Goal: Task Accomplishment & Management: Use online tool/utility

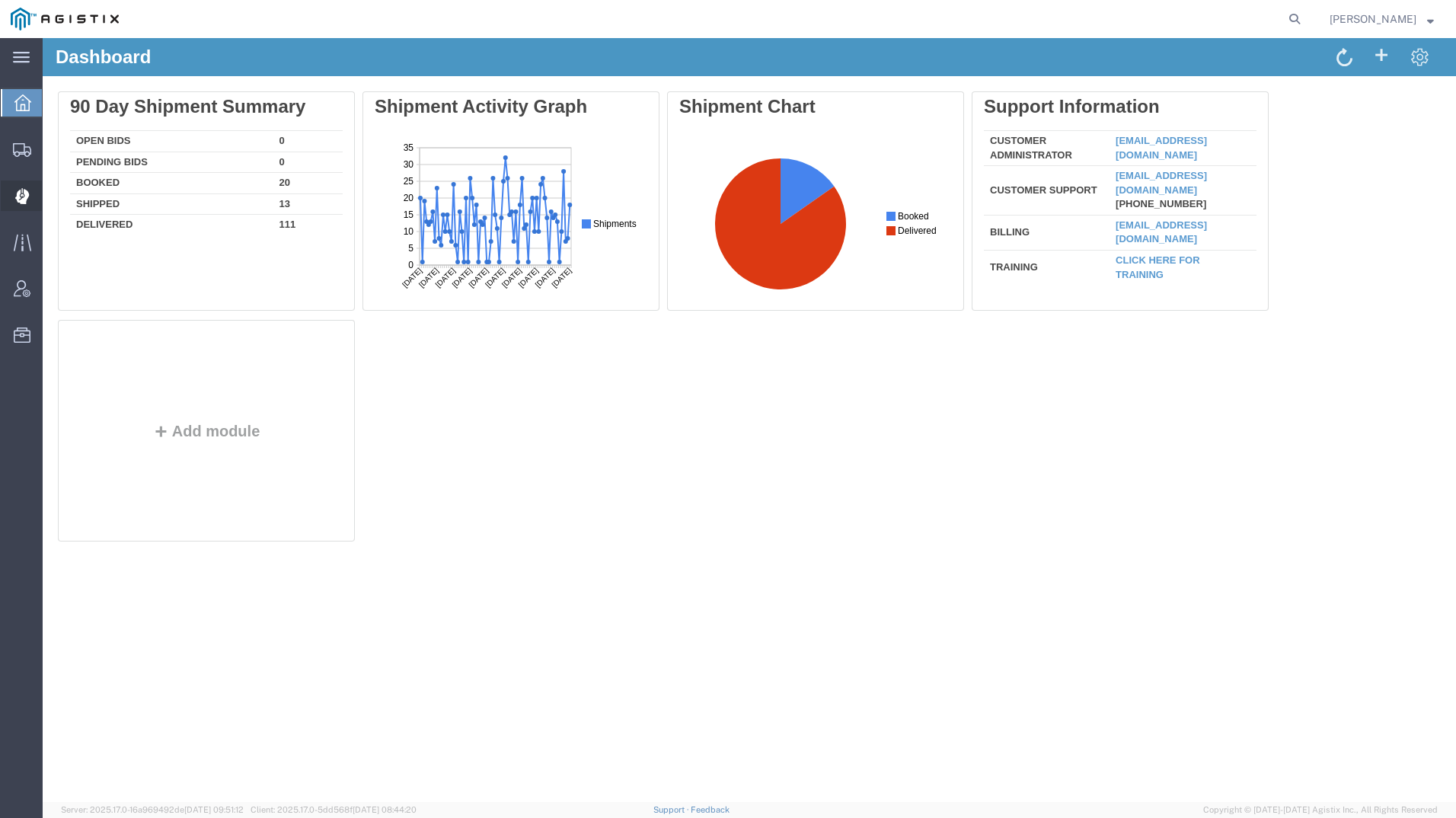
click at [22, 188] on icon at bounding box center [22, 196] width 14 height 16
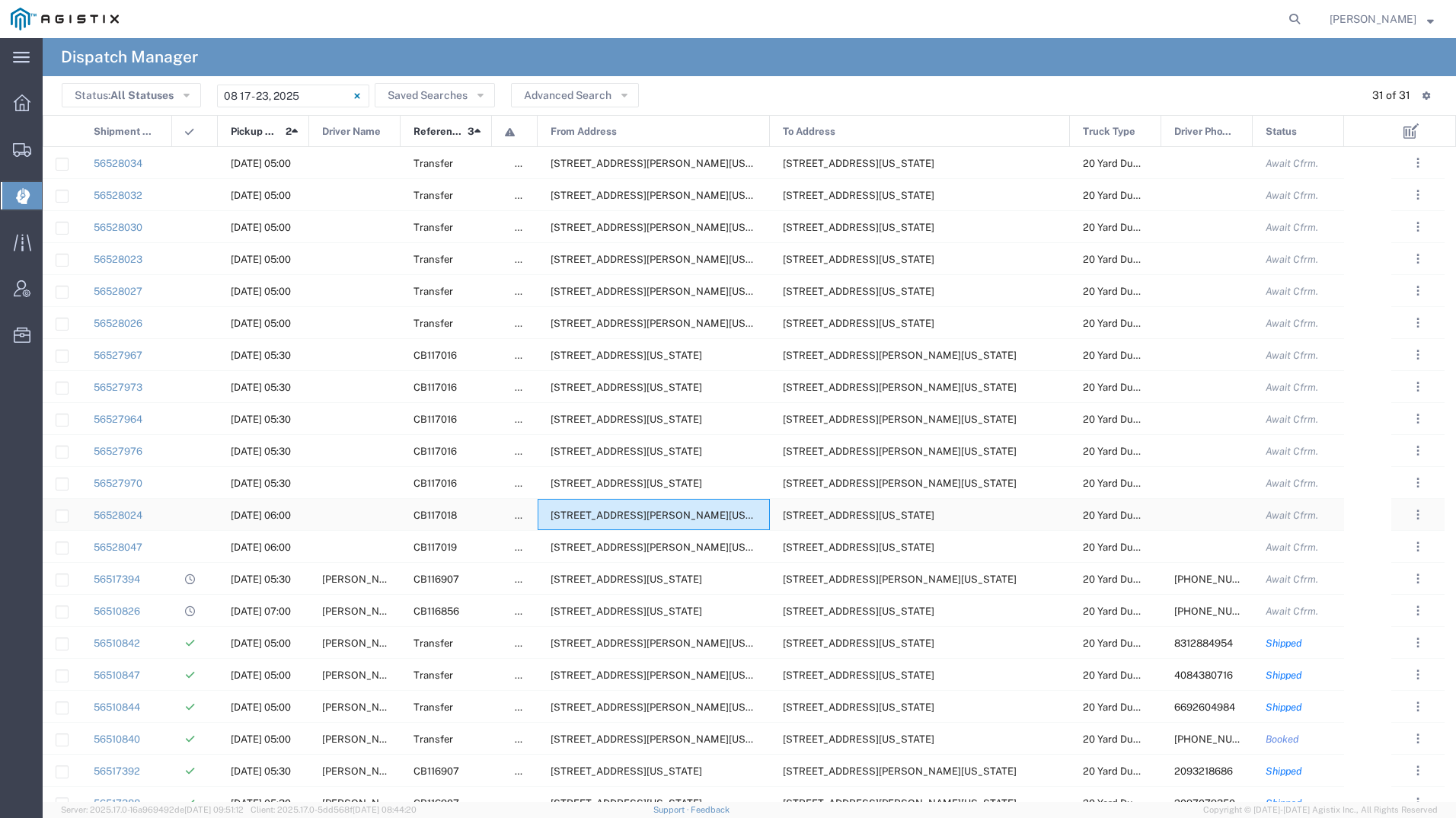
click at [689, 510] on span "[STREET_ADDRESS][PERSON_NAME][US_STATE]" at bounding box center [667, 515] width 234 height 12
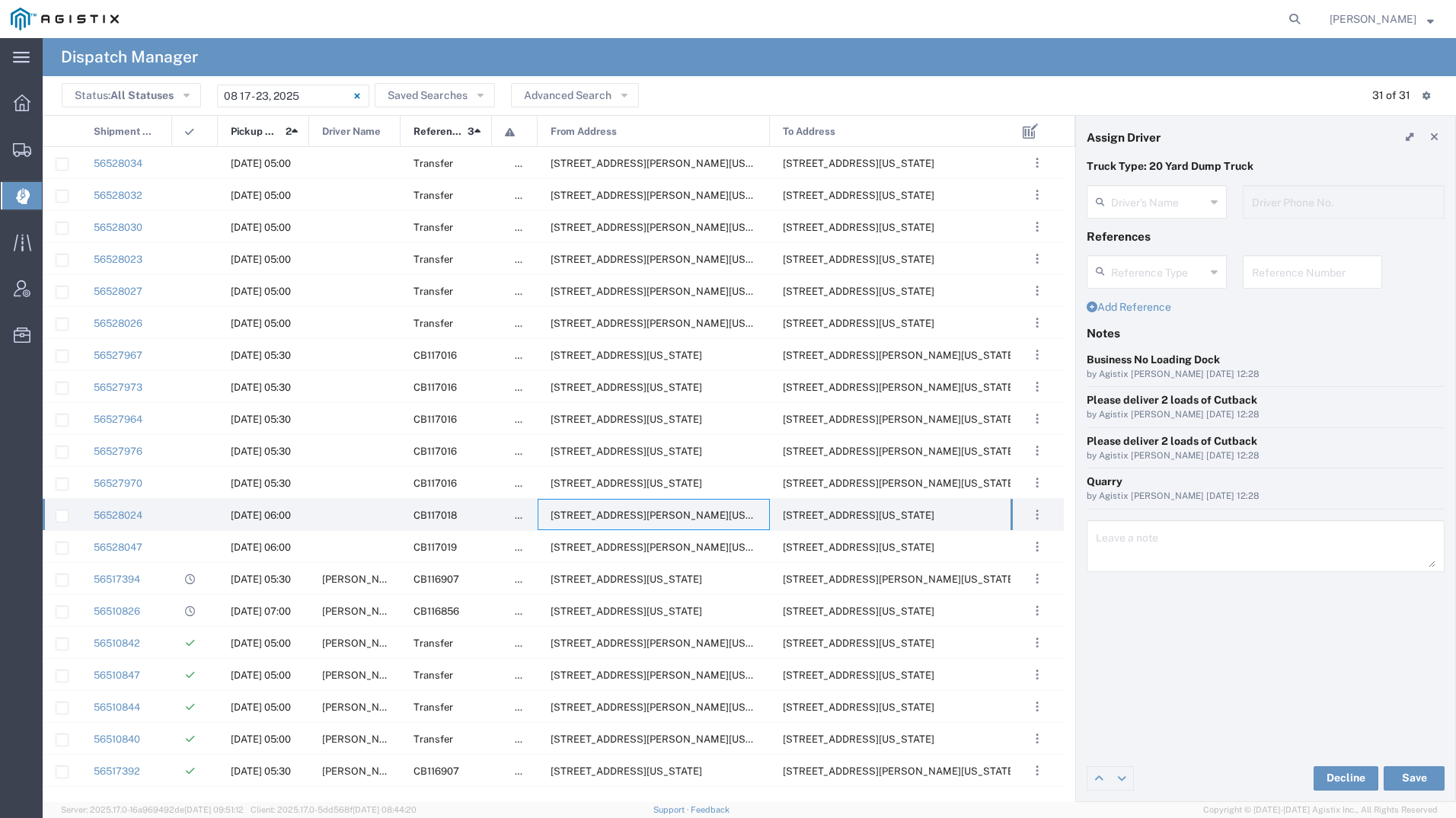
click at [1181, 202] on agx-dispatcher-assign-widget "Driver's Name Driver Phone No." at bounding box center [1266, 207] width 358 height 44
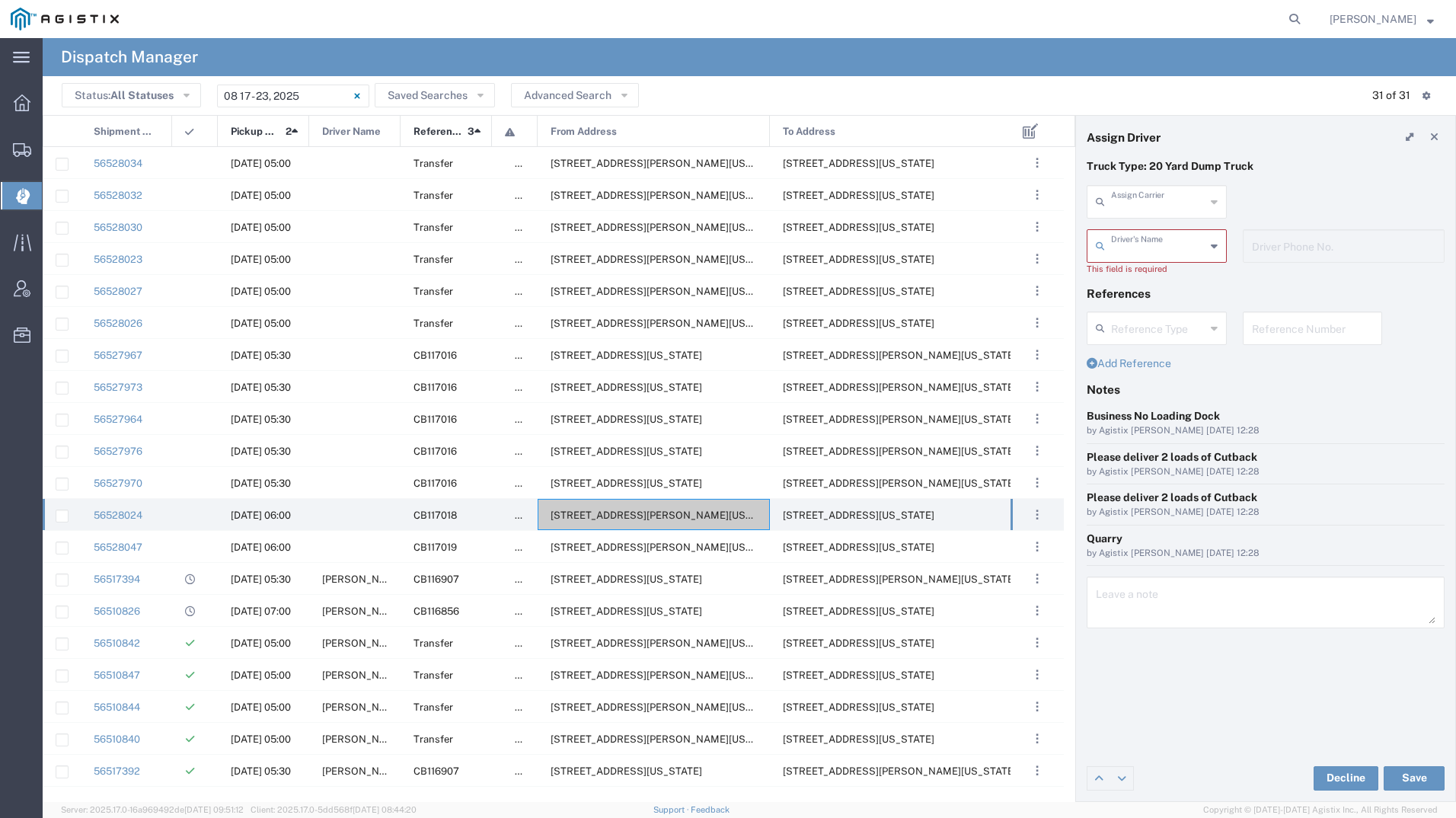
click at [1181, 201] on input "text" at bounding box center [1159, 201] width 95 height 27
click at [1169, 235] on span "[PERSON_NAME] Trucking" at bounding box center [1156, 247] width 137 height 47
type input "[PERSON_NAME] Trucking"
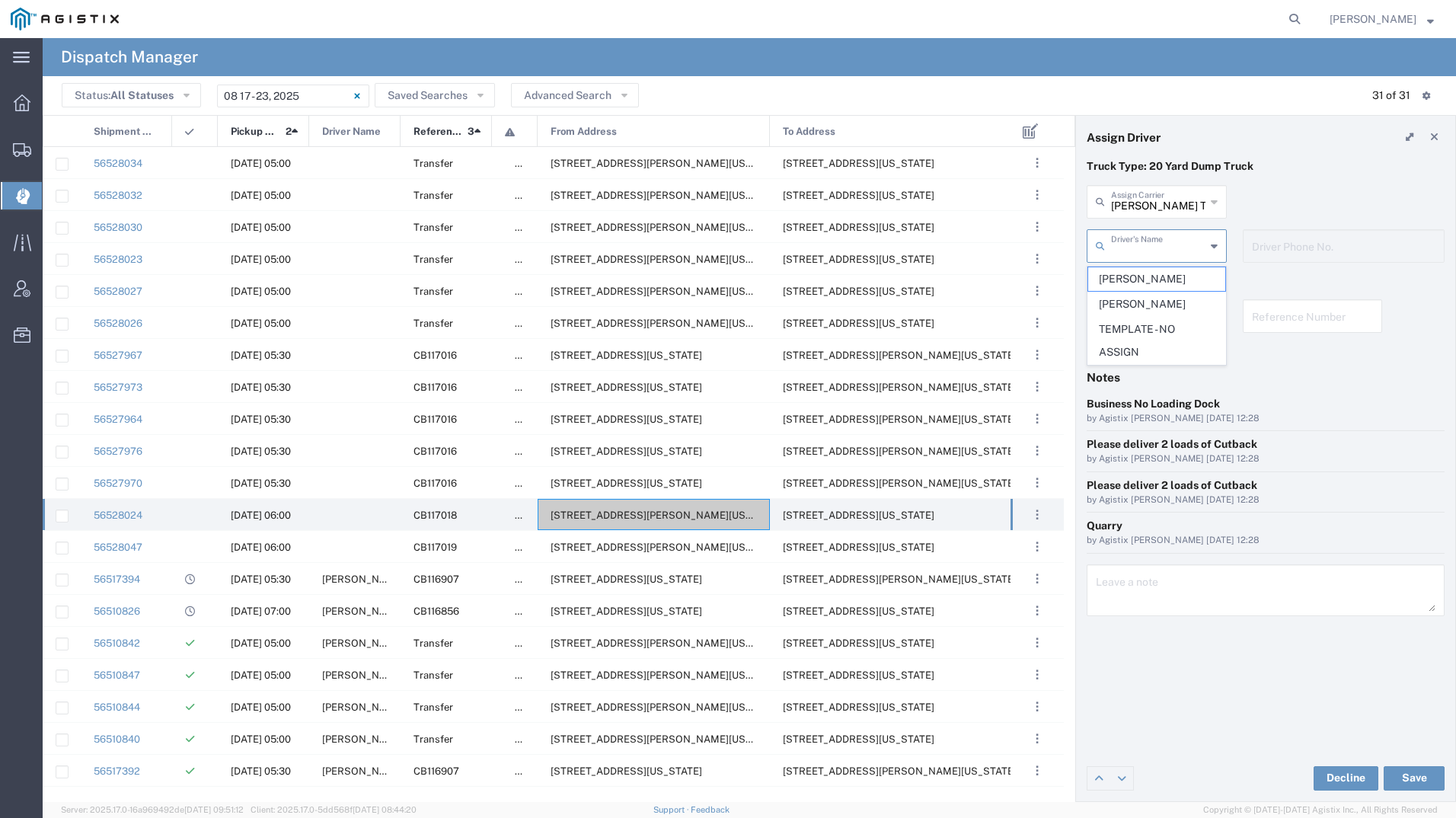
click at [1166, 236] on input "text" at bounding box center [1159, 245] width 95 height 27
click at [1140, 277] on span "[PERSON_NAME]" at bounding box center [1156, 279] width 137 height 24
type input "[PERSON_NAME]"
type input "[PHONE_NUMBER]"
click at [1410, 777] on button "Save" at bounding box center [1414, 778] width 61 height 25
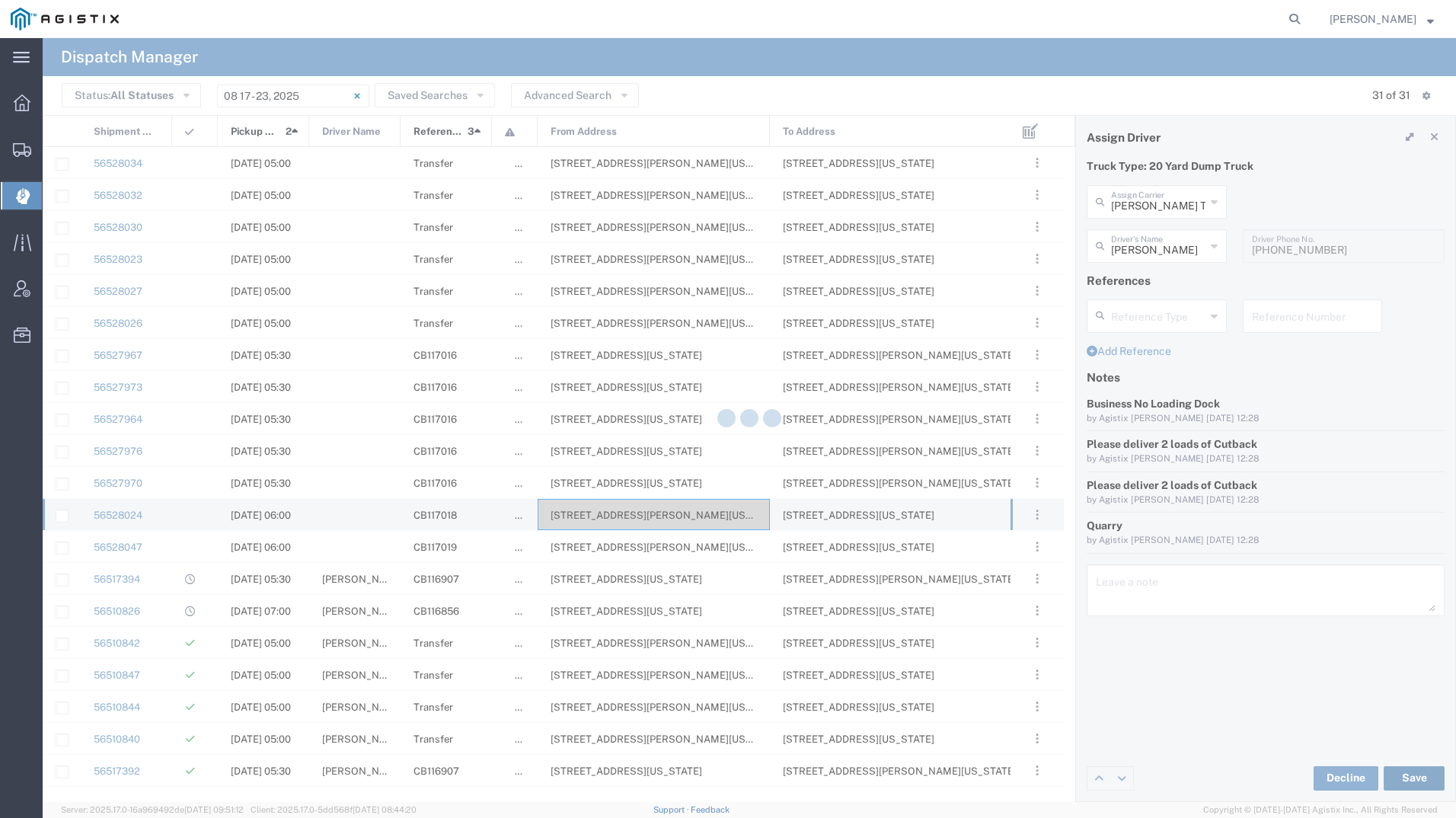
type input "[PERSON_NAME]"
type input "[PERSON_NAME] Trucking"
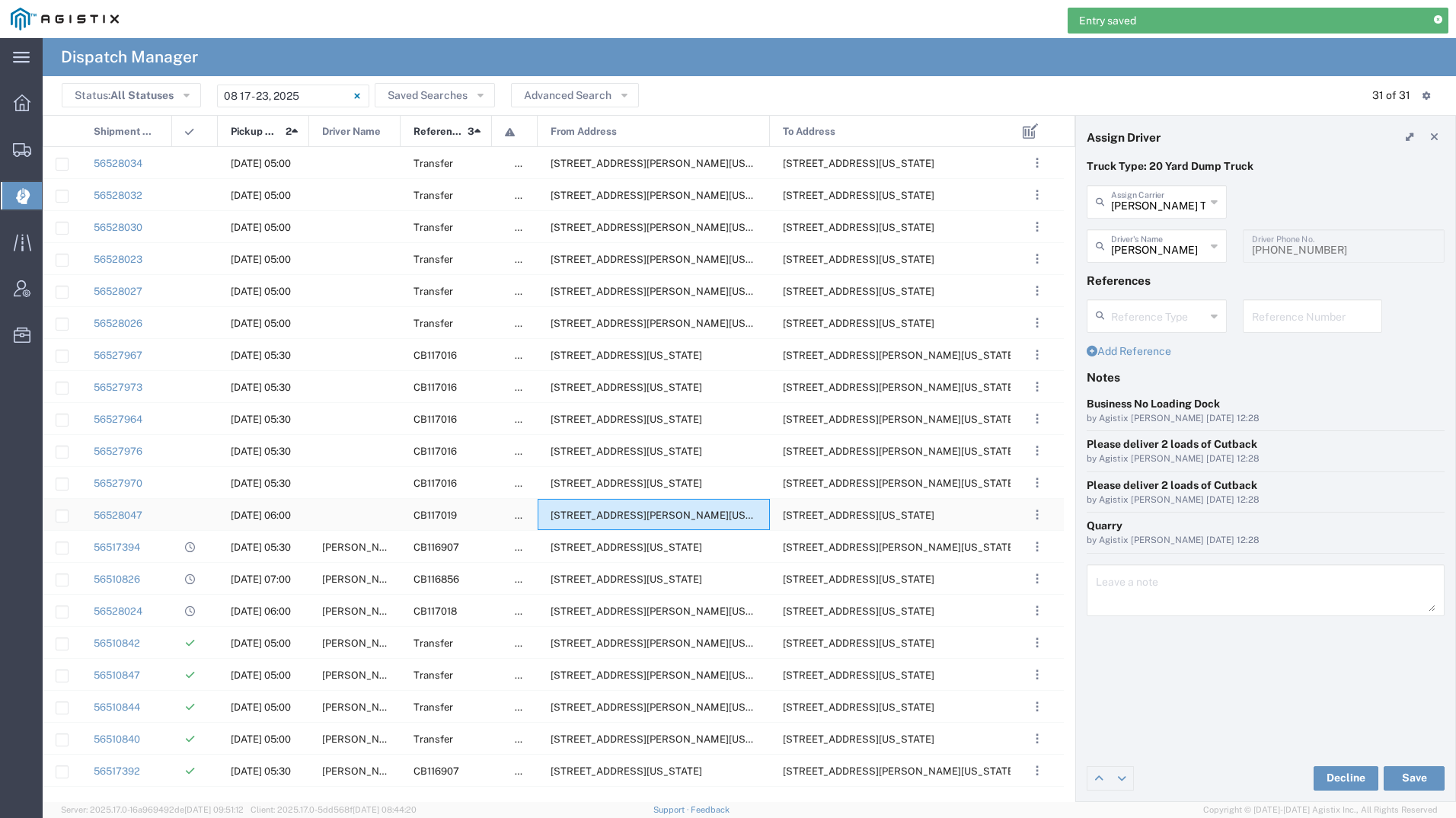
click at [649, 522] on div "[STREET_ADDRESS][PERSON_NAME][US_STATE]" at bounding box center [654, 515] width 232 height 31
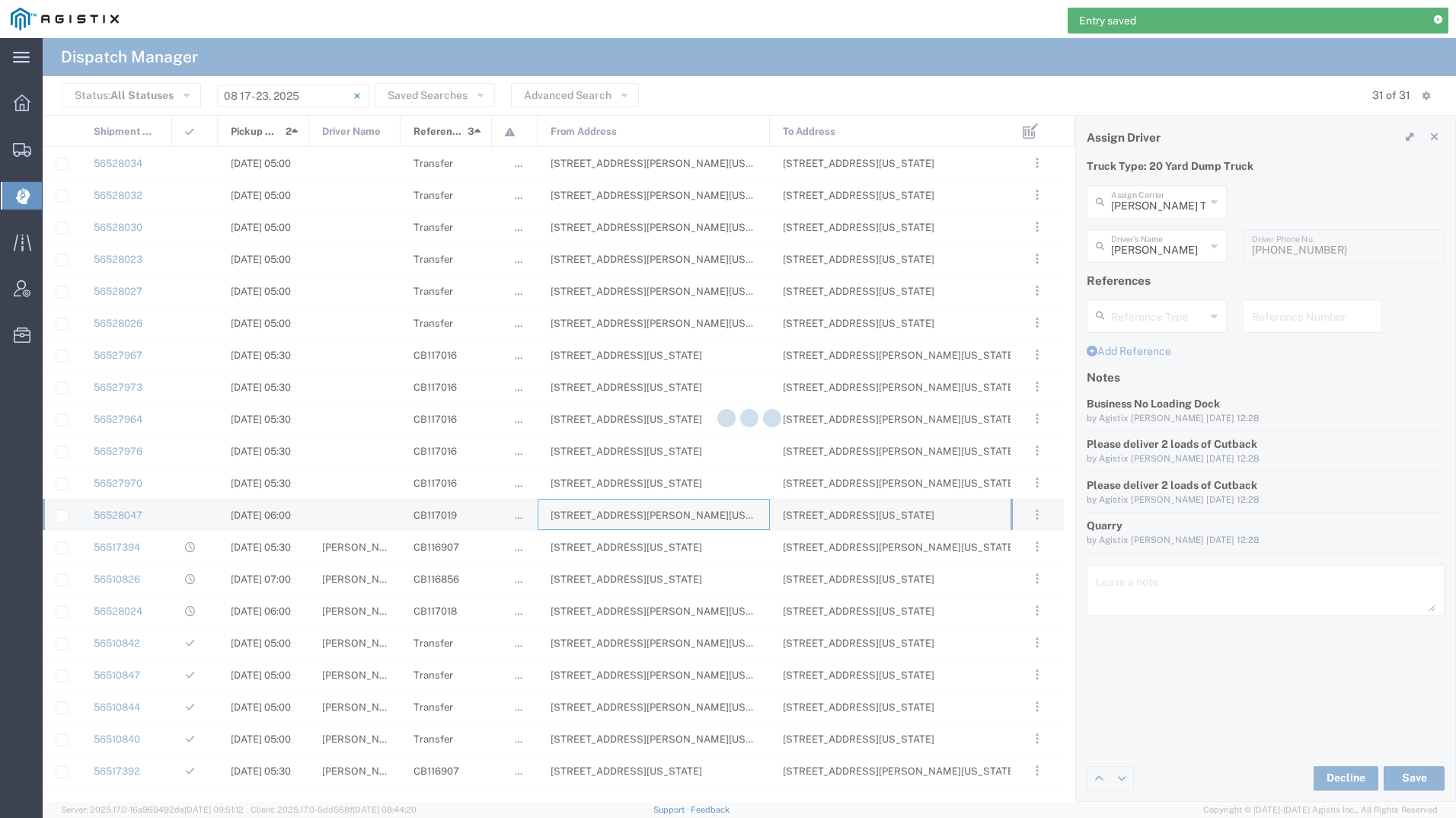
type input "[PERSON_NAME] Tanks Inc"
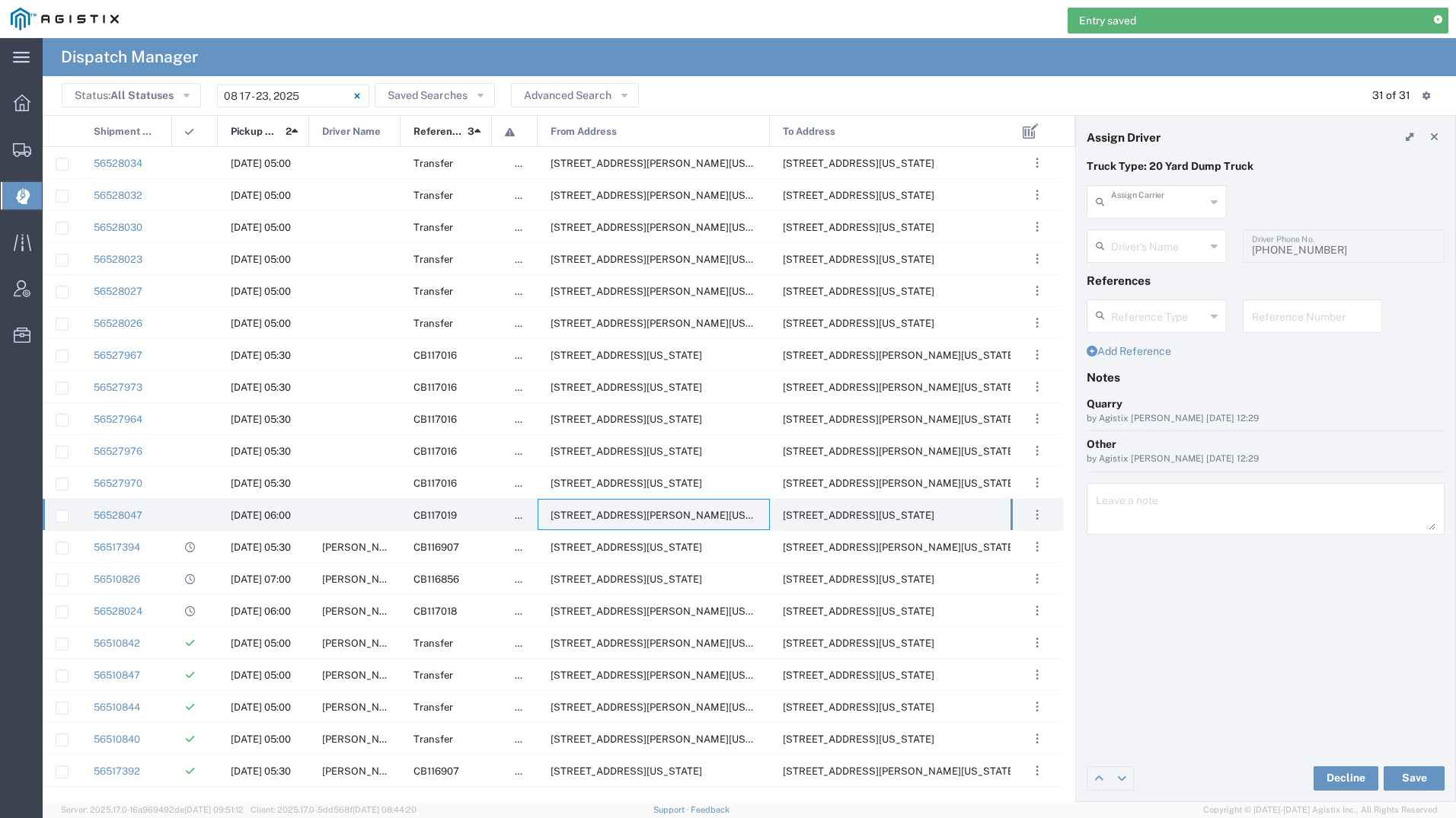
click at [1120, 208] on input "text" at bounding box center [1159, 201] width 95 height 27
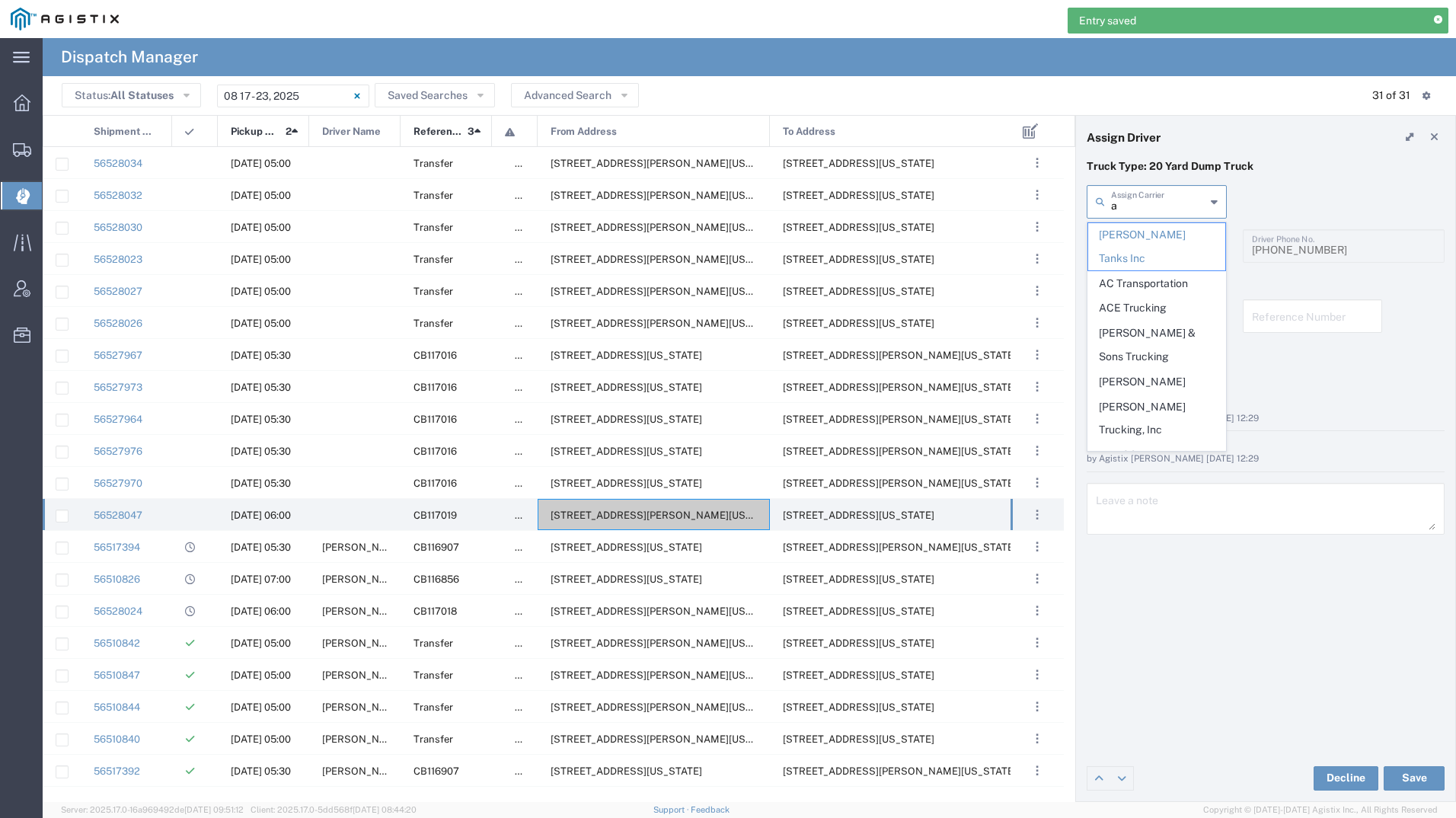
type input "ag"
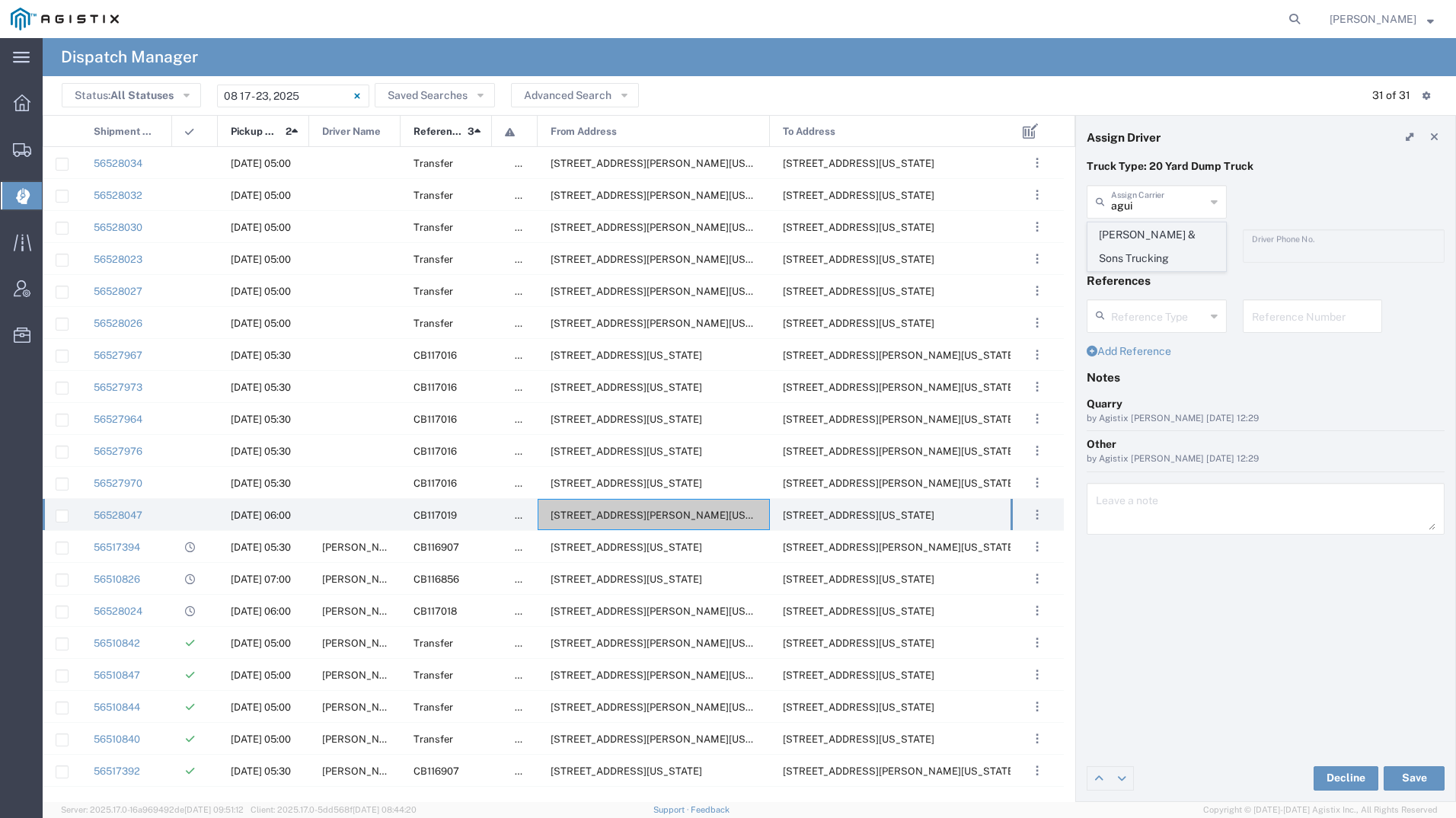
click at [1135, 236] on span "[PERSON_NAME] & Sons Trucking" at bounding box center [1156, 247] width 137 height 47
type input "[PERSON_NAME] & Sons Trucking"
click at [1135, 236] on input "text" at bounding box center [1159, 245] width 95 height 27
click at [1133, 274] on span "[PERSON_NAME]" at bounding box center [1156, 279] width 137 height 24
type input "[PERSON_NAME]"
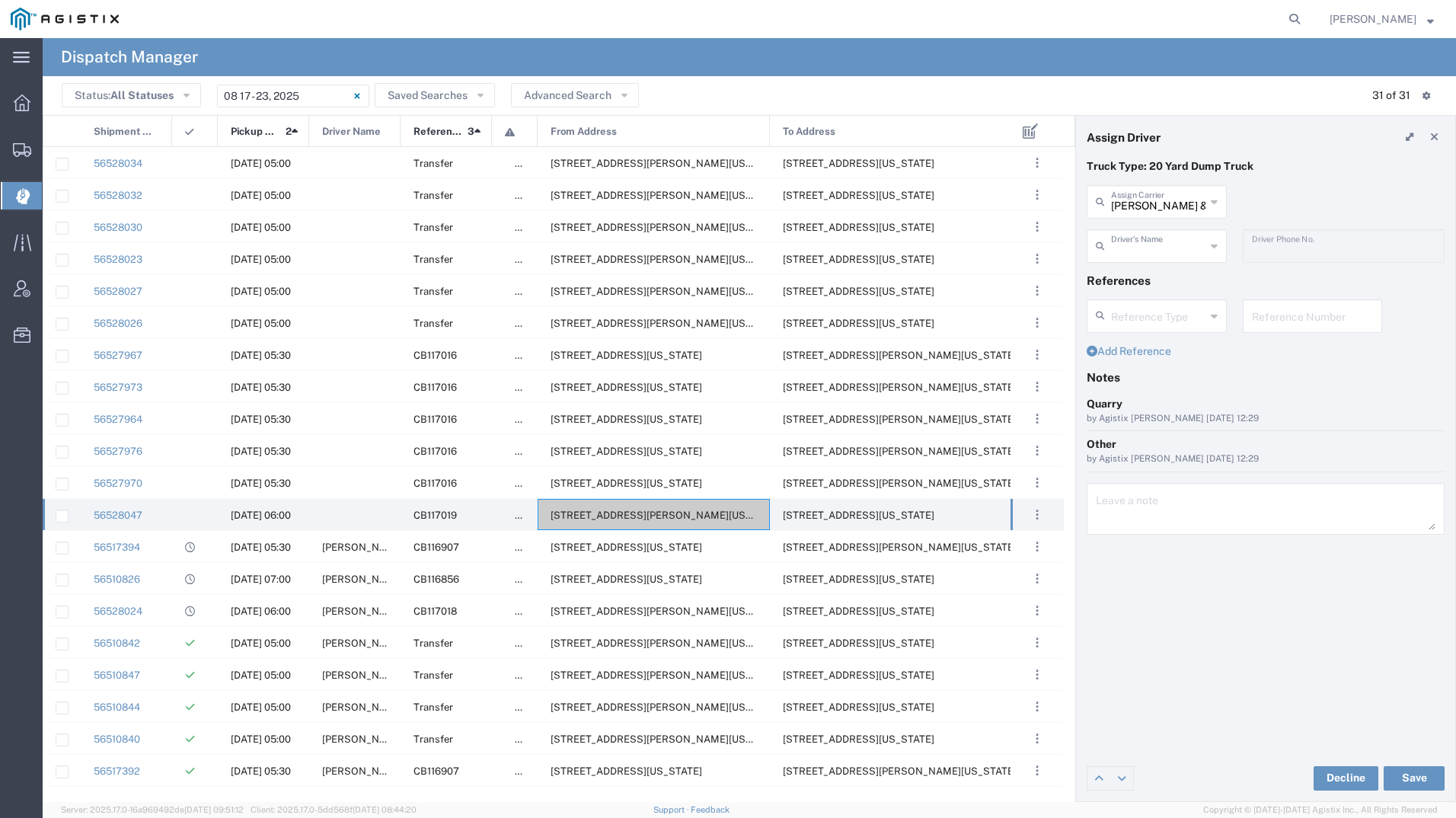
type input "9093499772"
click at [1405, 773] on button "Save" at bounding box center [1414, 778] width 61 height 25
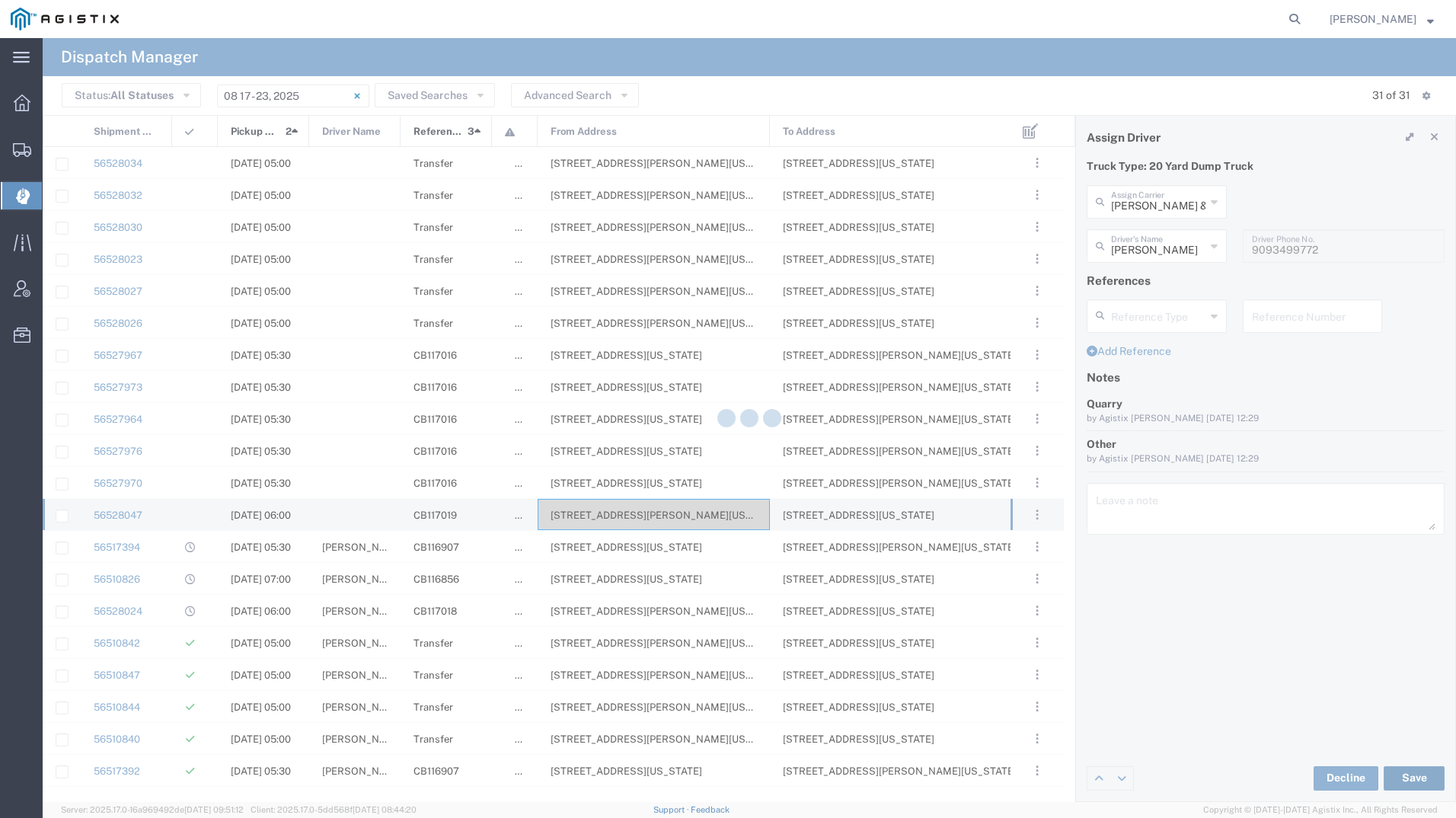
type input "[PERSON_NAME]"
type input "[PERSON_NAME] & Sons Trucking"
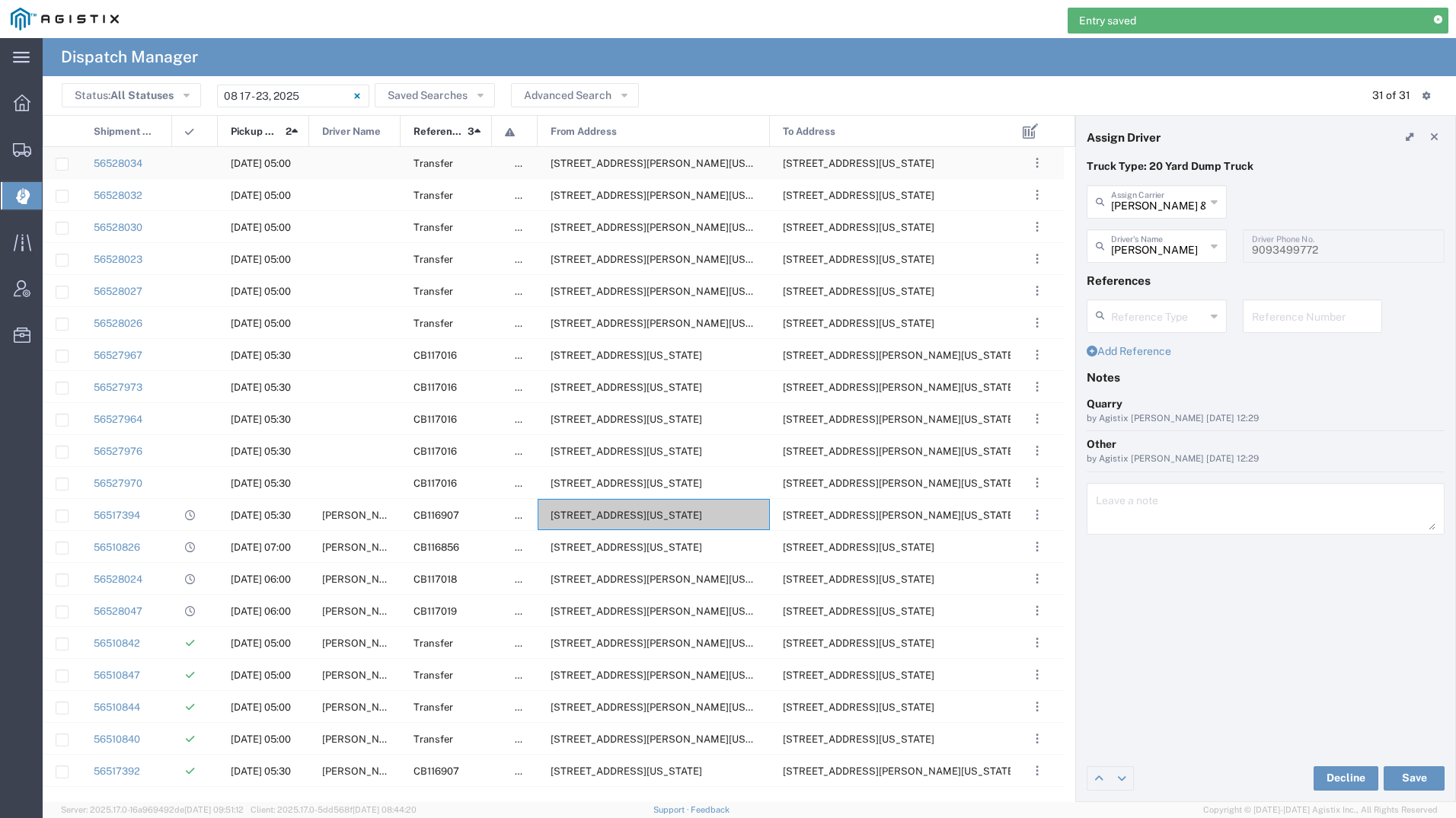
click at [562, 160] on span "[STREET_ADDRESS][PERSON_NAME][US_STATE]" at bounding box center [667, 164] width 234 height 12
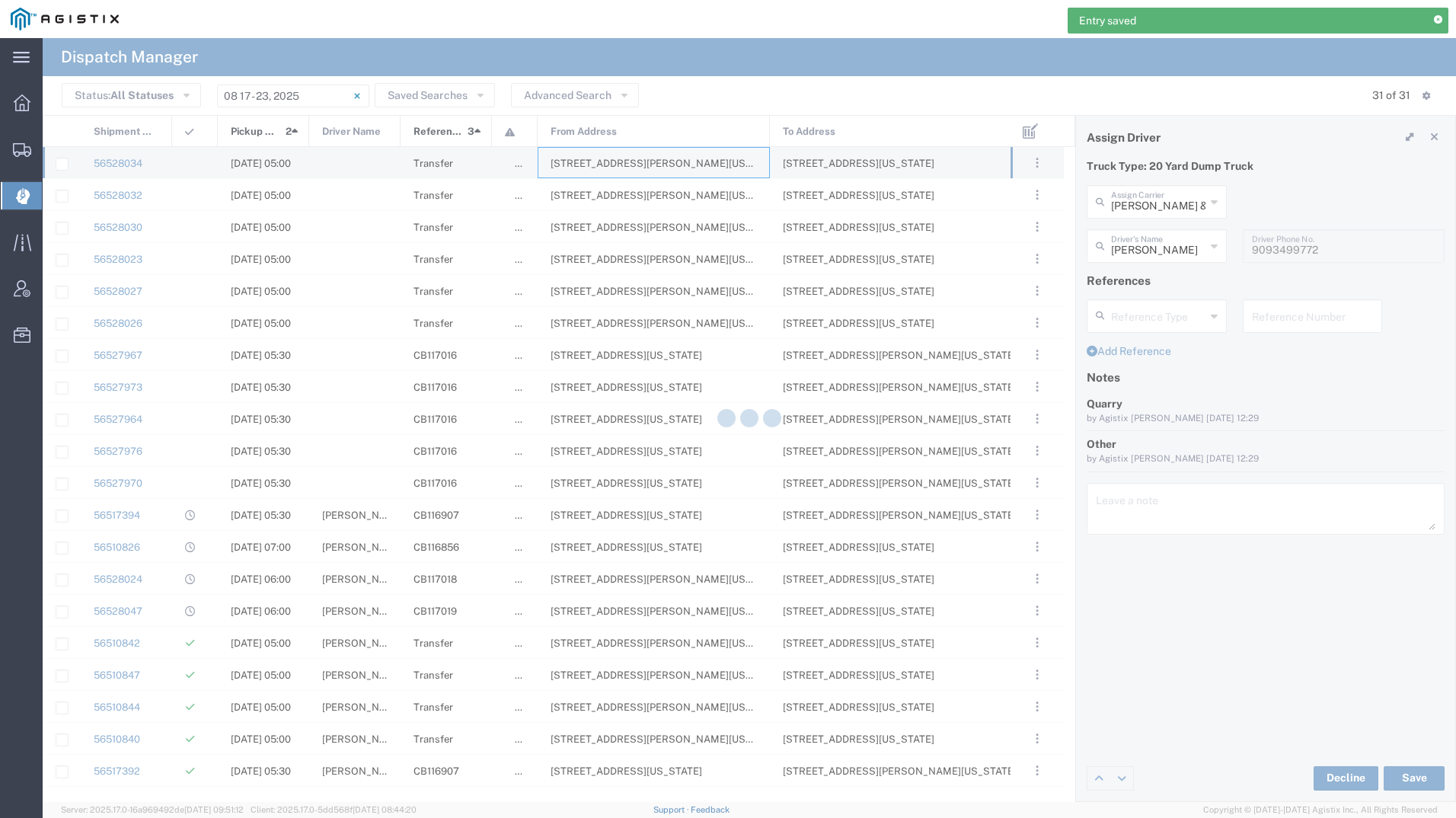
type input "[PERSON_NAME] Tanks Inc"
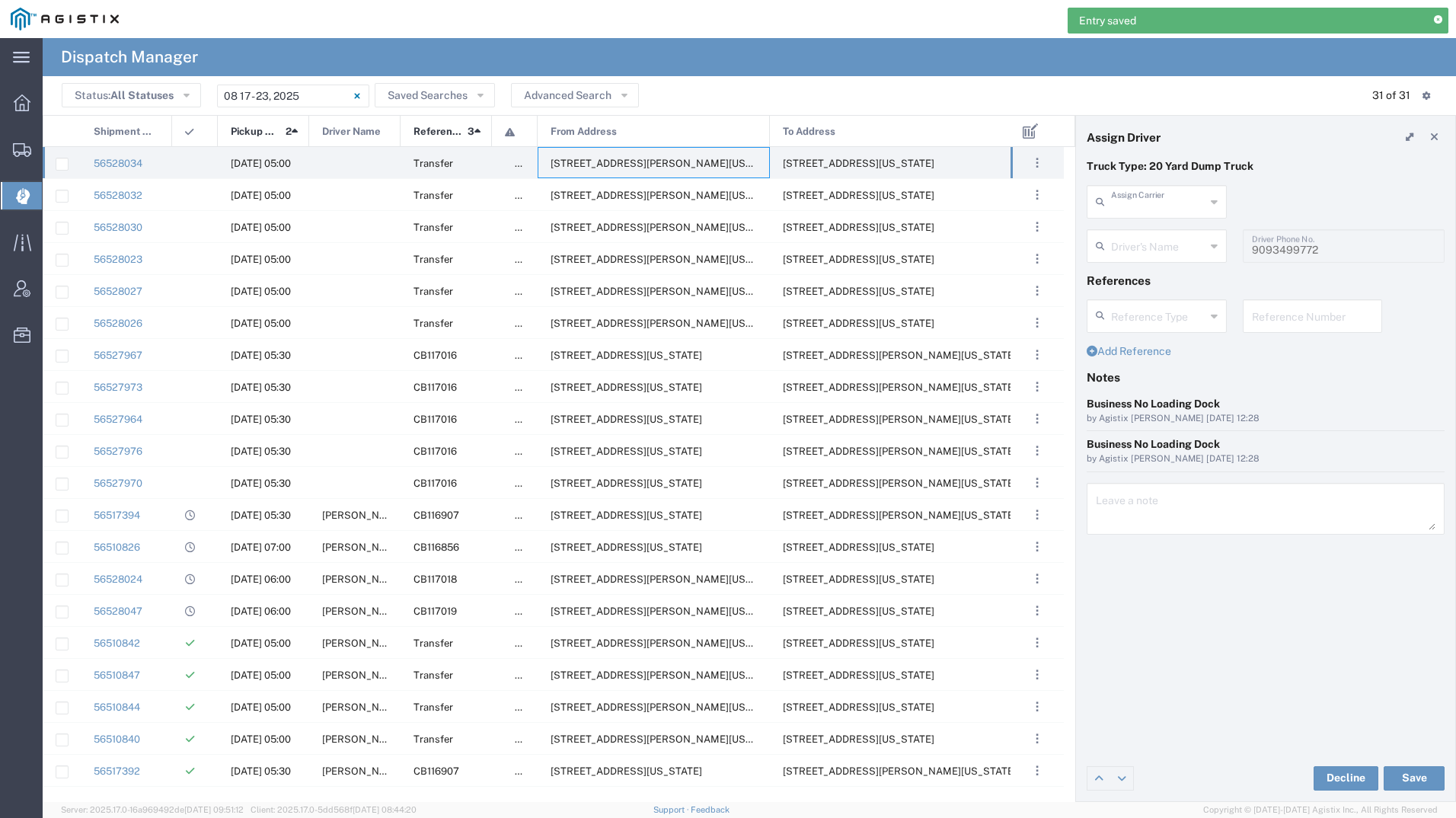
click at [1171, 202] on input "text" at bounding box center [1159, 201] width 95 height 27
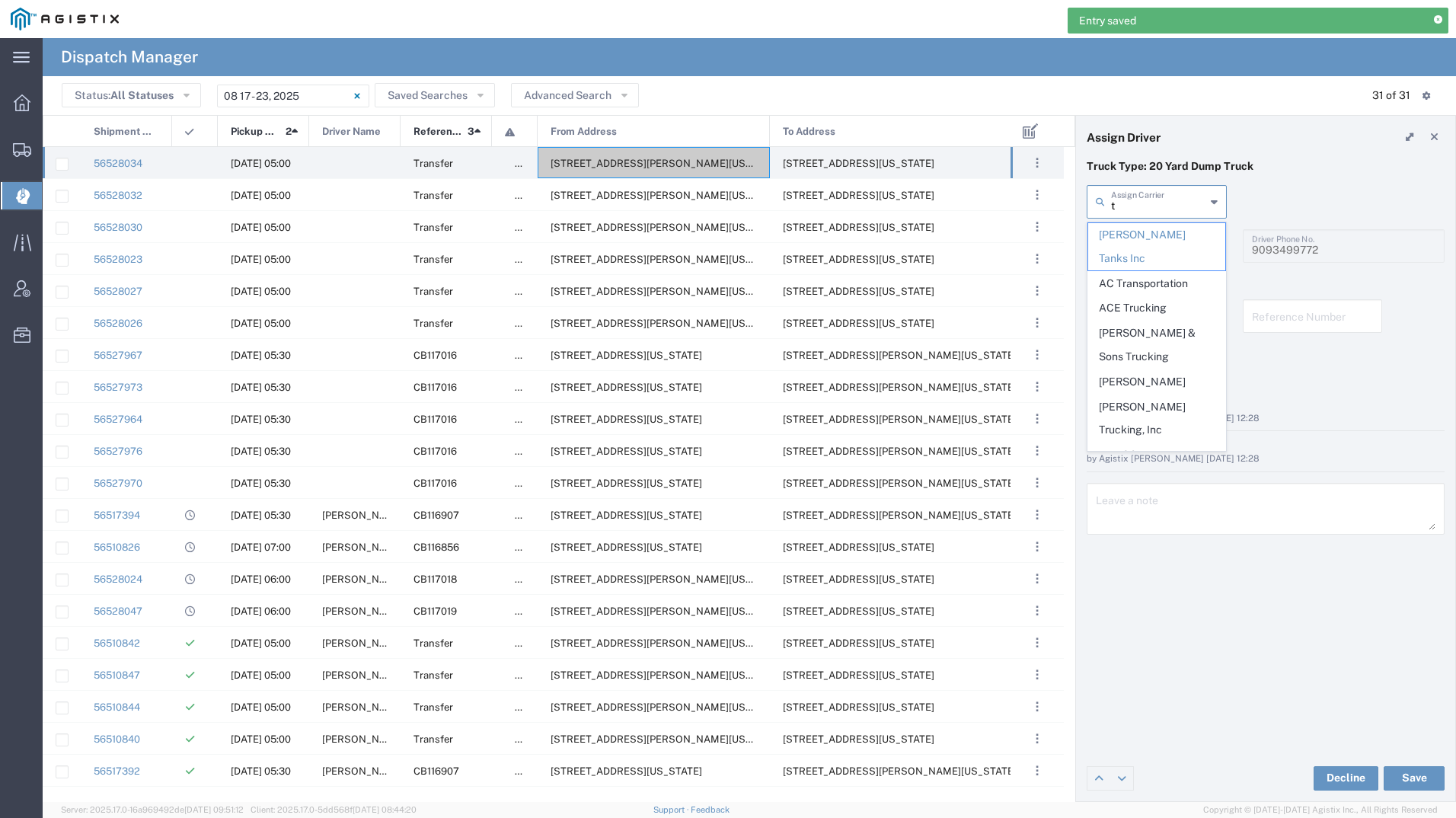
type input "ta"
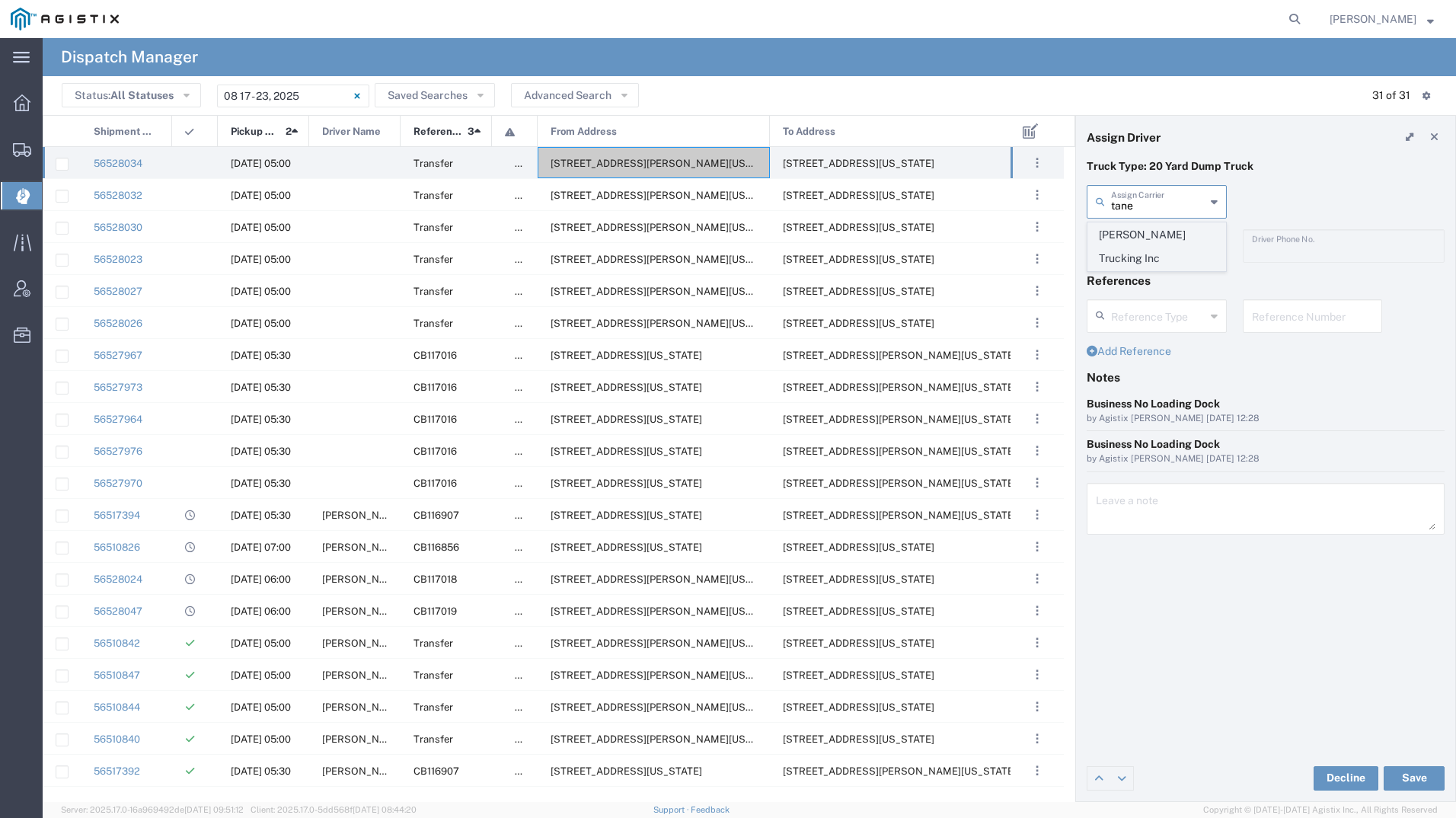
click at [1165, 229] on span "[PERSON_NAME] Trucking Inc" at bounding box center [1156, 247] width 137 height 47
type input "[PERSON_NAME] Trucking Inc"
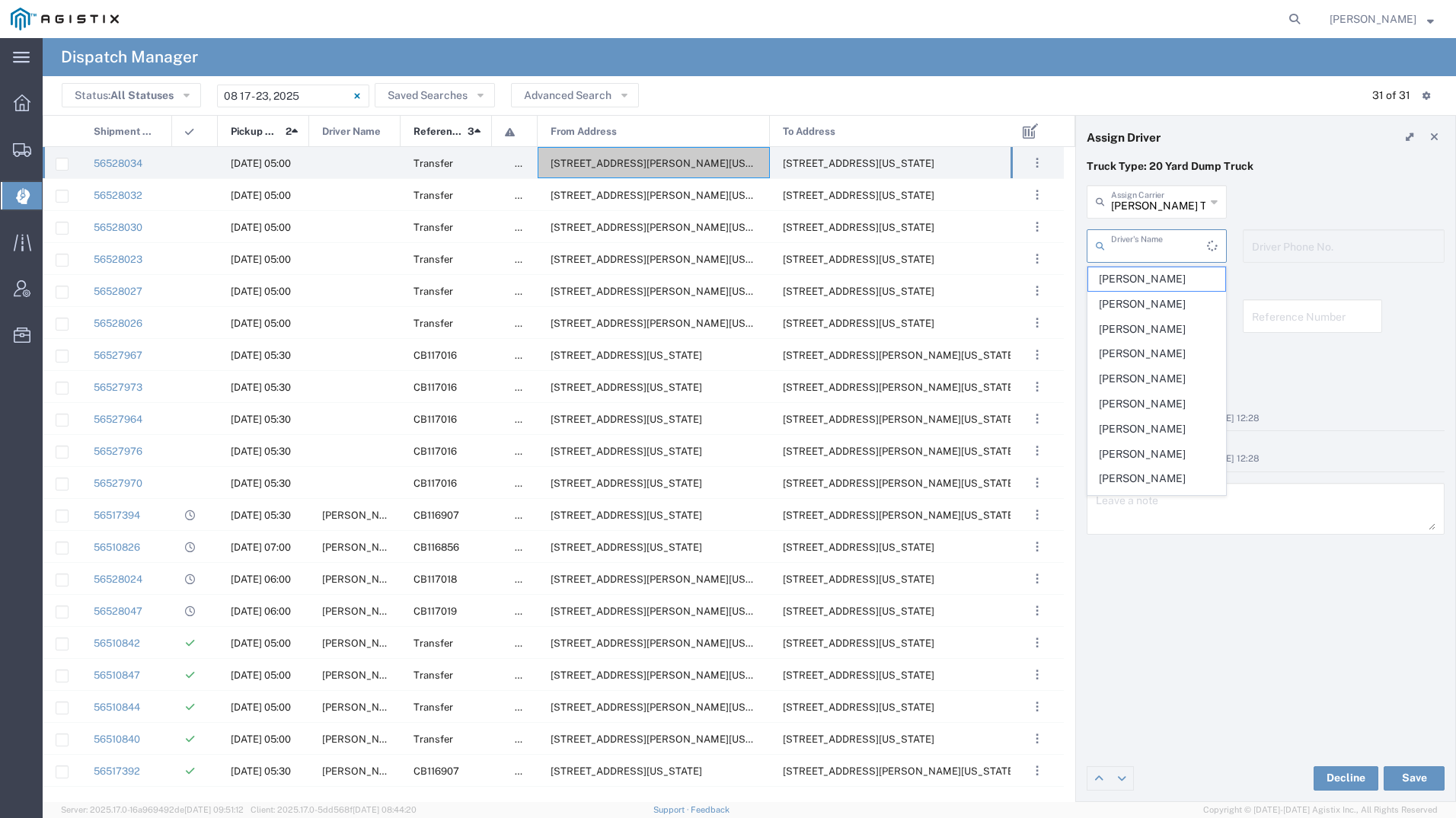
click at [1165, 240] on input "text" at bounding box center [1160, 245] width 96 height 27
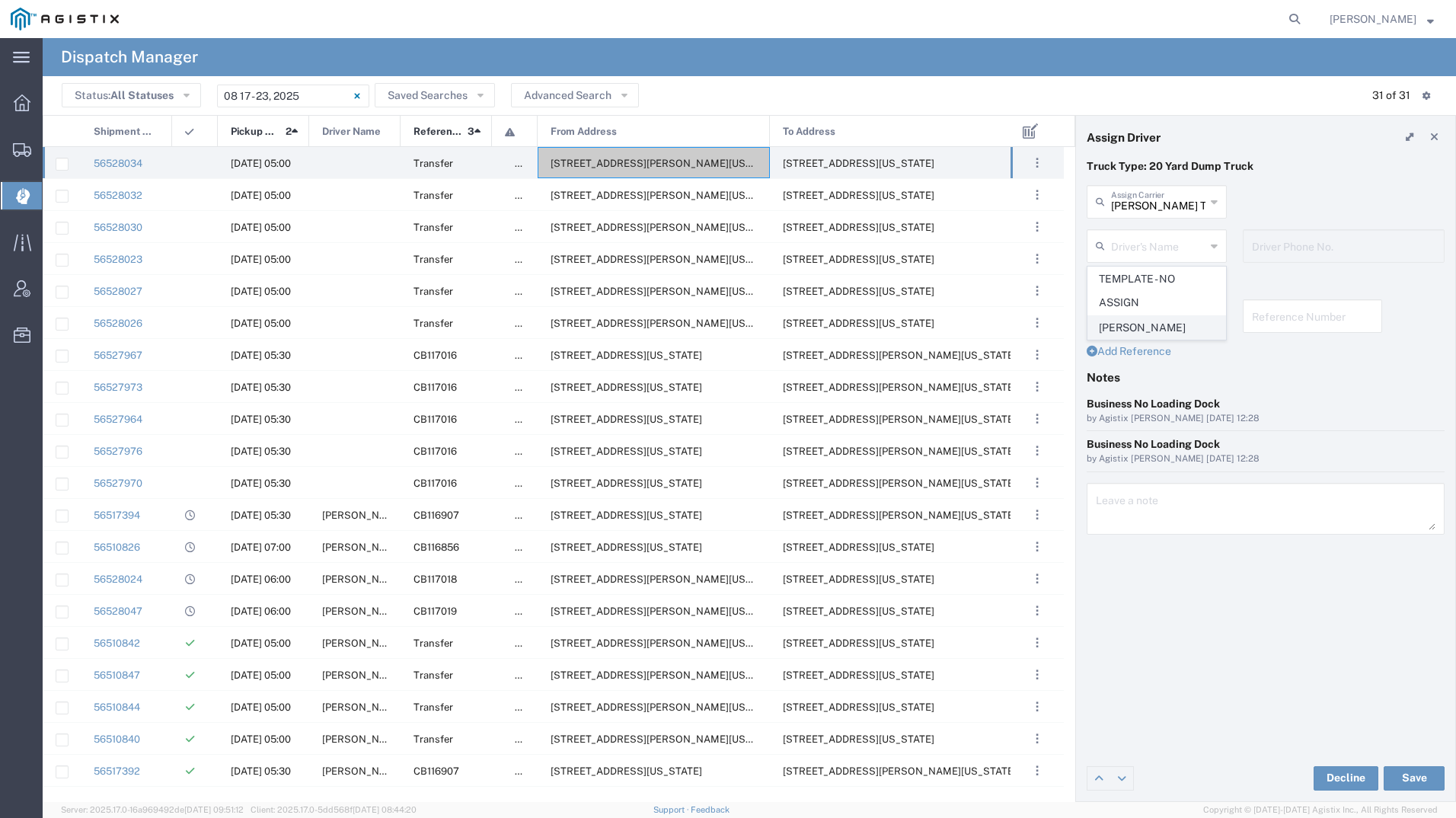
click at [1143, 332] on span "[PERSON_NAME]" at bounding box center [1156, 328] width 137 height 24
type input "[PERSON_NAME]"
type input "[PHONE_NUMBER]"
click at [1413, 772] on button "Save" at bounding box center [1414, 778] width 61 height 25
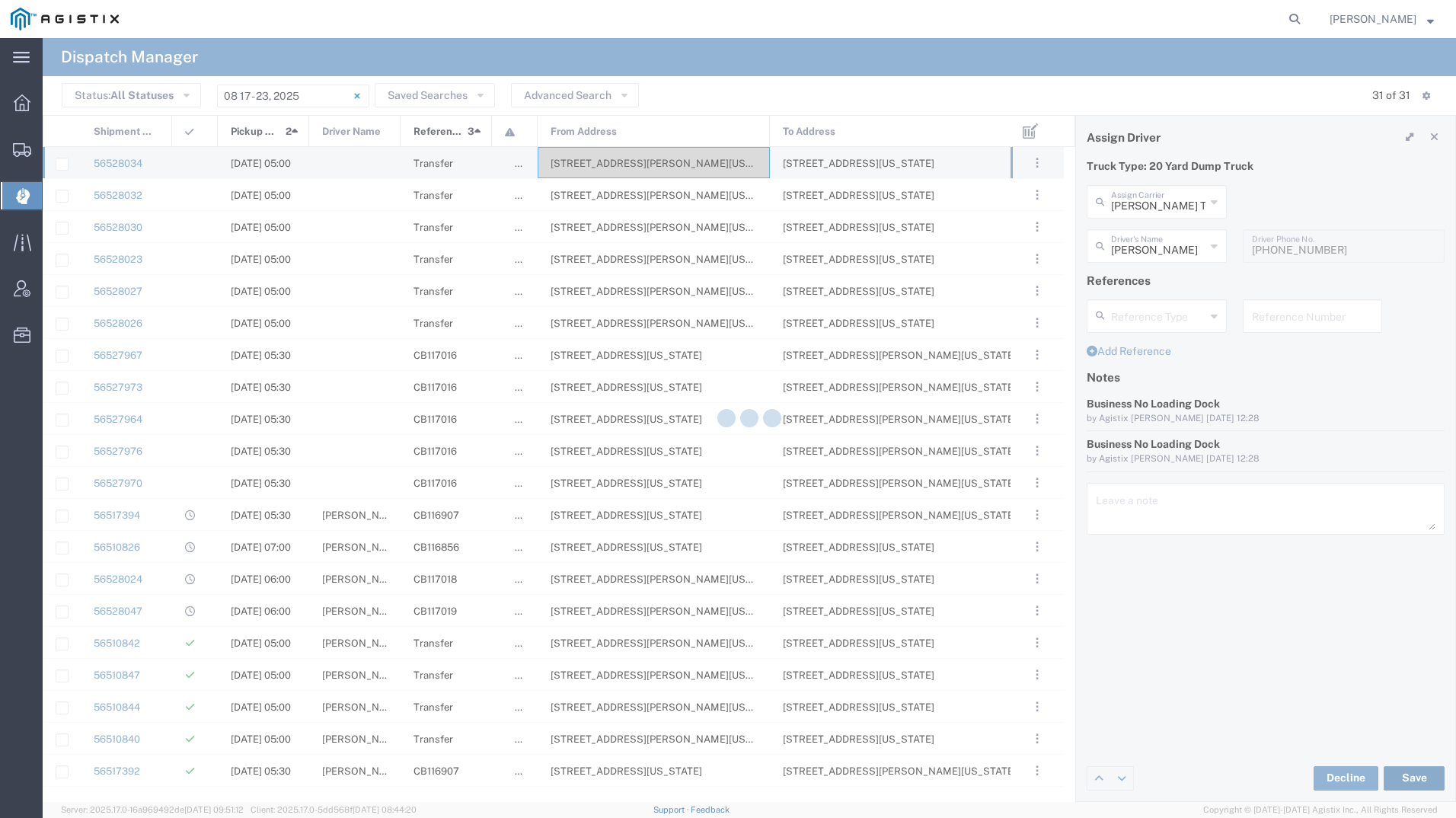
type input "[PERSON_NAME]"
type input "[PERSON_NAME] Trucking Inc"
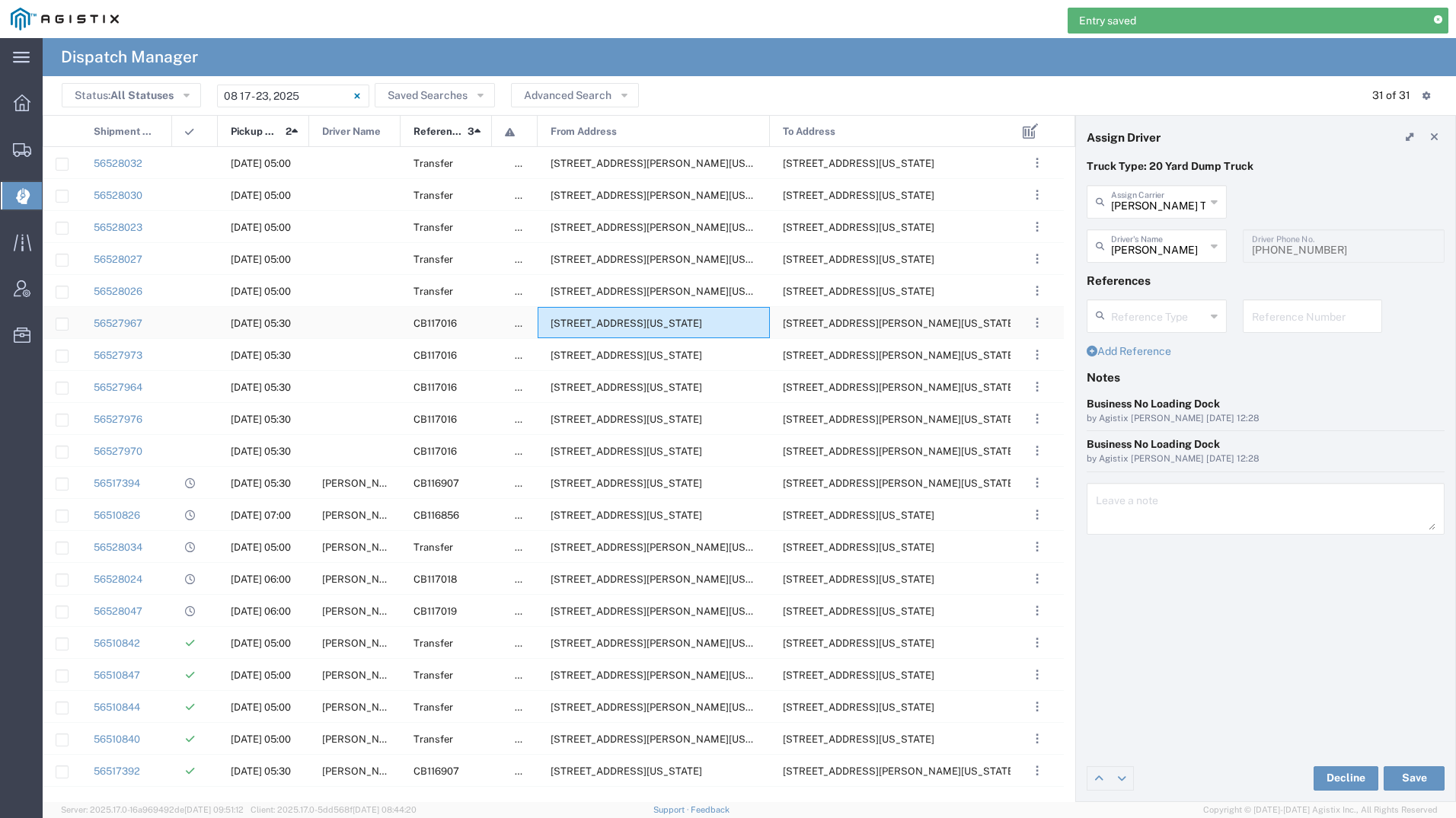
click at [611, 327] on span "[STREET_ADDRESS][US_STATE]" at bounding box center [626, 324] width 151 height 12
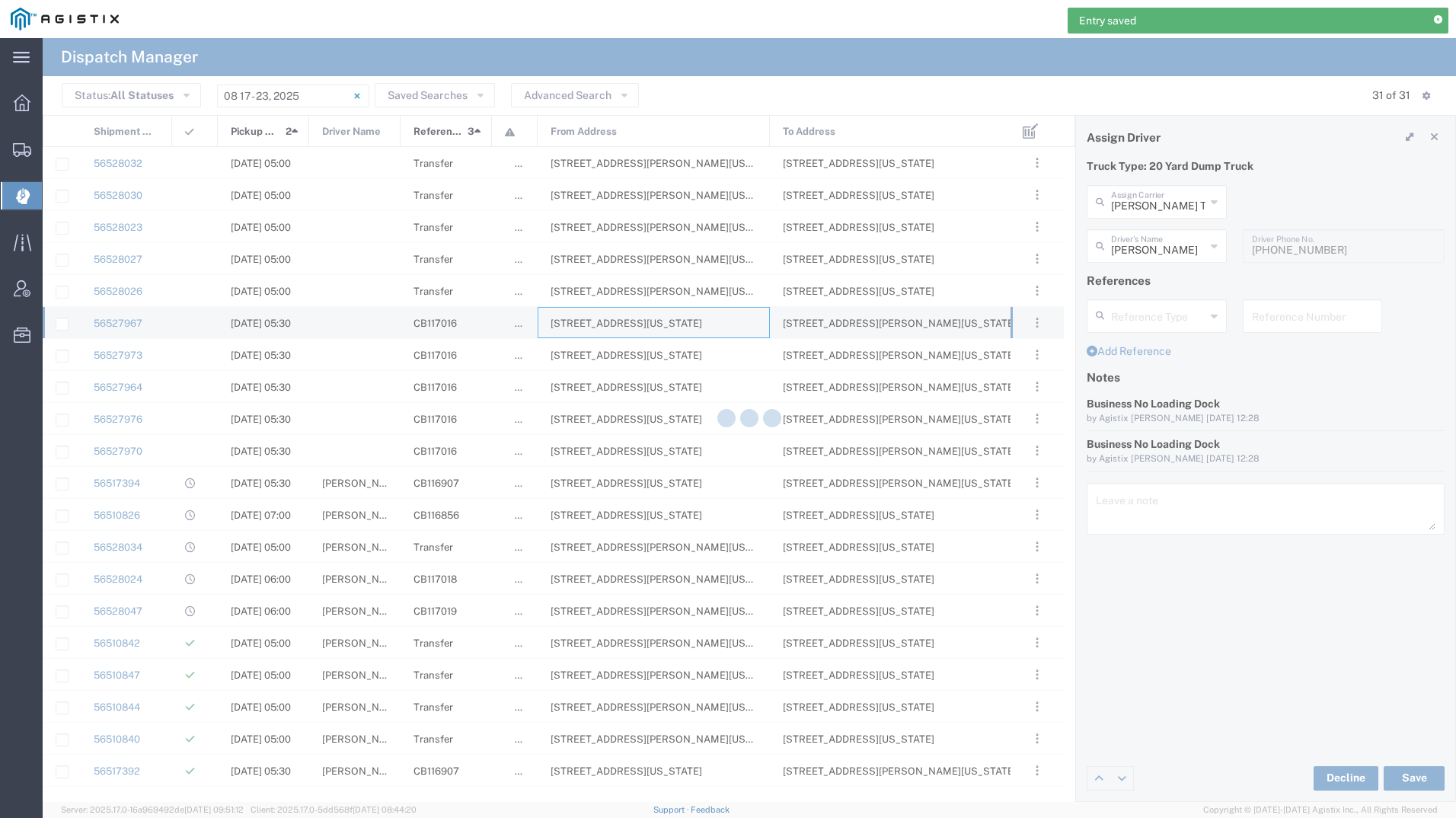
type input "[PERSON_NAME] Tanks Inc"
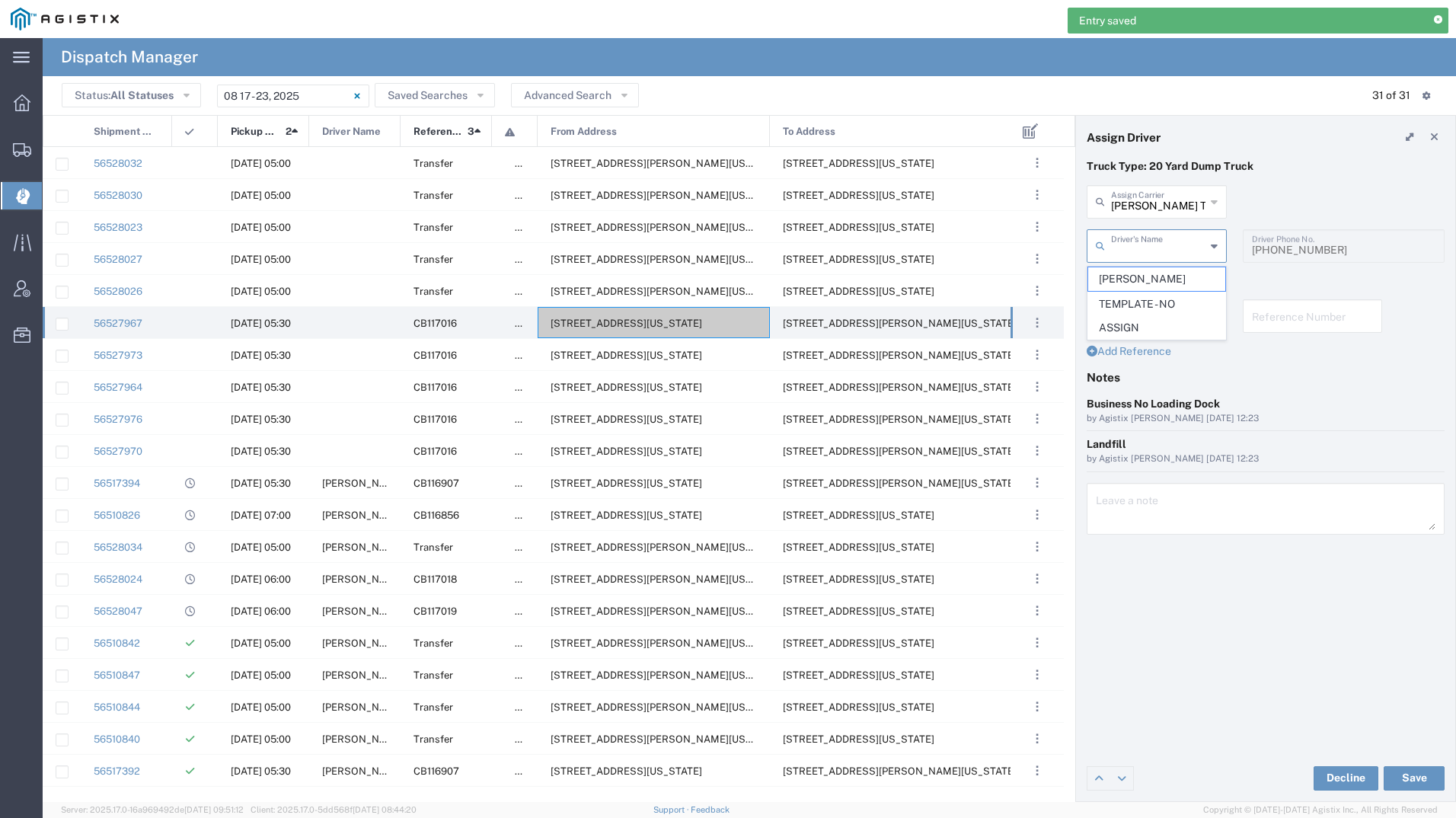
click at [1176, 238] on input "text" at bounding box center [1159, 245] width 95 height 27
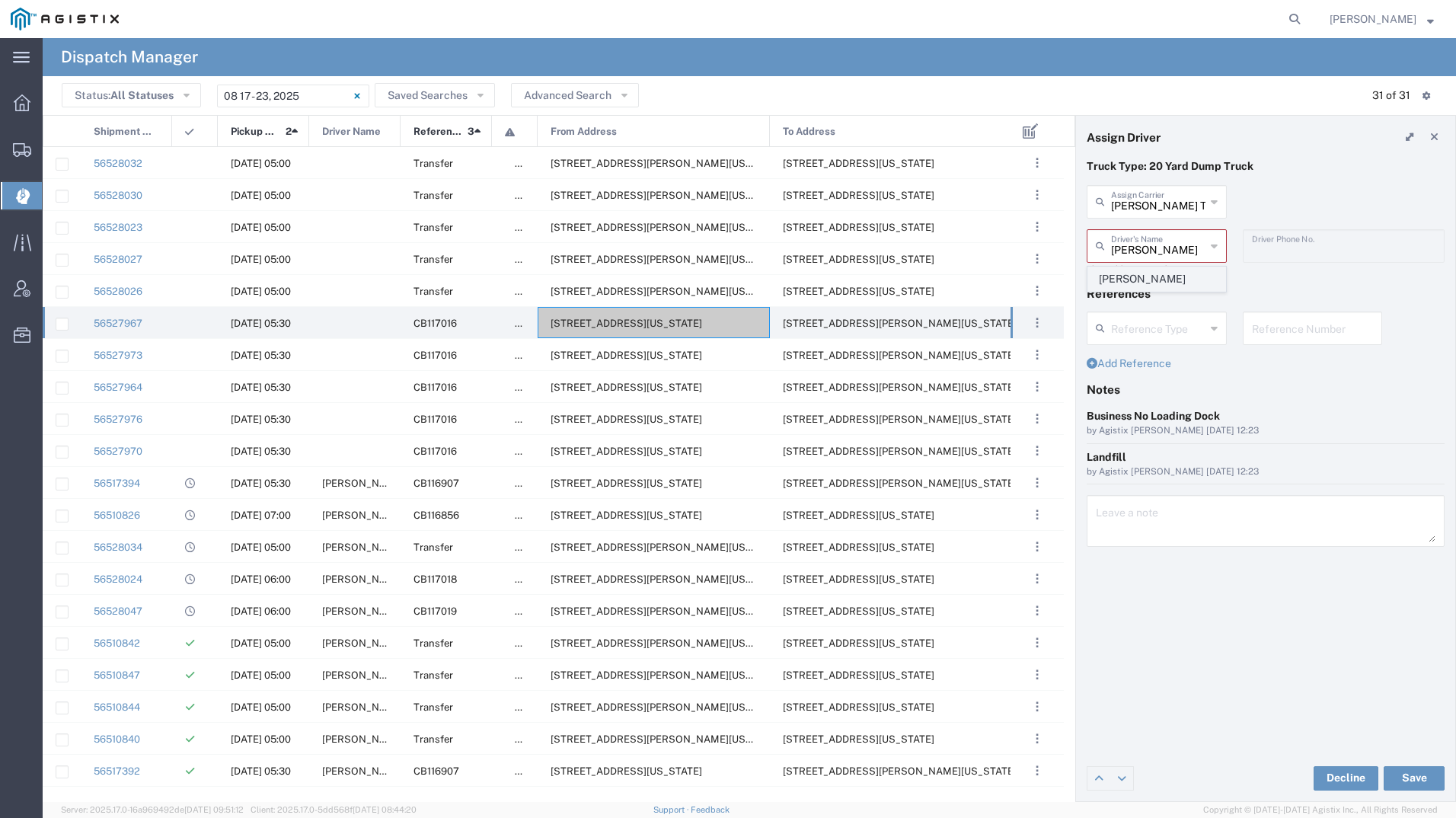
click at [1159, 277] on span "[PERSON_NAME]" at bounding box center [1156, 279] width 137 height 24
type input "[PERSON_NAME]"
type input "2097079350"
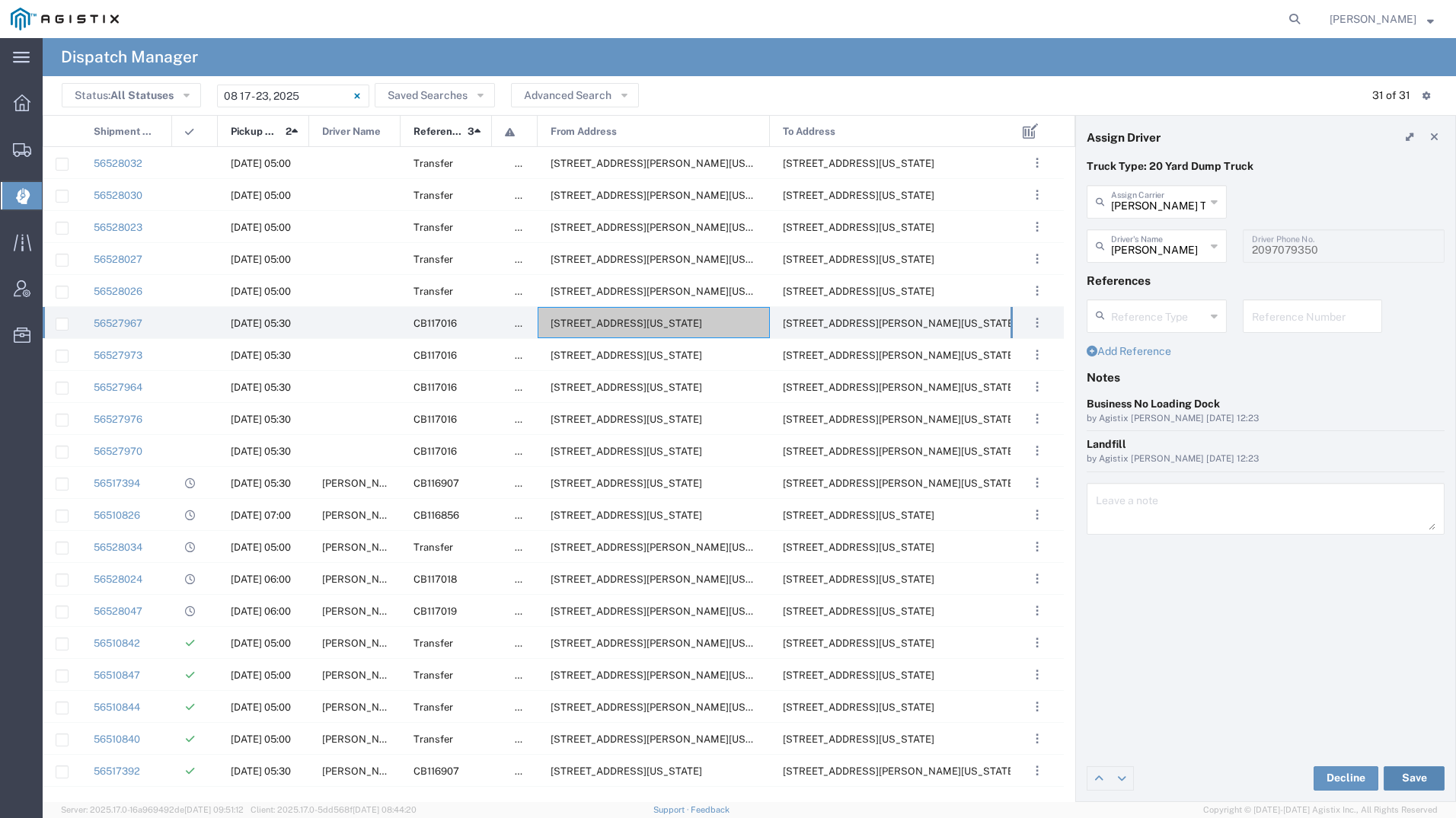
click at [1403, 772] on button "Save" at bounding box center [1414, 778] width 61 height 25
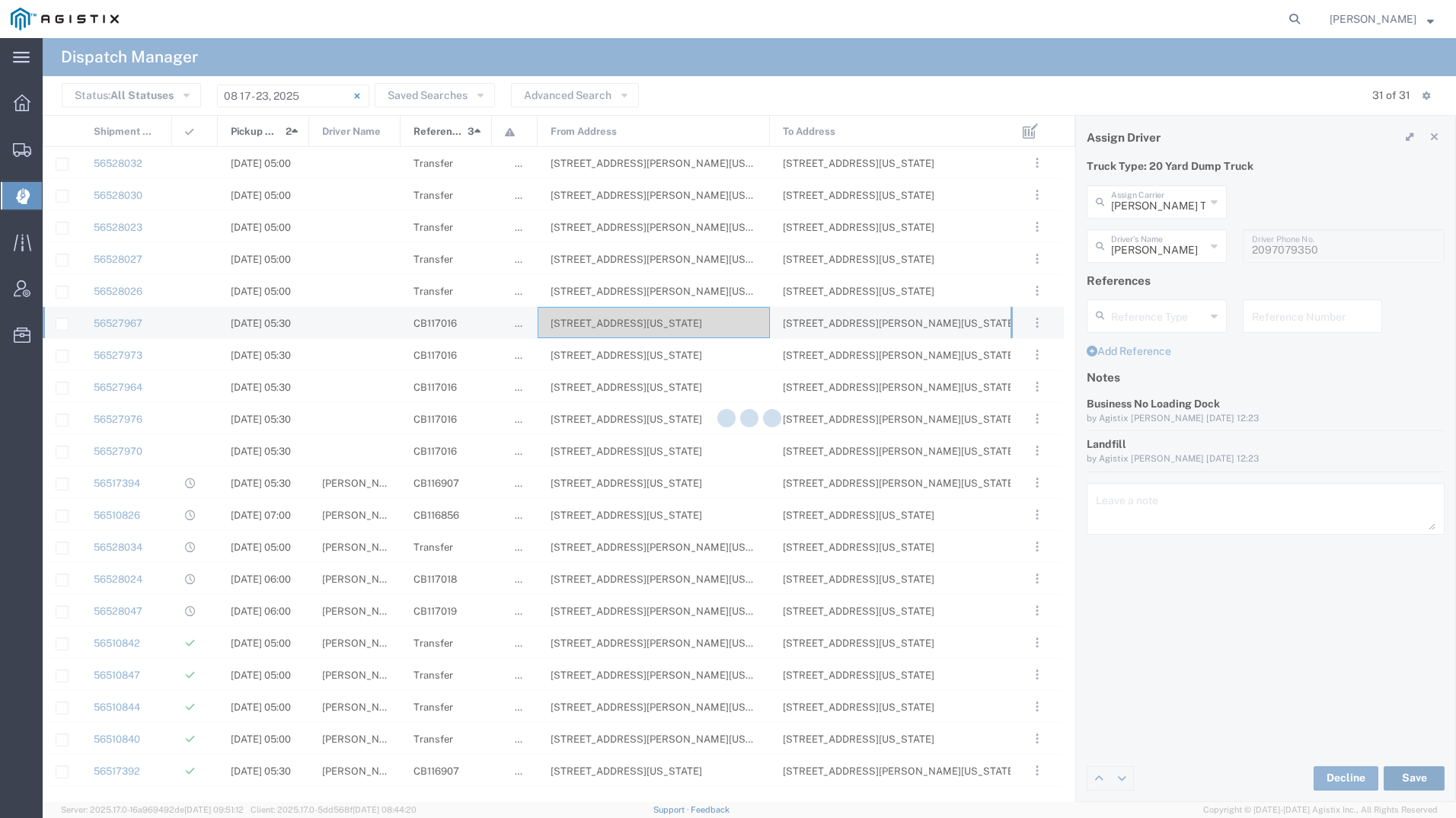
type input "[PERSON_NAME]"
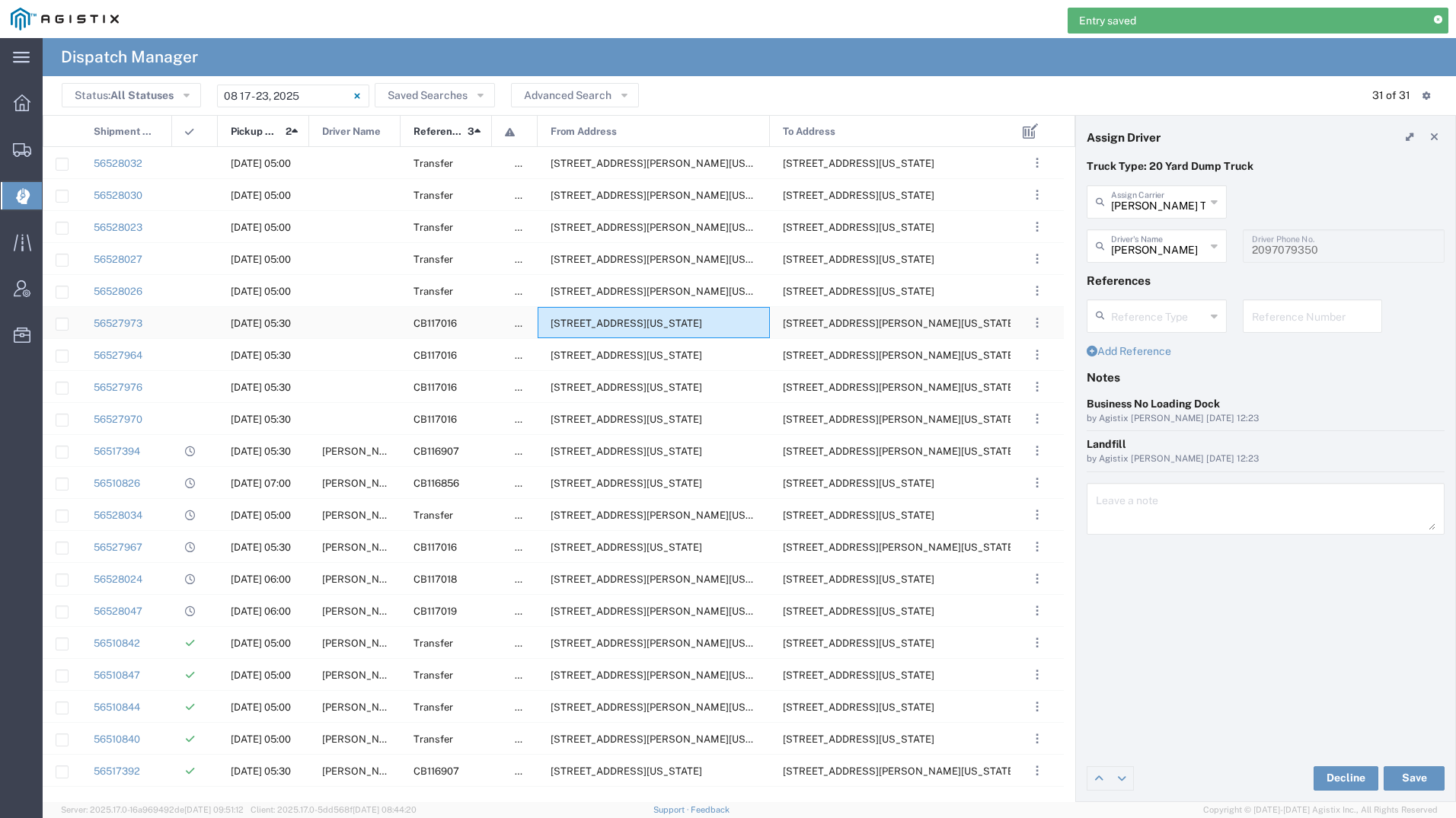
click at [596, 323] on span "[STREET_ADDRESS][US_STATE]" at bounding box center [626, 324] width 151 height 12
click at [1171, 250] on input "text" at bounding box center [1160, 245] width 96 height 27
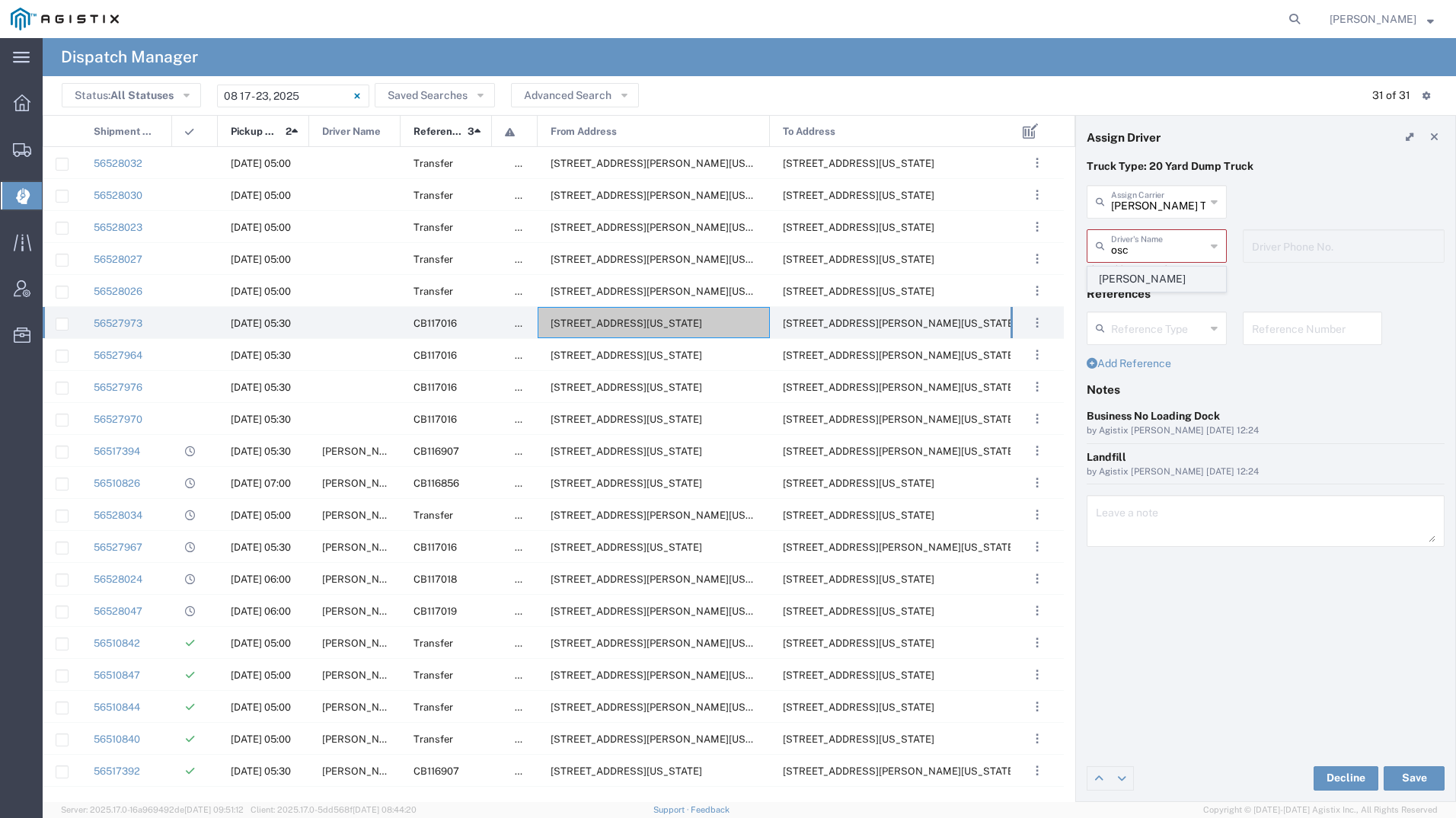
click at [1171, 289] on span "[PERSON_NAME]" at bounding box center [1156, 279] width 137 height 24
type input "[PERSON_NAME]"
type input "2093004091"
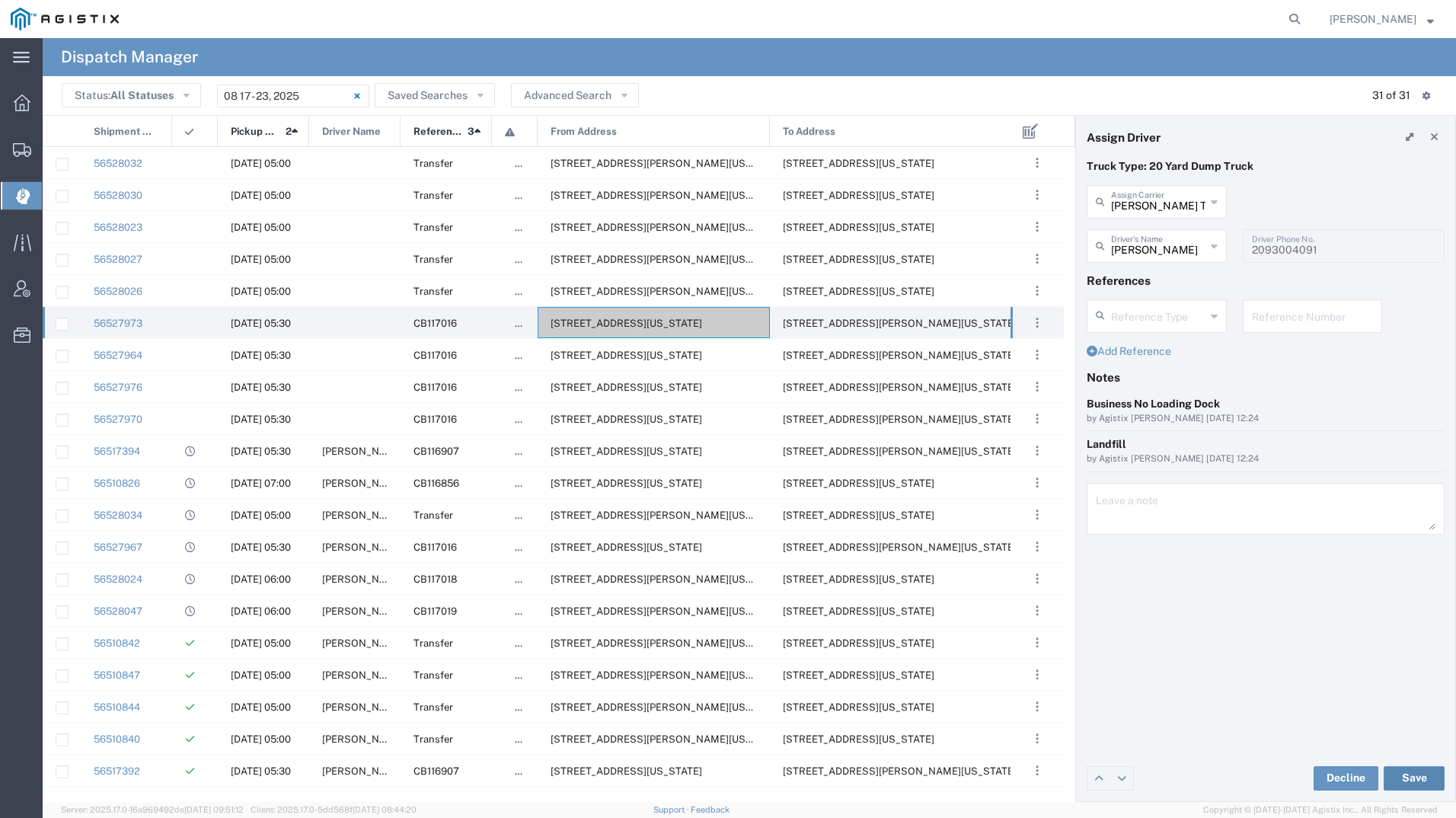
click at [1405, 771] on button "Save" at bounding box center [1414, 778] width 61 height 25
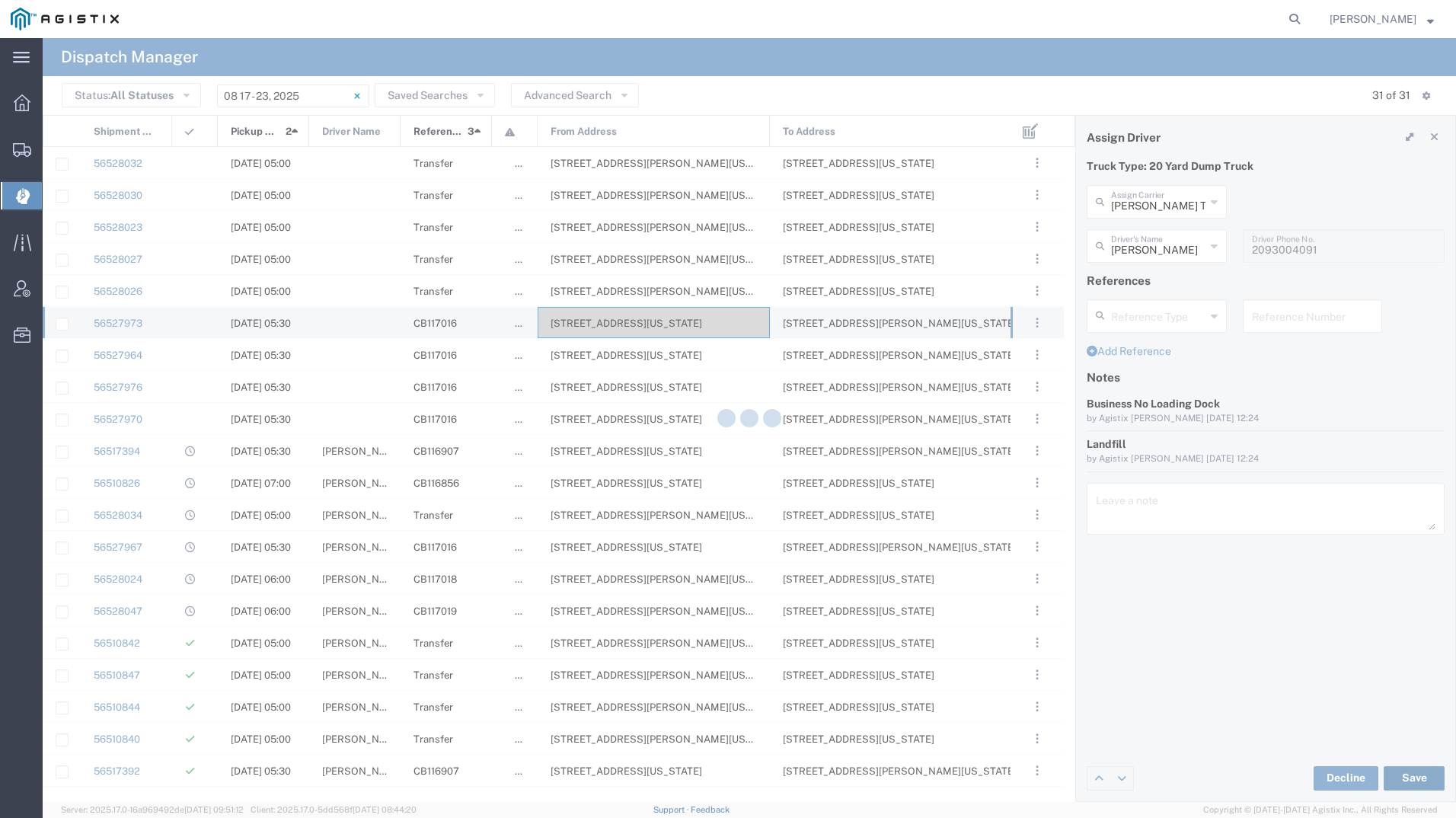
type input "[PERSON_NAME]"
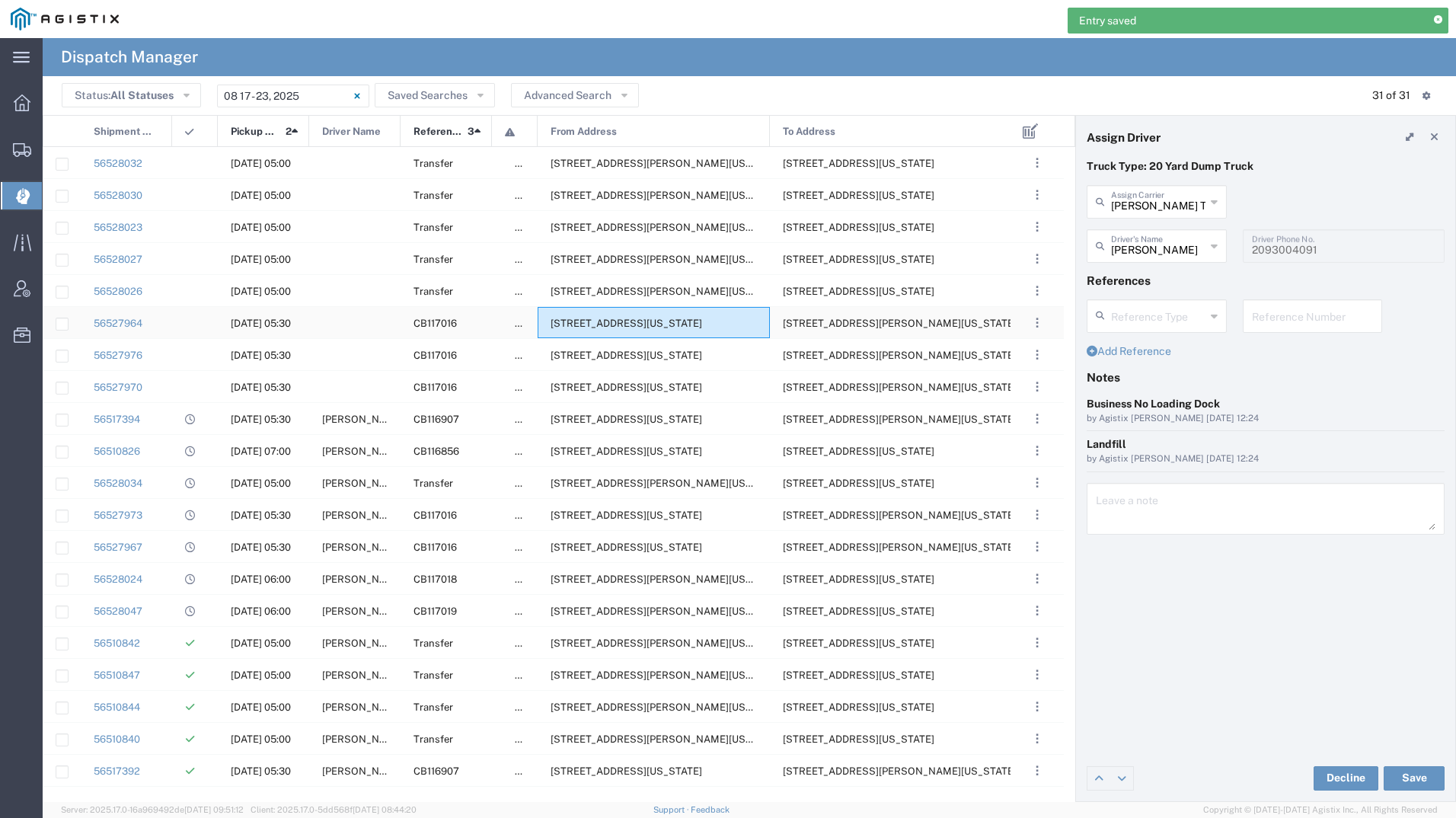
click at [604, 317] on div "[STREET_ADDRESS][US_STATE]" at bounding box center [654, 322] width 232 height 31
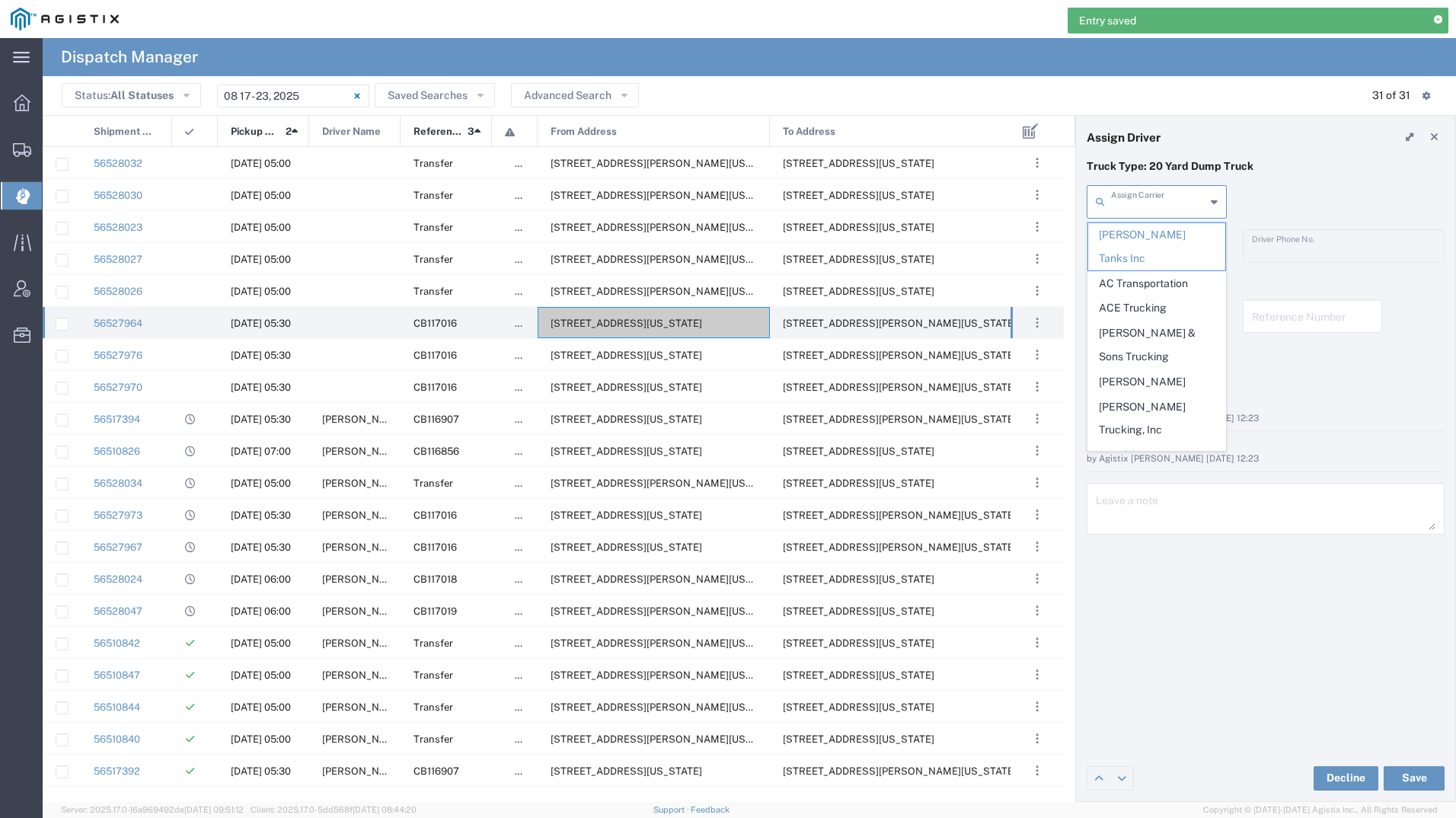
click at [1144, 201] on input "text" at bounding box center [1159, 201] width 95 height 27
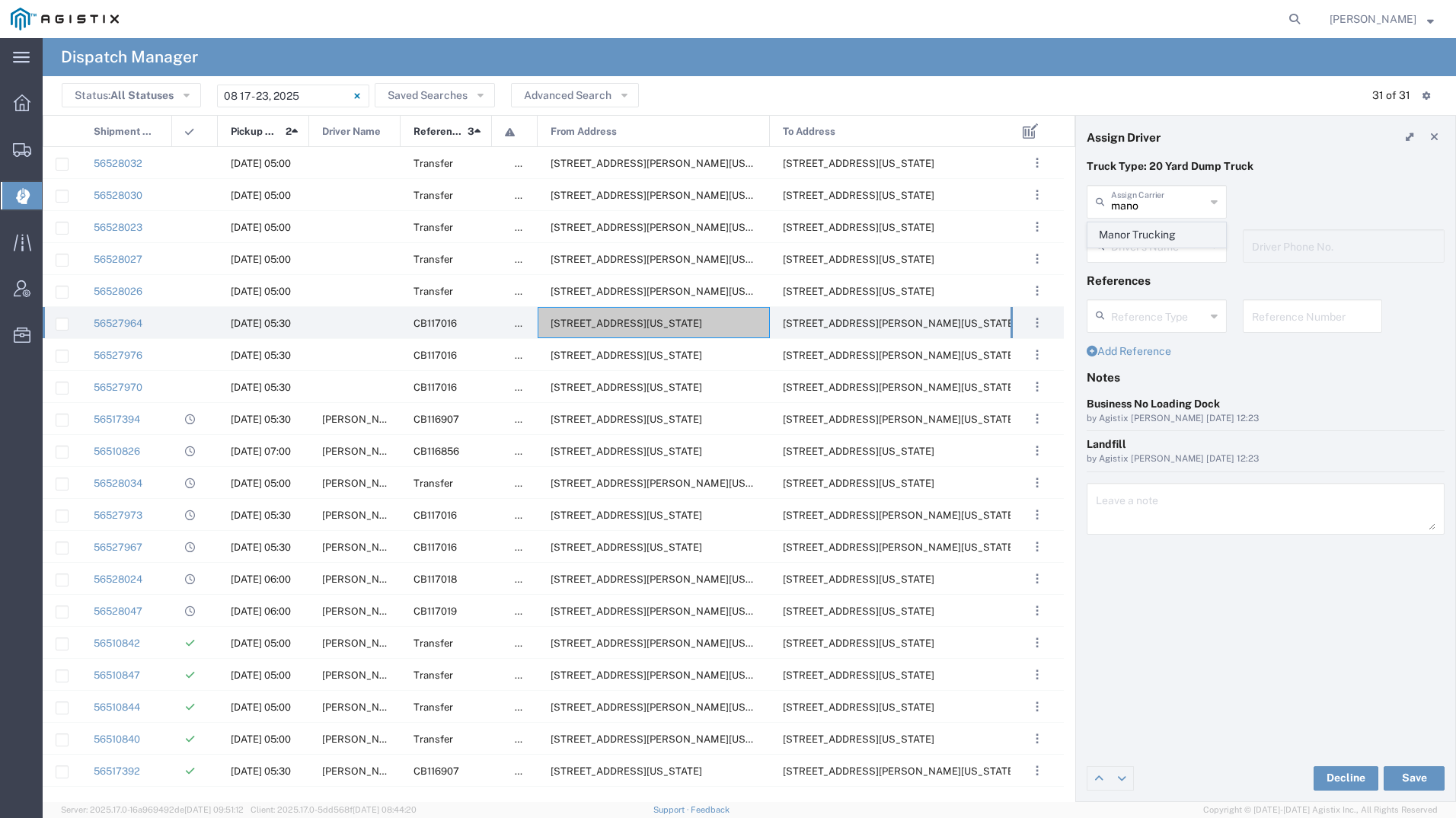
click at [1141, 230] on span "Manor Trucking" at bounding box center [1156, 235] width 137 height 24
type input "Manor Trucking"
click at [1146, 243] on input "text" at bounding box center [1160, 245] width 96 height 27
click at [1130, 282] on span "[PERSON_NAME]" at bounding box center [1156, 279] width 137 height 24
type input "[PERSON_NAME]"
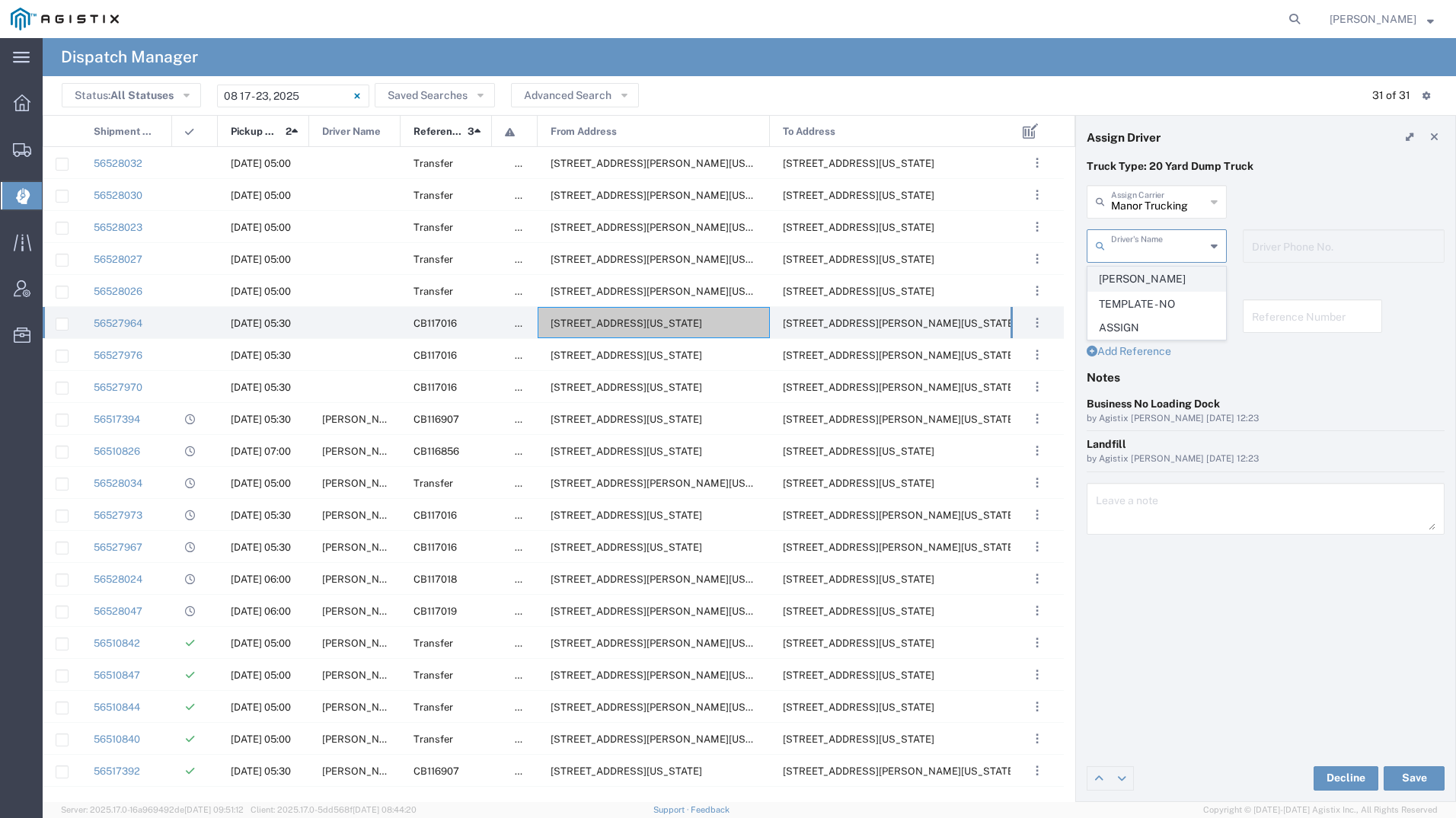
type input "2093218686"
click at [1405, 772] on button "Save" at bounding box center [1414, 778] width 61 height 25
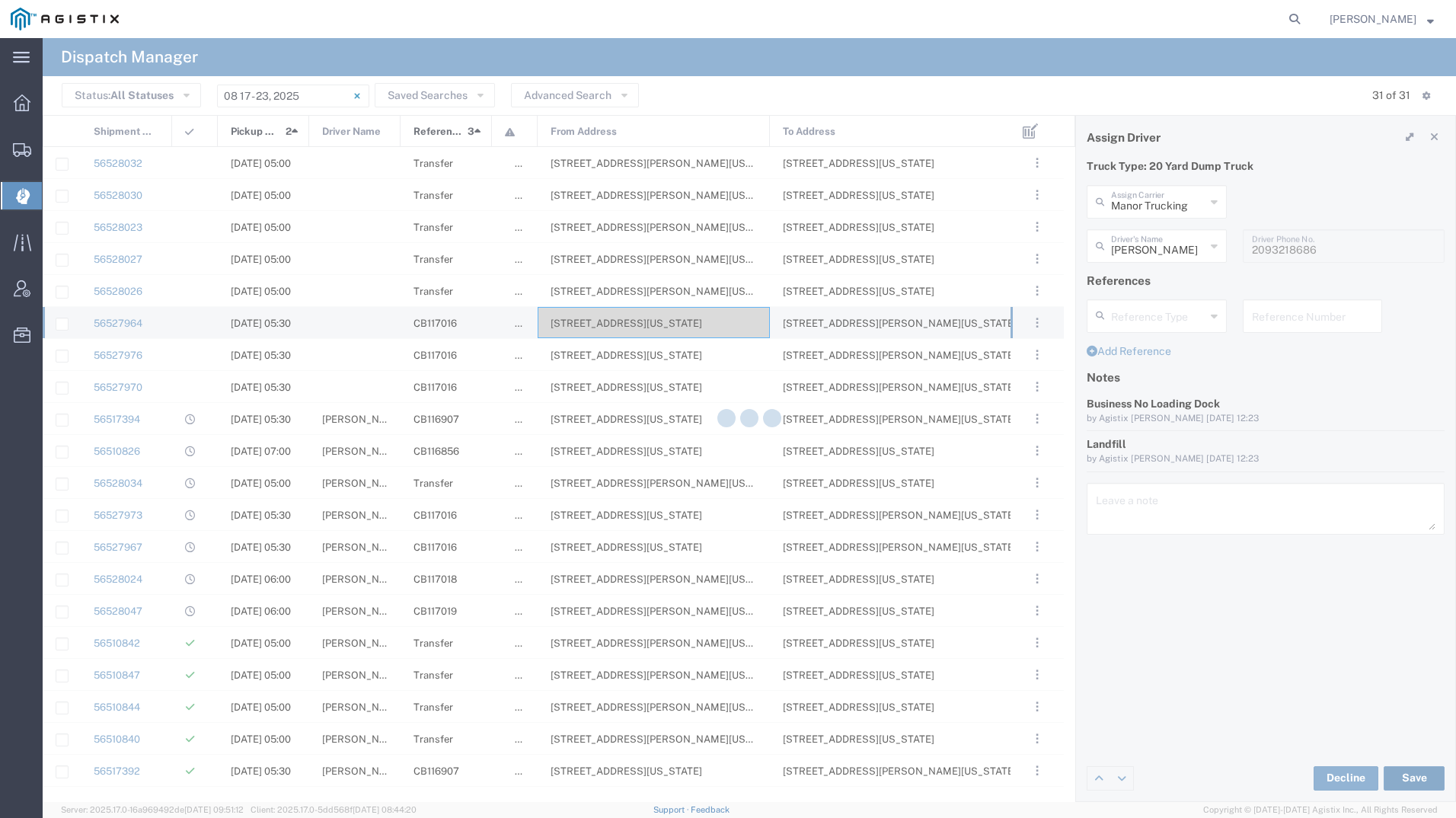
type input "[PERSON_NAME]"
type input "Manor Trucking"
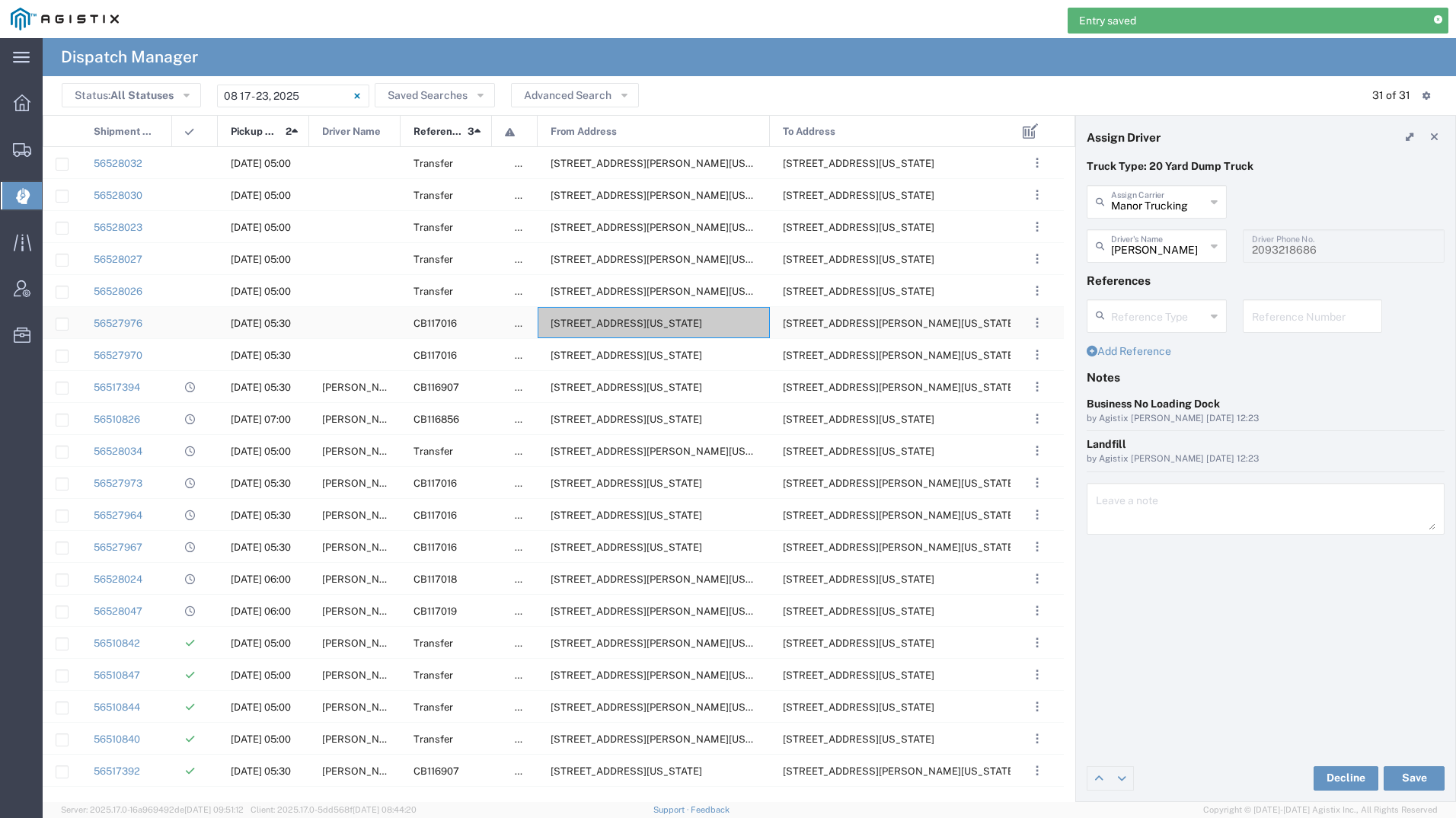
click at [616, 324] on span "[STREET_ADDRESS][US_STATE]" at bounding box center [626, 324] width 151 height 12
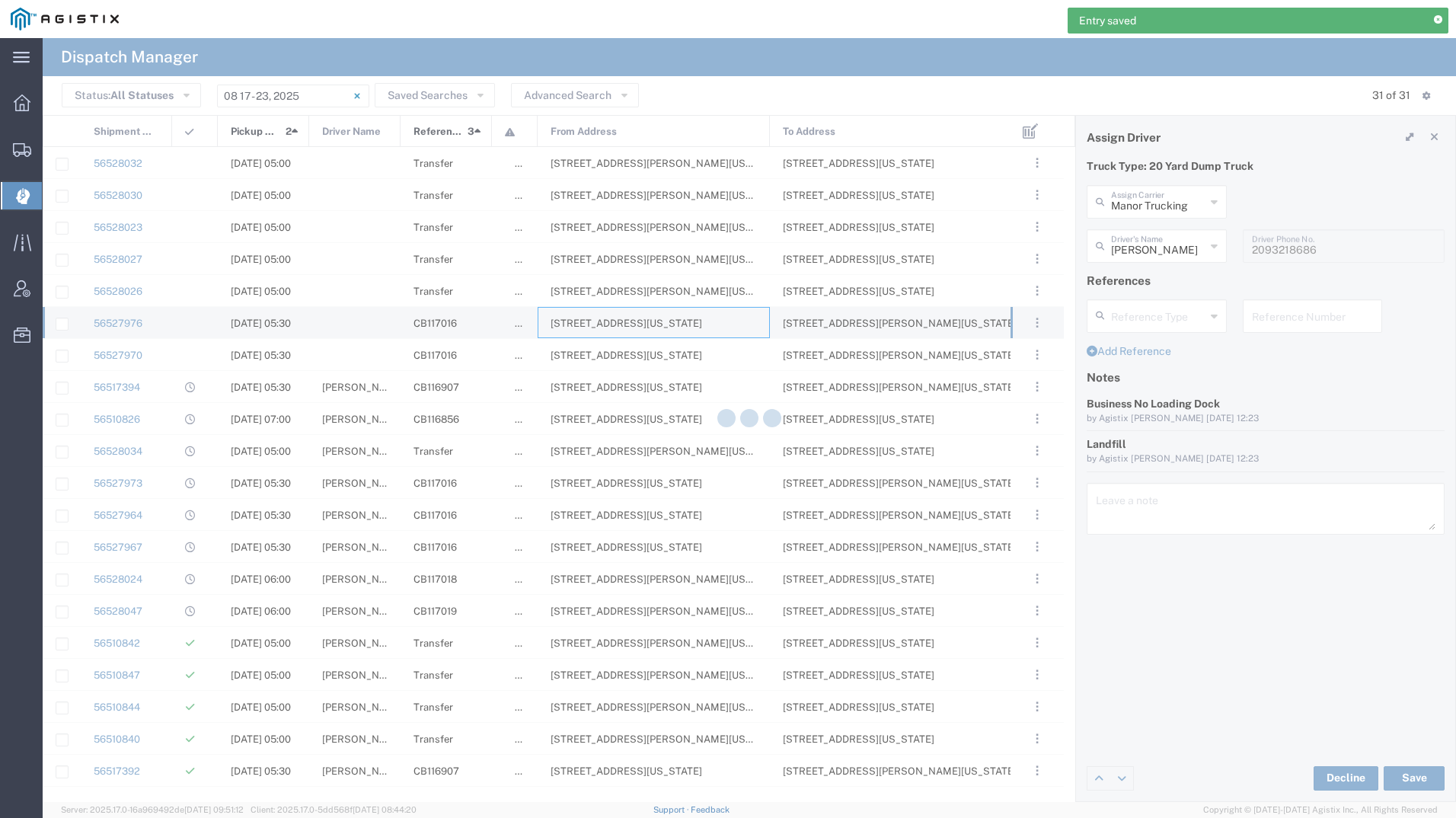
type input "[PERSON_NAME] Tanks Inc"
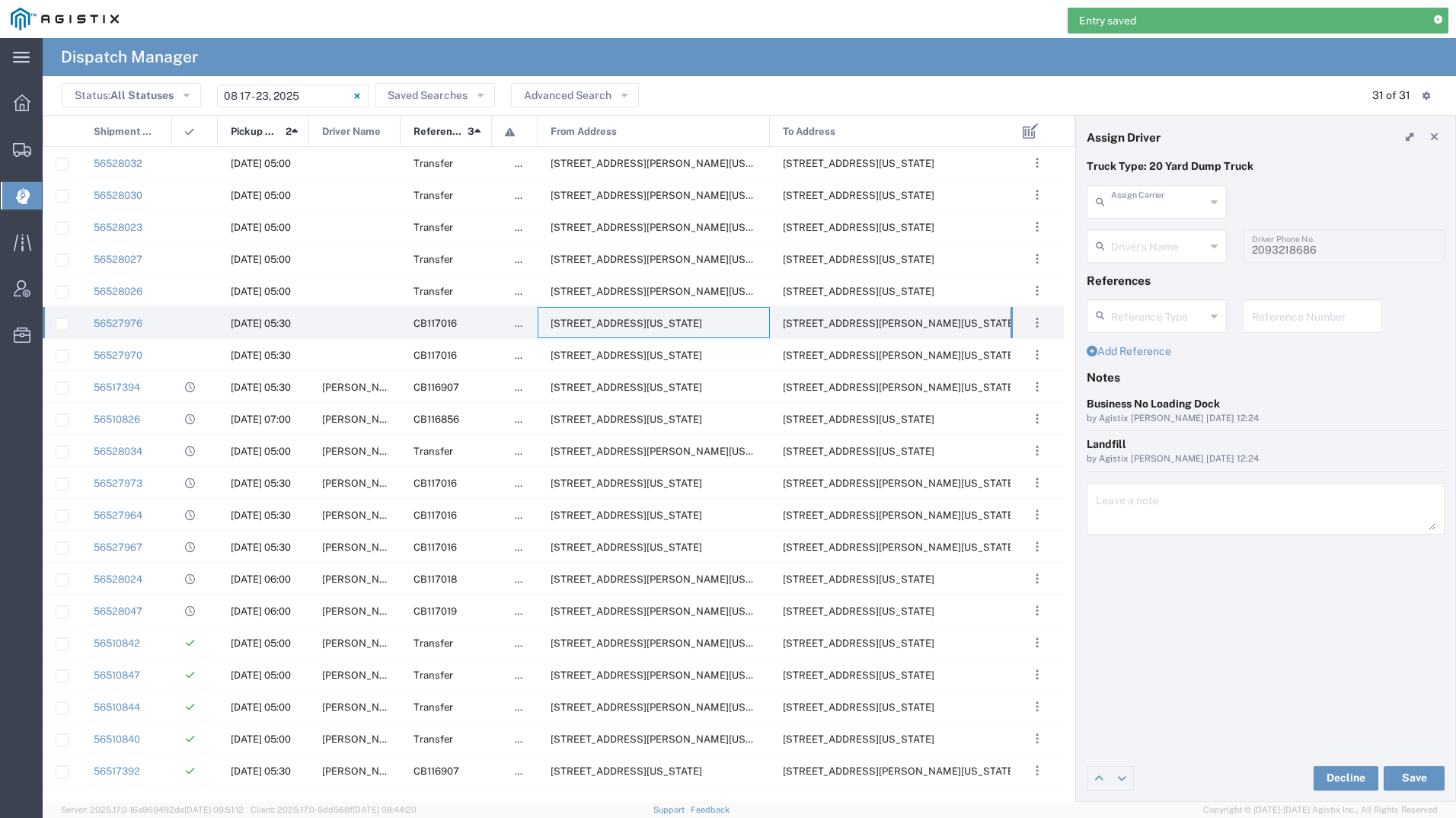
click at [1133, 204] on input "text" at bounding box center [1159, 201] width 95 height 27
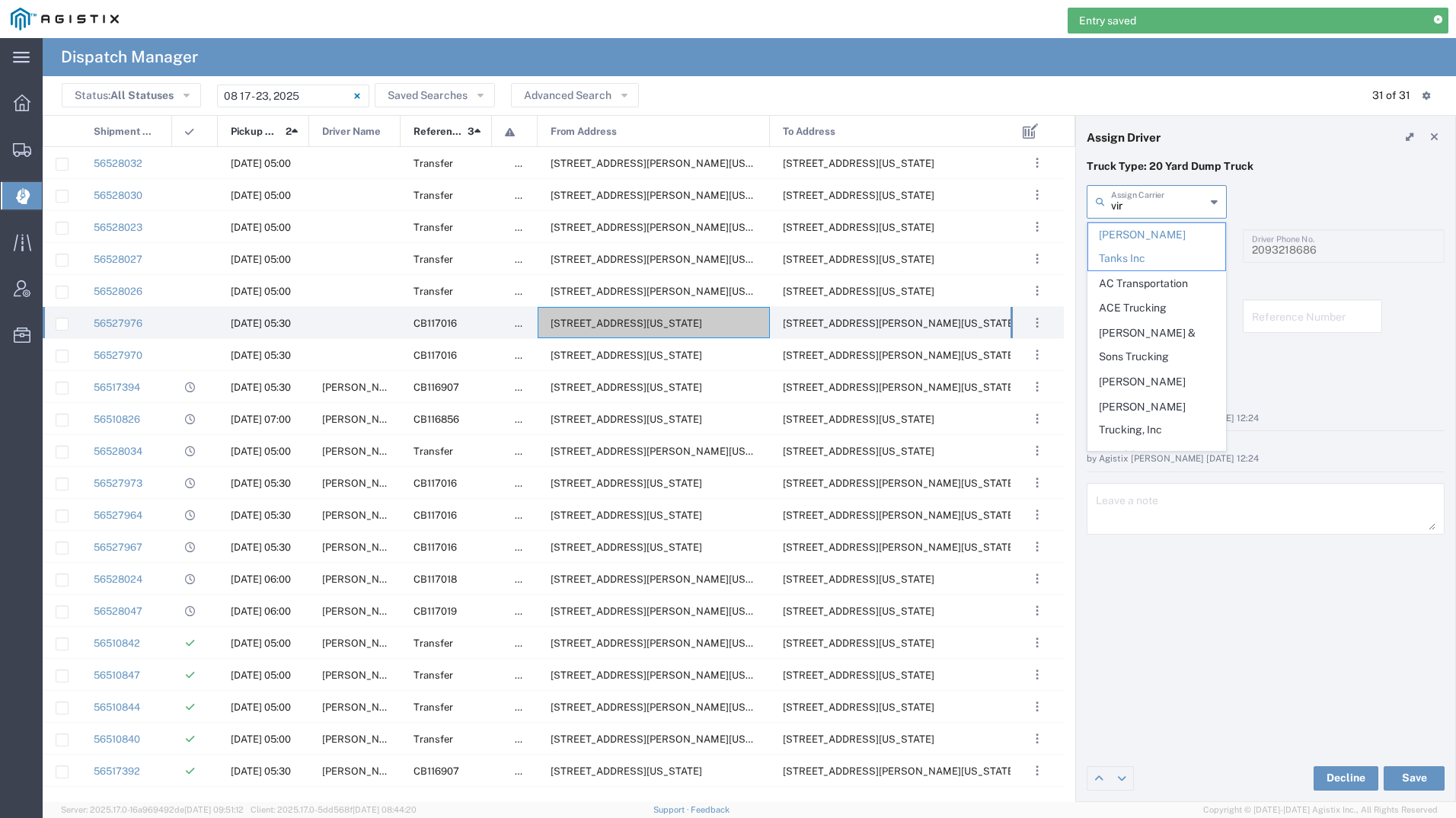
type input "[PERSON_NAME]"
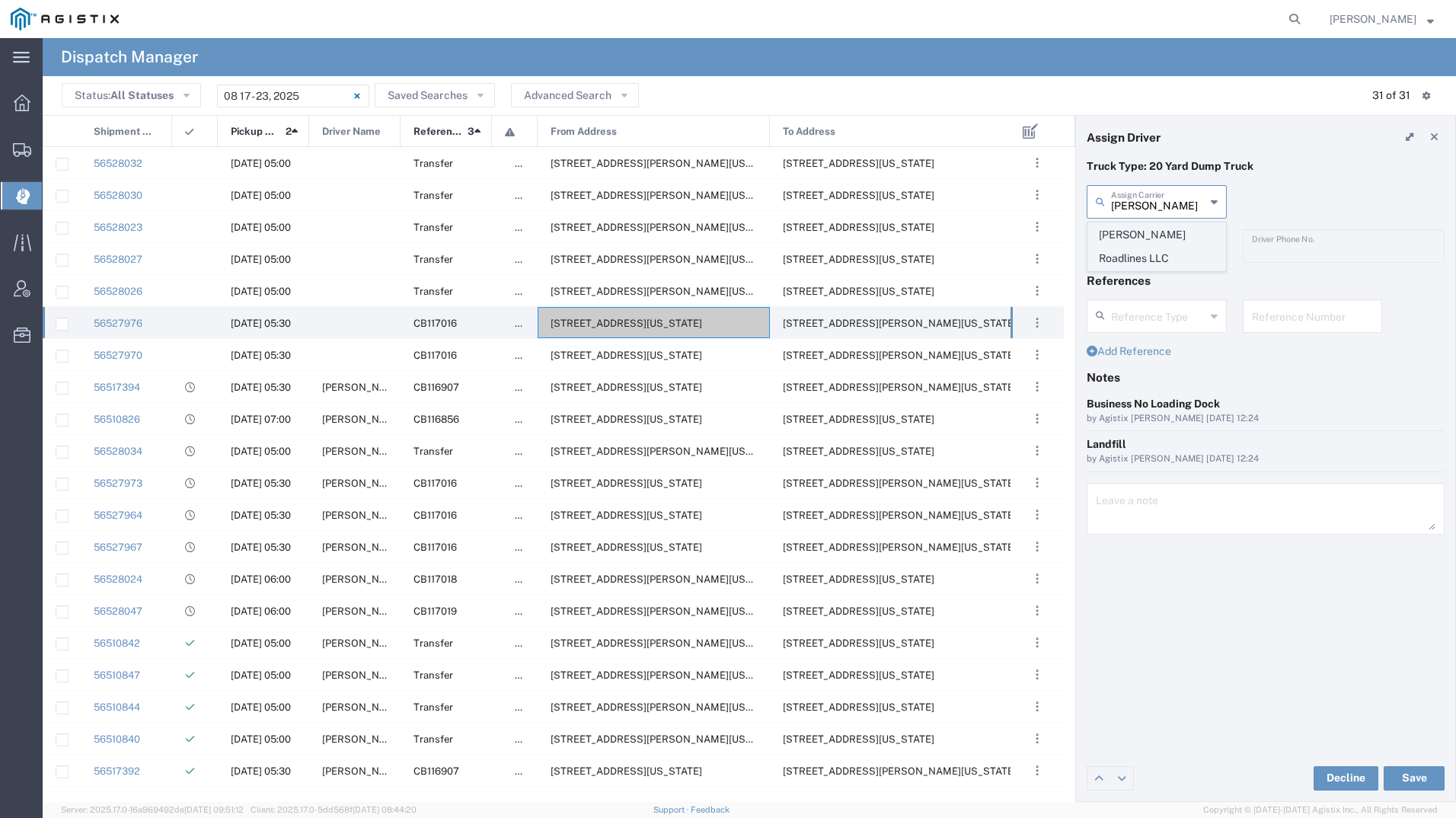
click at [1177, 232] on span "[PERSON_NAME] Roadlines LLC" at bounding box center [1156, 247] width 137 height 47
type input "[PERSON_NAME] Roadlines LLC"
click at [1177, 232] on input "text" at bounding box center [1159, 245] width 95 height 27
click at [1162, 283] on span "[PERSON_NAME]" at bounding box center [1156, 279] width 137 height 24
type input "[PERSON_NAME]"
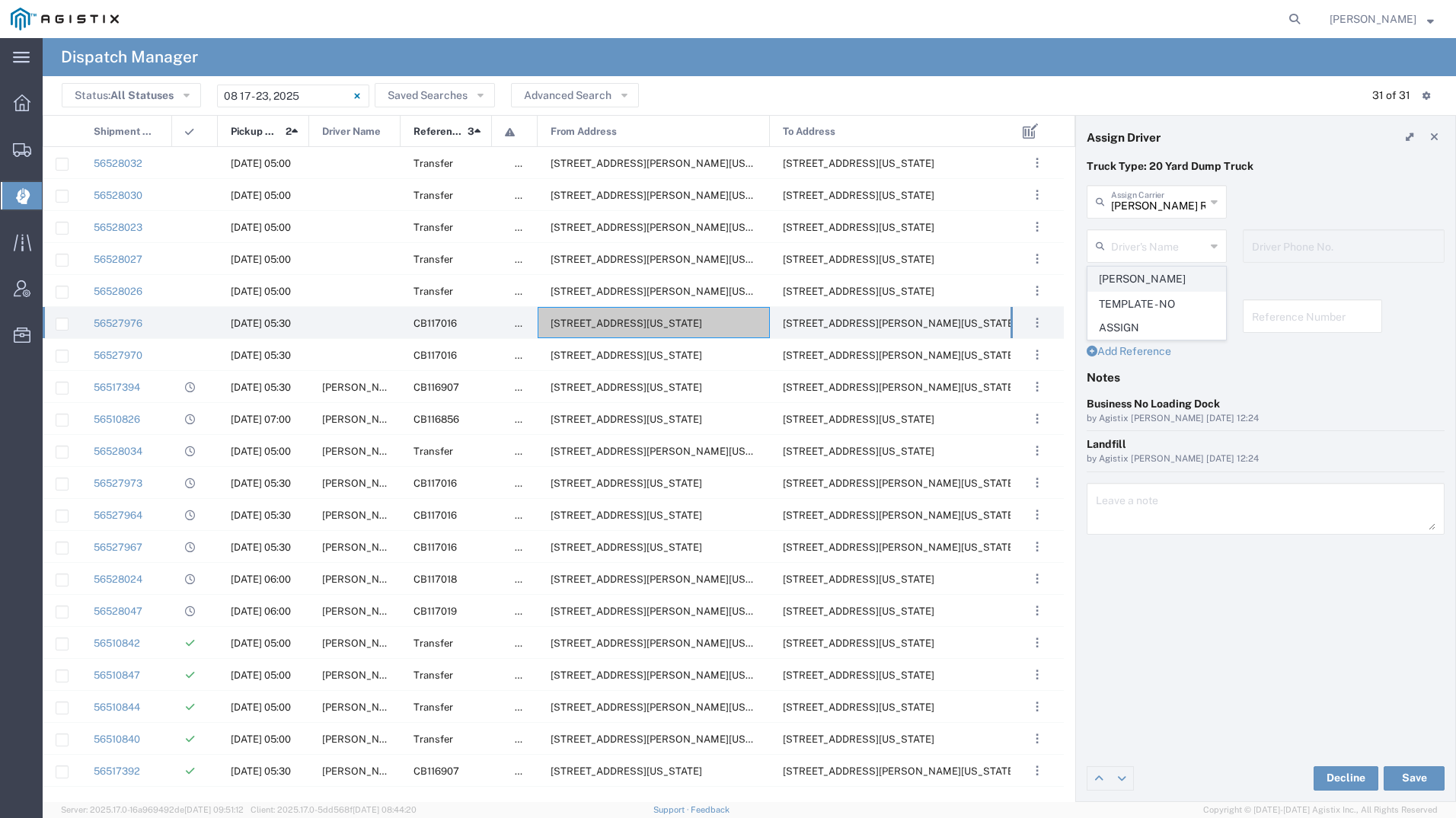
type input "5107149934"
click at [1423, 772] on button "Save" at bounding box center [1414, 778] width 61 height 25
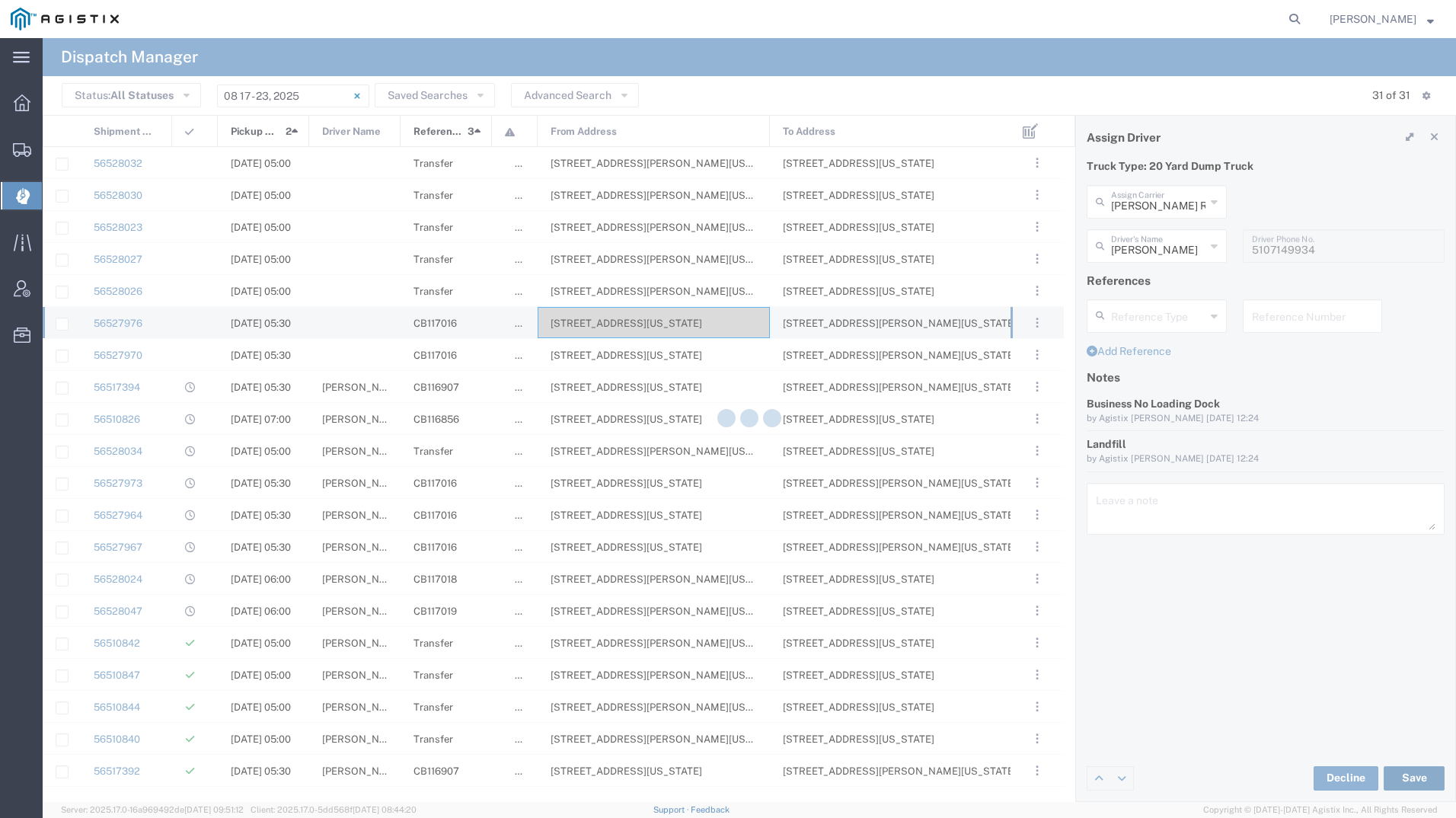
type input "[PERSON_NAME]"
type input "[PERSON_NAME] Roadlines LLC"
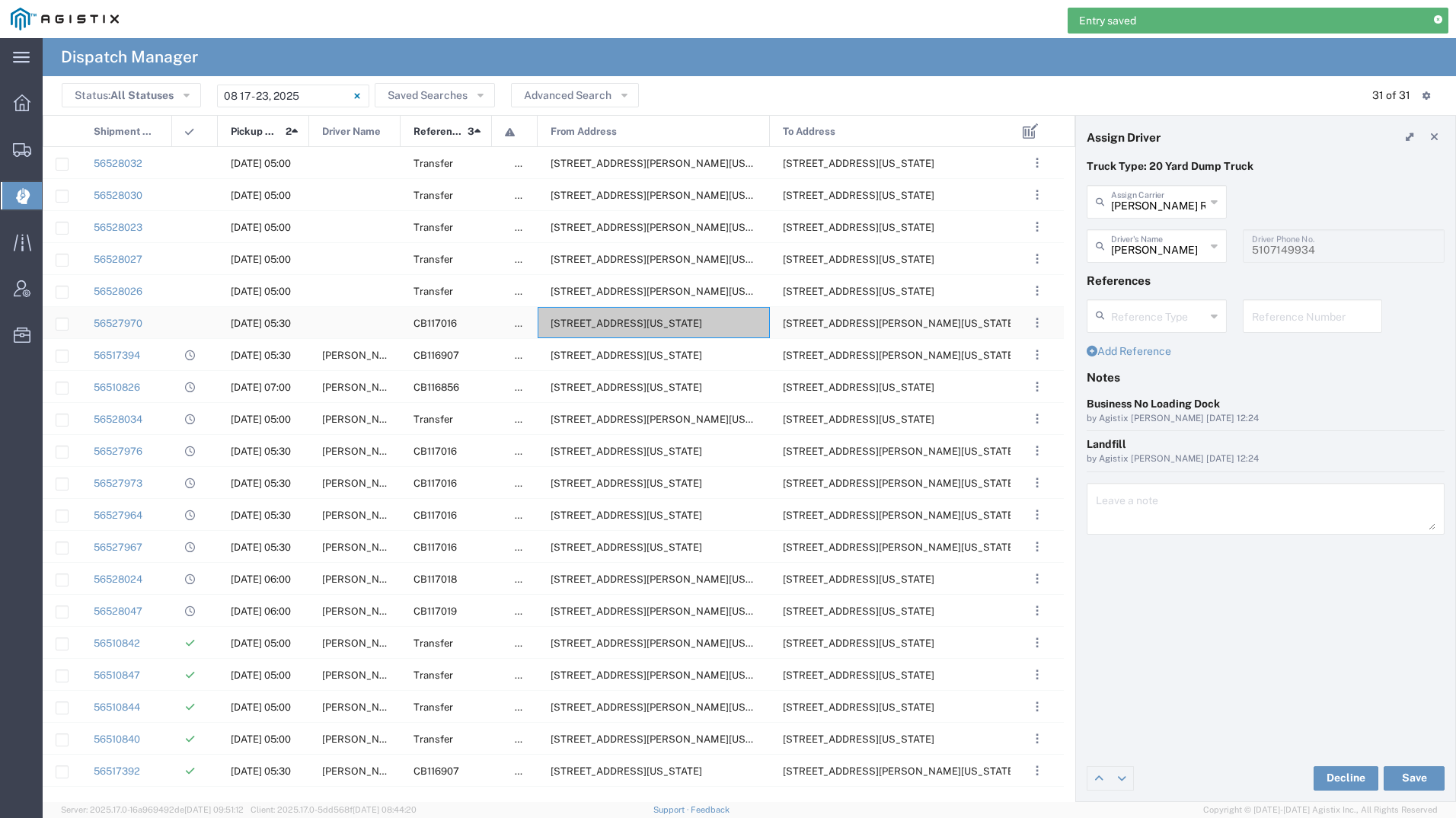
click at [617, 330] on div "[STREET_ADDRESS][US_STATE]" at bounding box center [654, 322] width 232 height 31
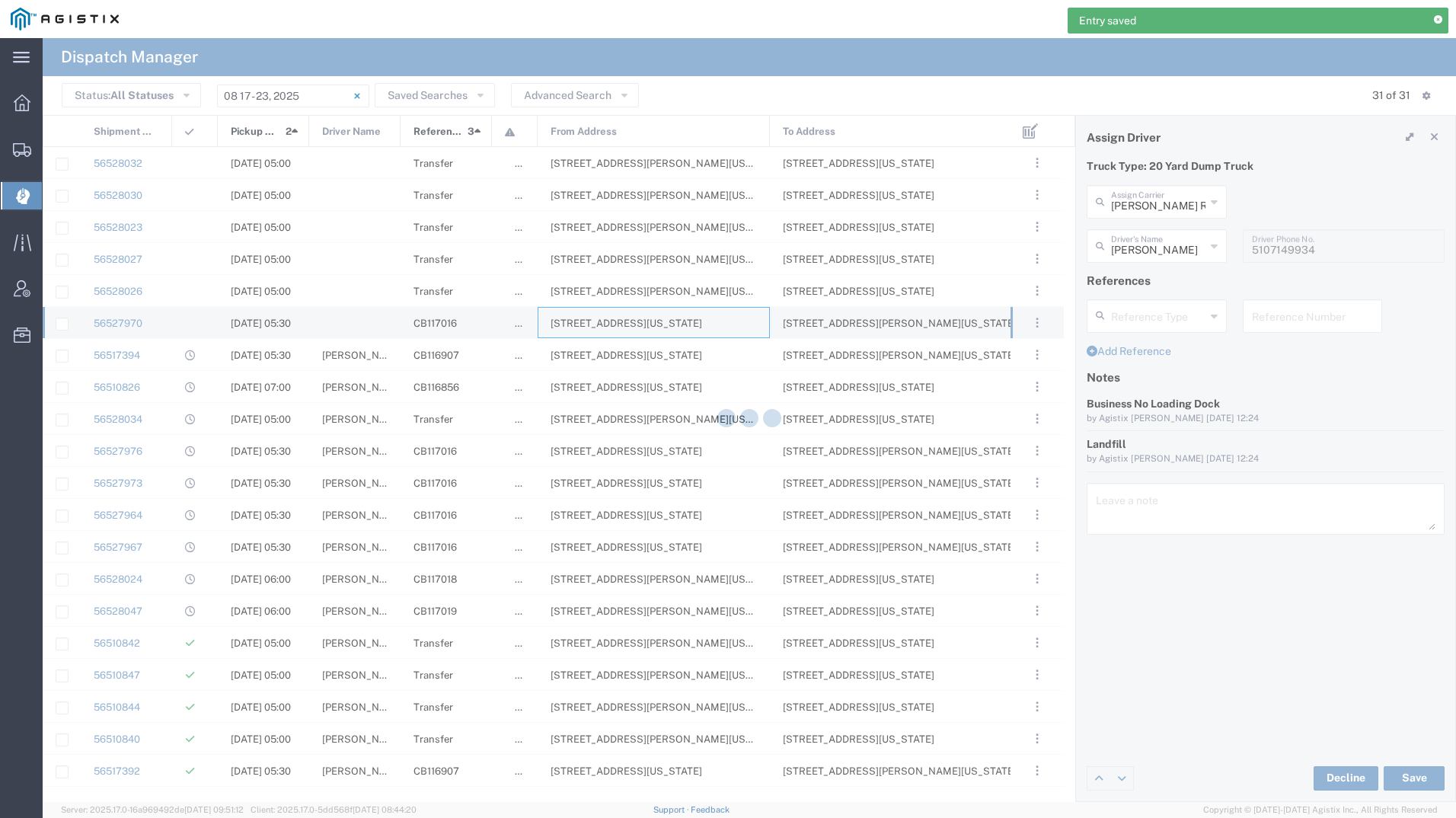
type input "[PERSON_NAME] Tanks Inc"
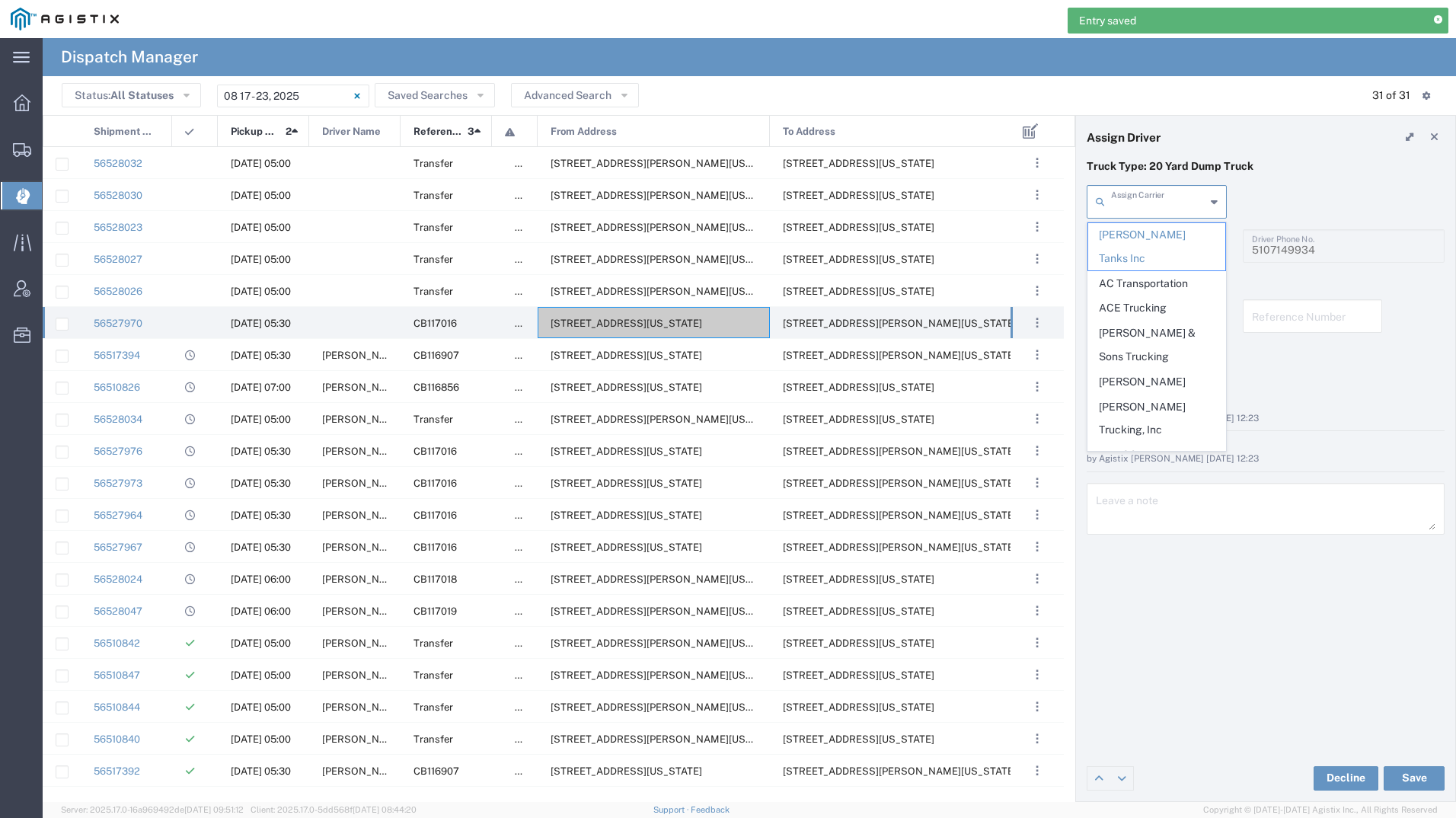
click at [1140, 212] on input "text" at bounding box center [1159, 201] width 95 height 27
type input "j"
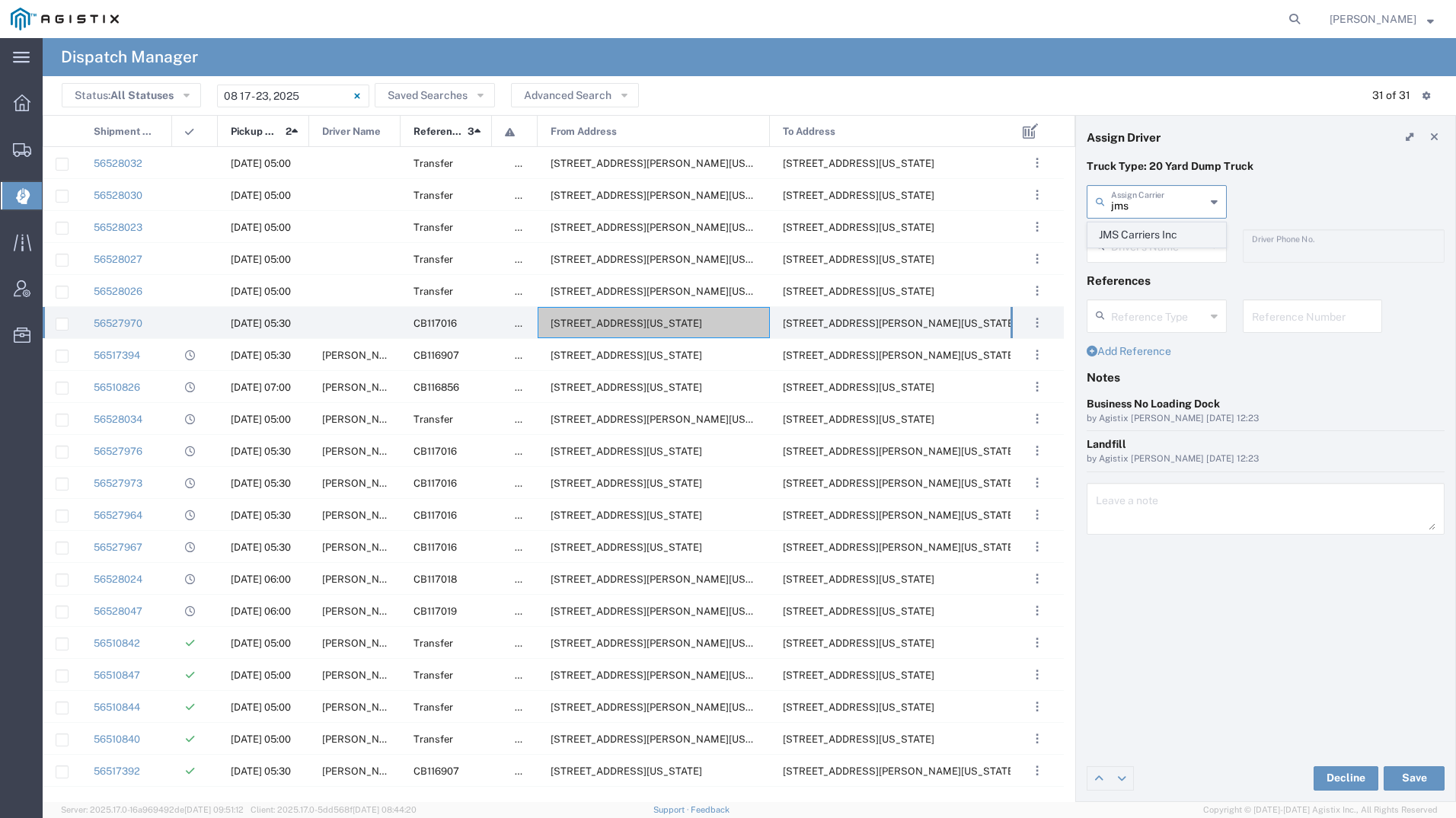
click at [1151, 237] on span "JMS Carriers Inc" at bounding box center [1156, 235] width 137 height 24
type input "JMS Carriers Inc"
click at [1151, 237] on input "text" at bounding box center [1159, 245] width 95 height 27
click at [1135, 273] on span "[PERSON_NAME]" at bounding box center [1156, 279] width 137 height 24
type input "[PERSON_NAME]"
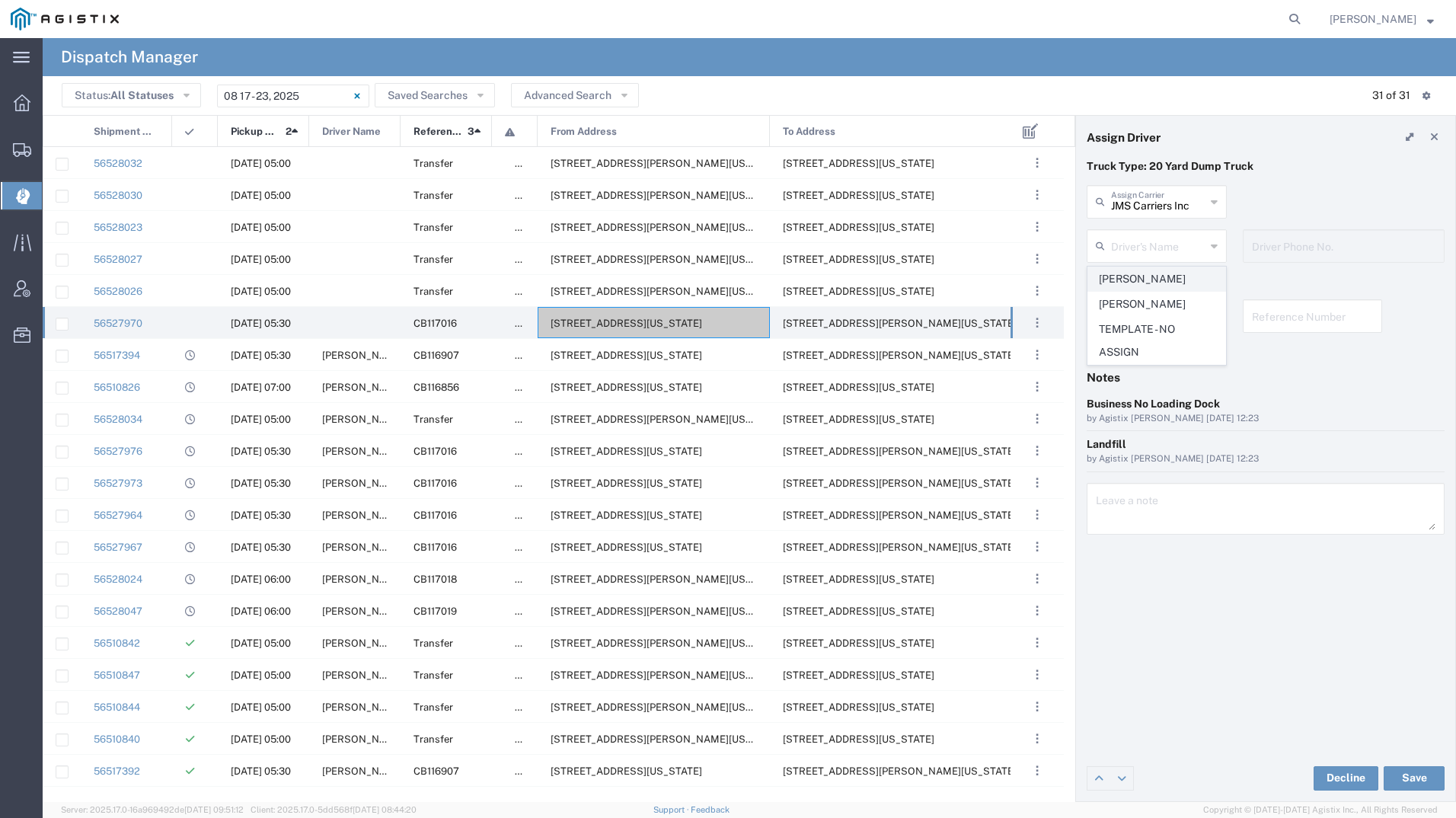
type input "[PHONE_NUMBER]"
click at [1399, 770] on button "Save" at bounding box center [1414, 778] width 61 height 25
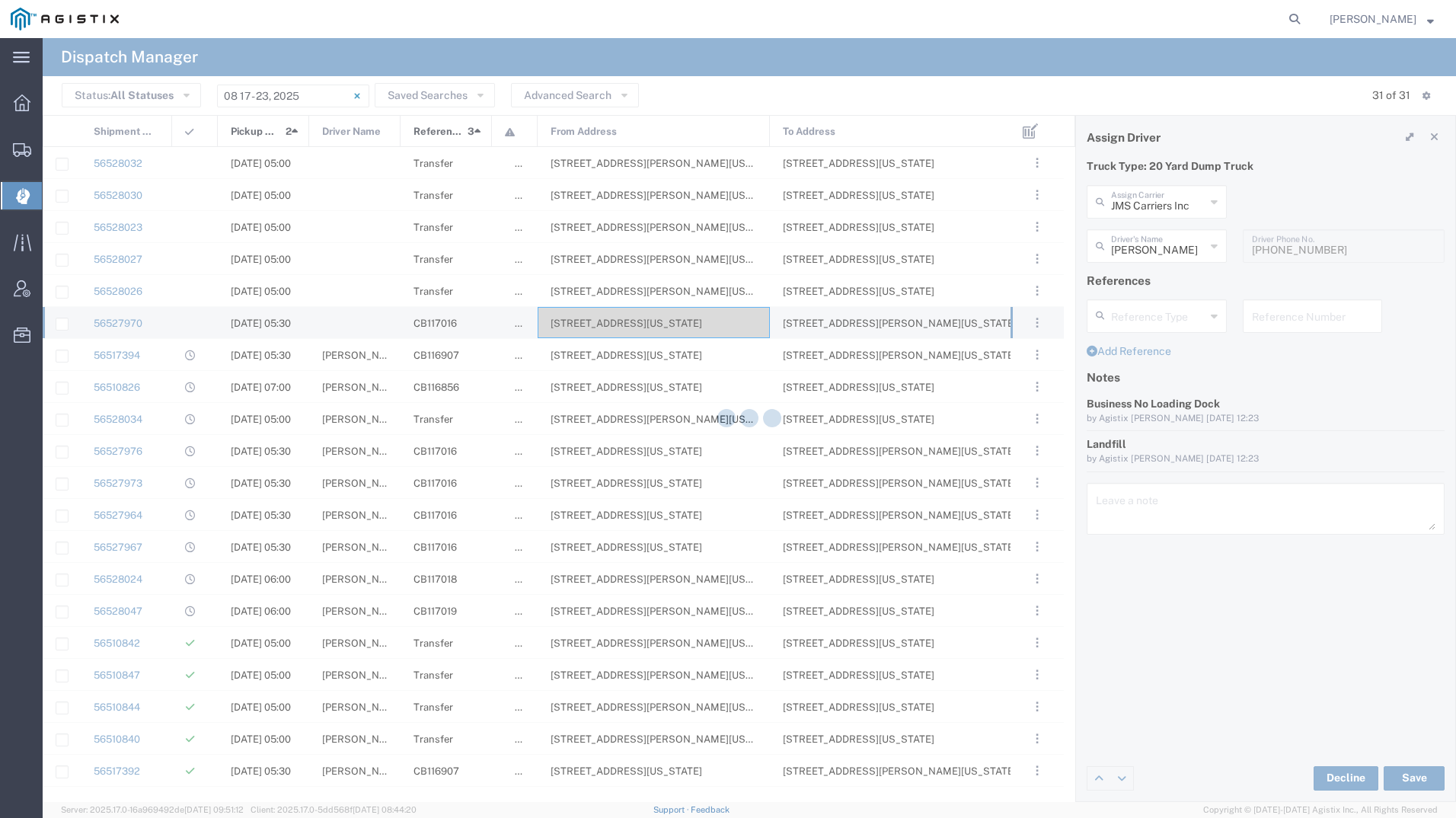
type input "[PERSON_NAME]"
type input "JMS Carriers Inc"
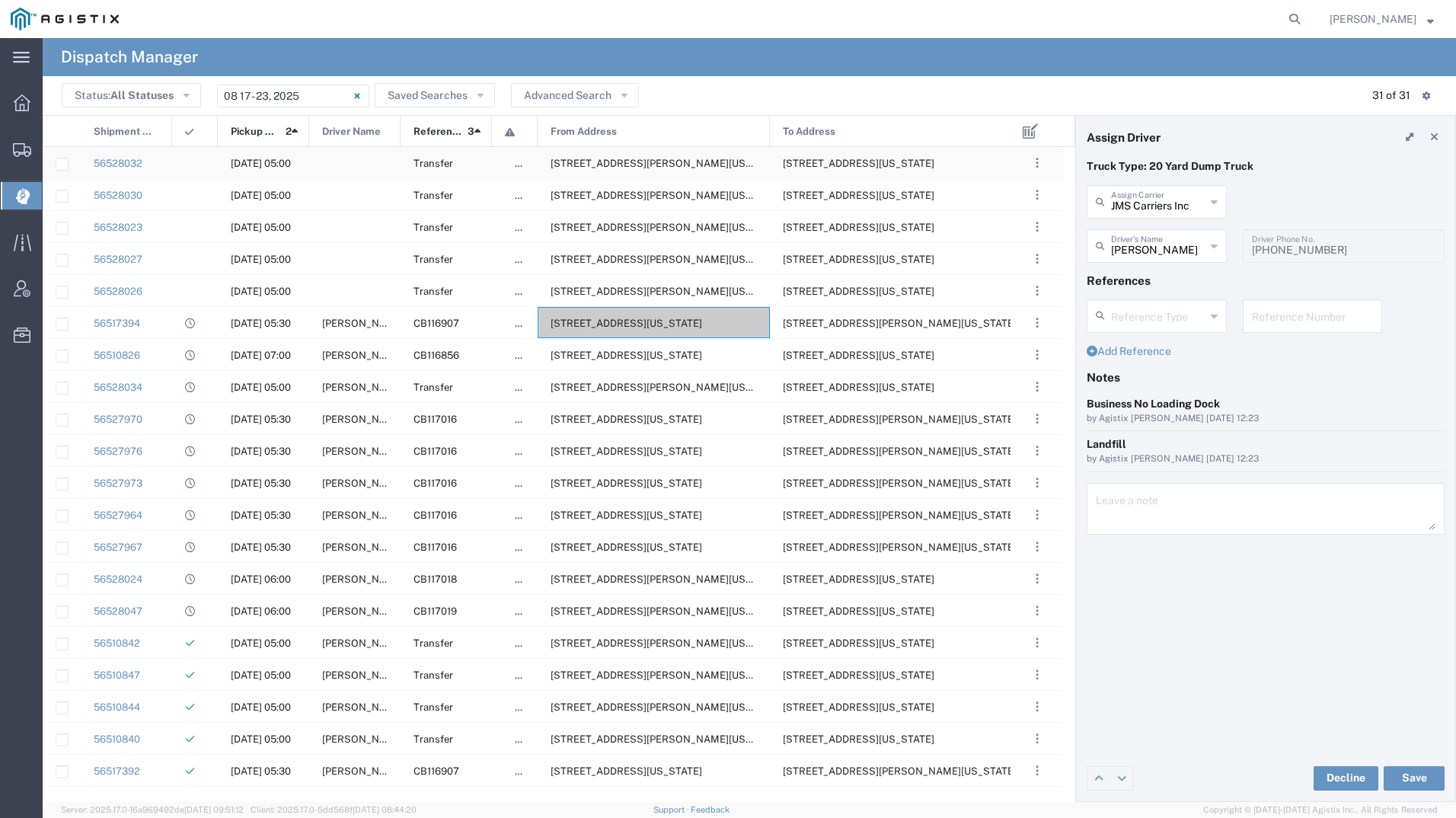
click at [566, 161] on span "[STREET_ADDRESS][PERSON_NAME][US_STATE]" at bounding box center [667, 164] width 234 height 12
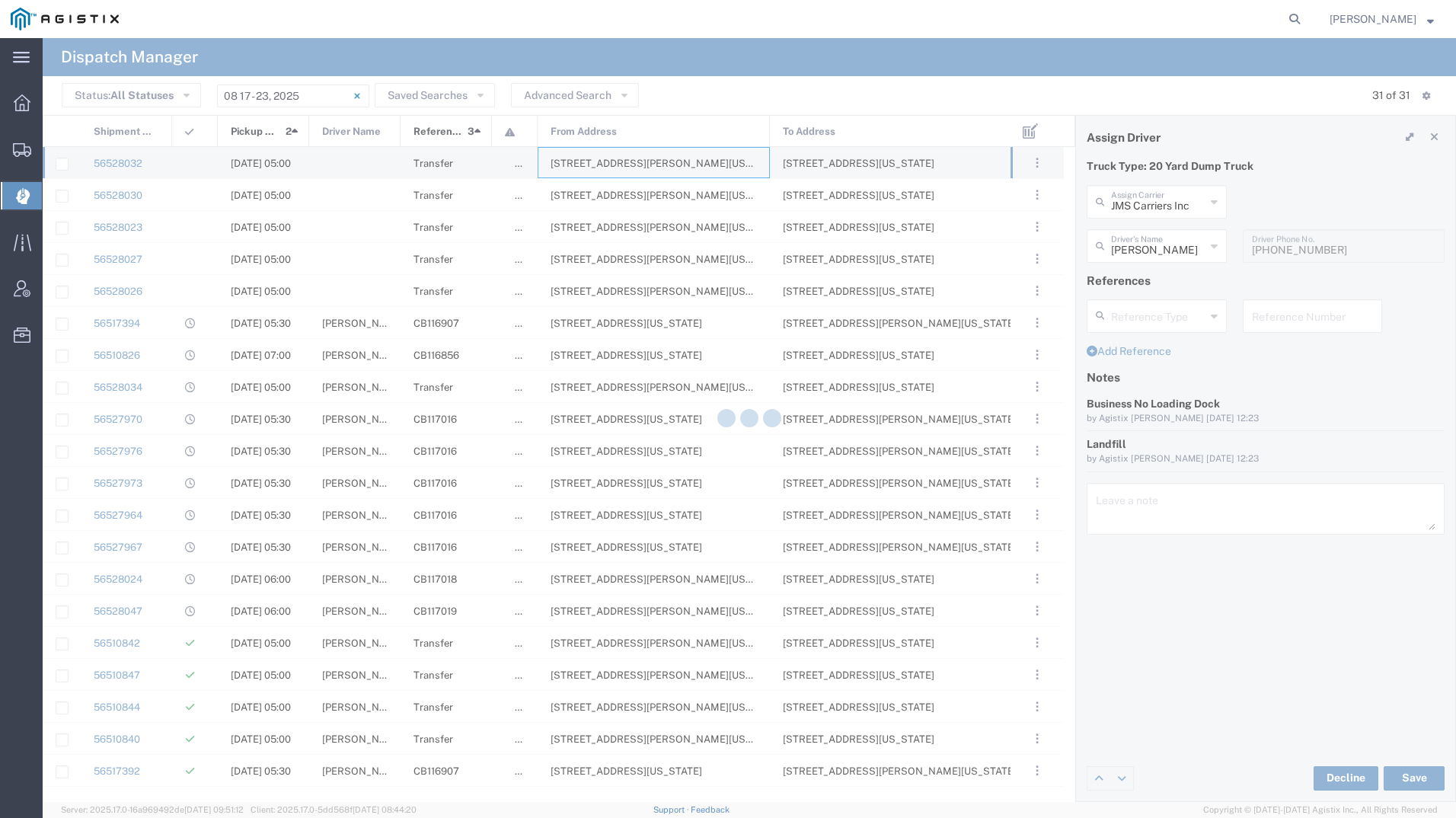
type input "[PERSON_NAME] Tanks Inc"
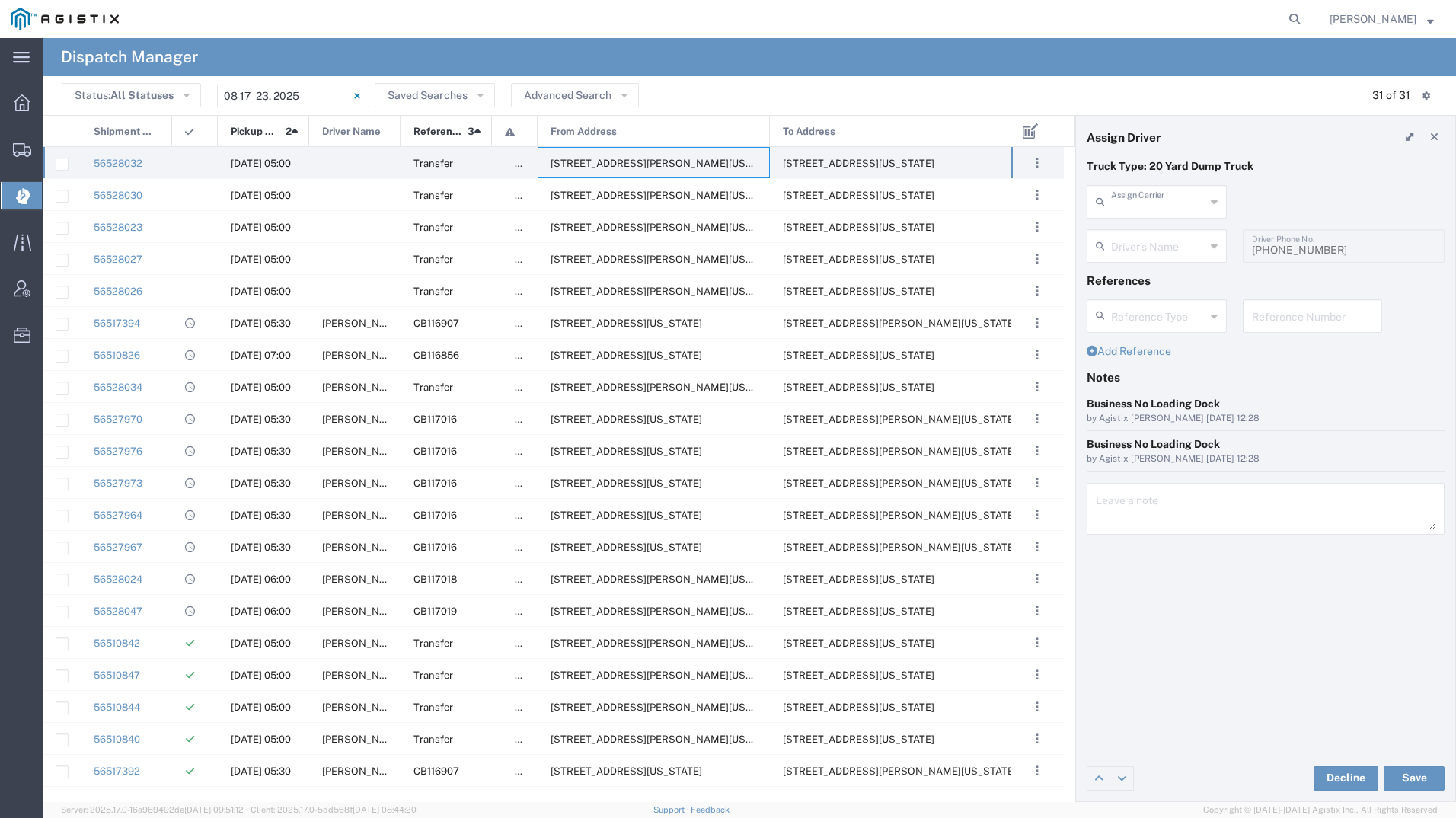
click at [1150, 205] on input "text" at bounding box center [1159, 201] width 95 height 27
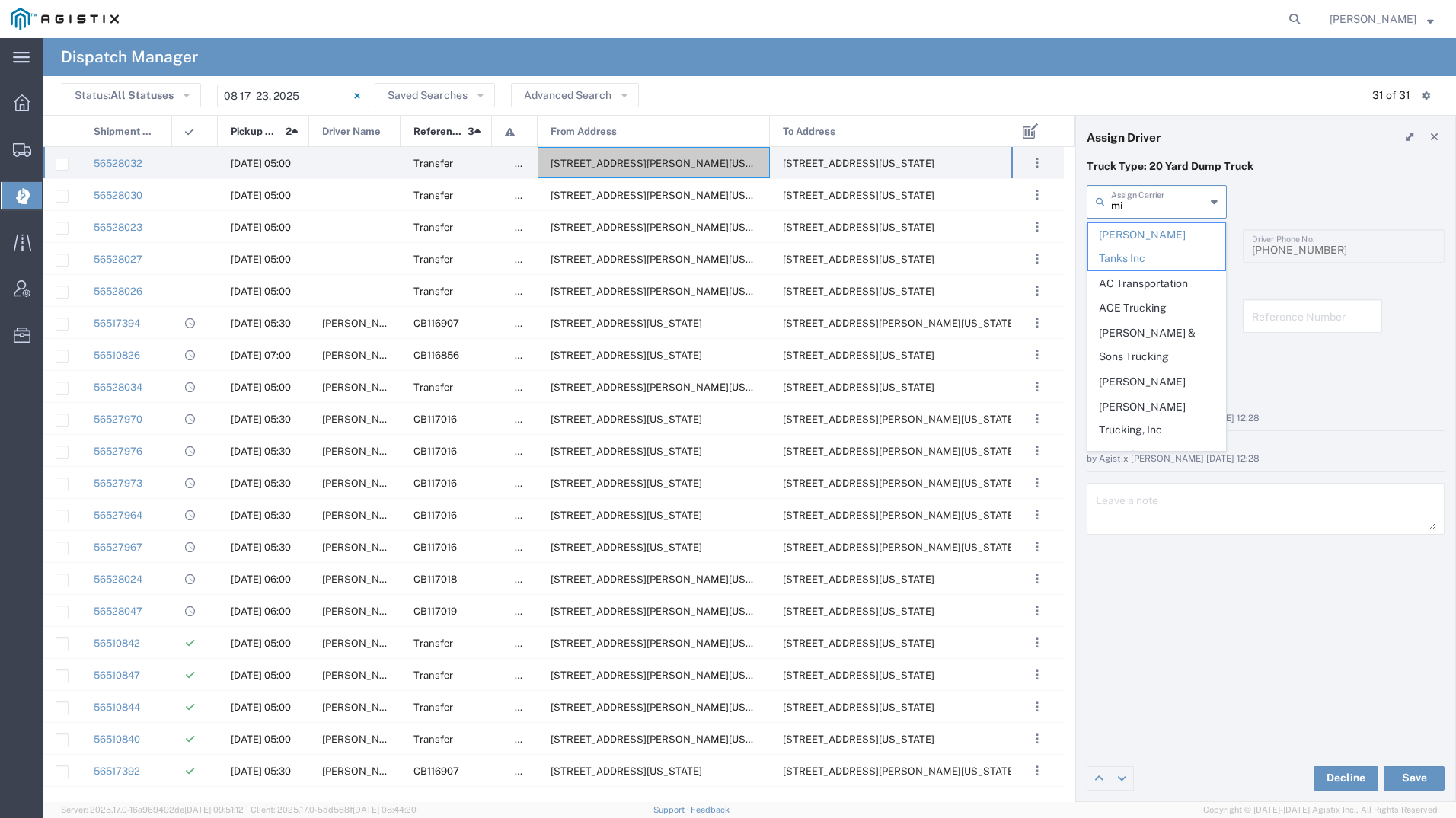
type input "mil"
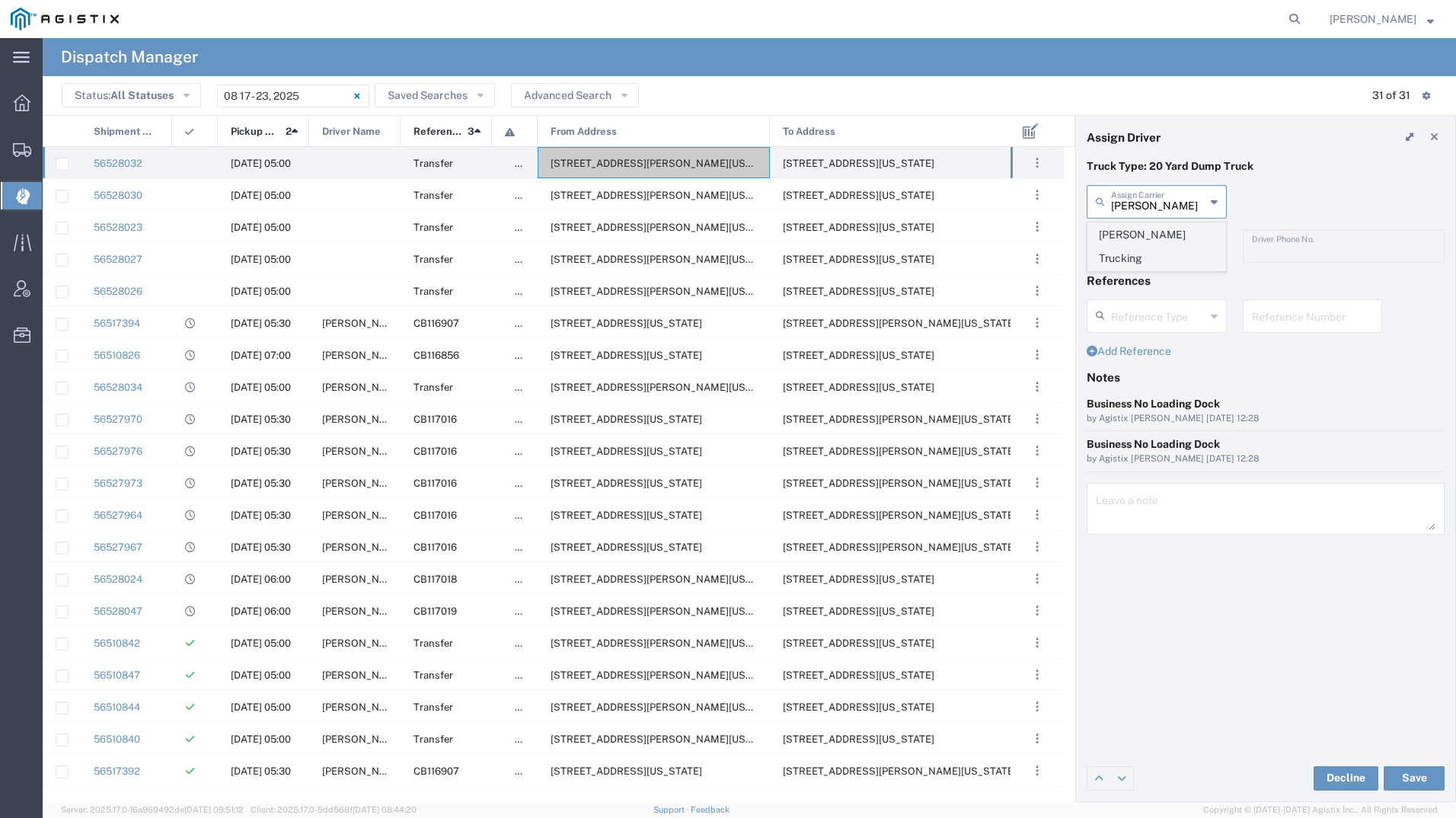
click at [1154, 232] on span "[PERSON_NAME] Trucking" at bounding box center [1156, 247] width 137 height 47
type input "[PERSON_NAME] Trucking"
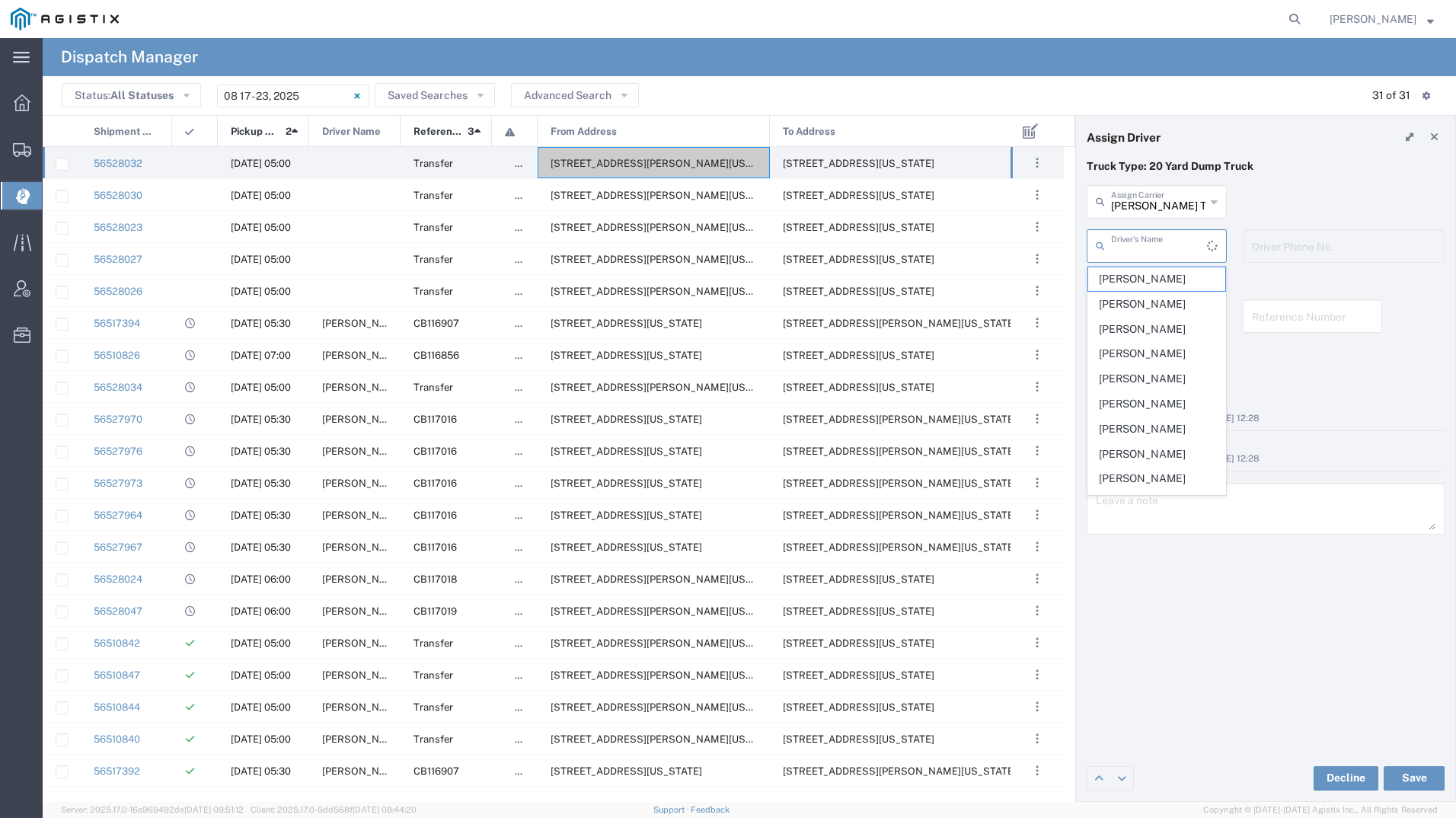
click at [1152, 241] on input "text" at bounding box center [1160, 245] width 96 height 27
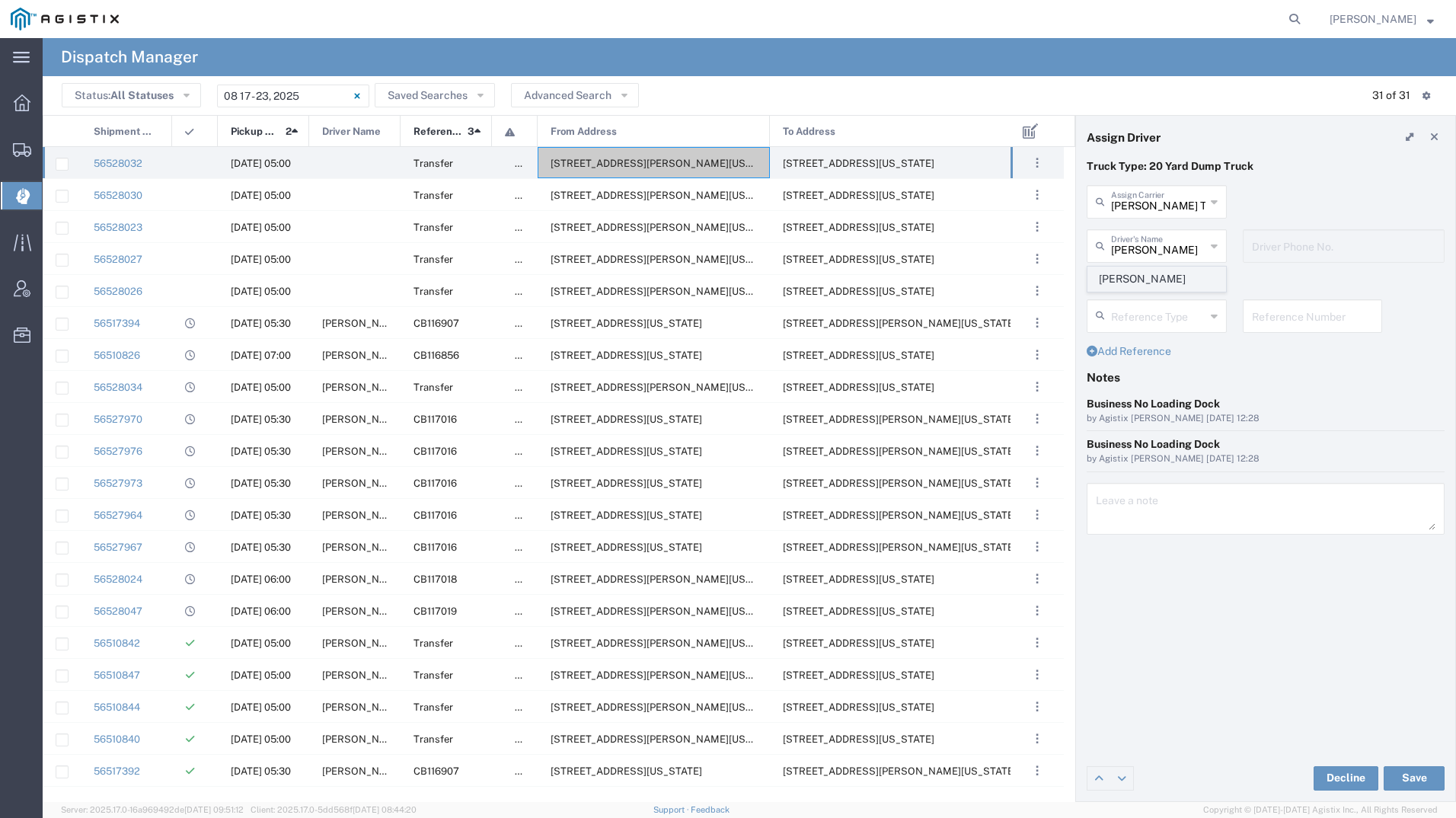
click at [1149, 273] on span "[PERSON_NAME]" at bounding box center [1156, 279] width 137 height 24
type input "[PERSON_NAME]"
type input "4084380716"
click at [1409, 769] on button "Save" at bounding box center [1414, 778] width 61 height 25
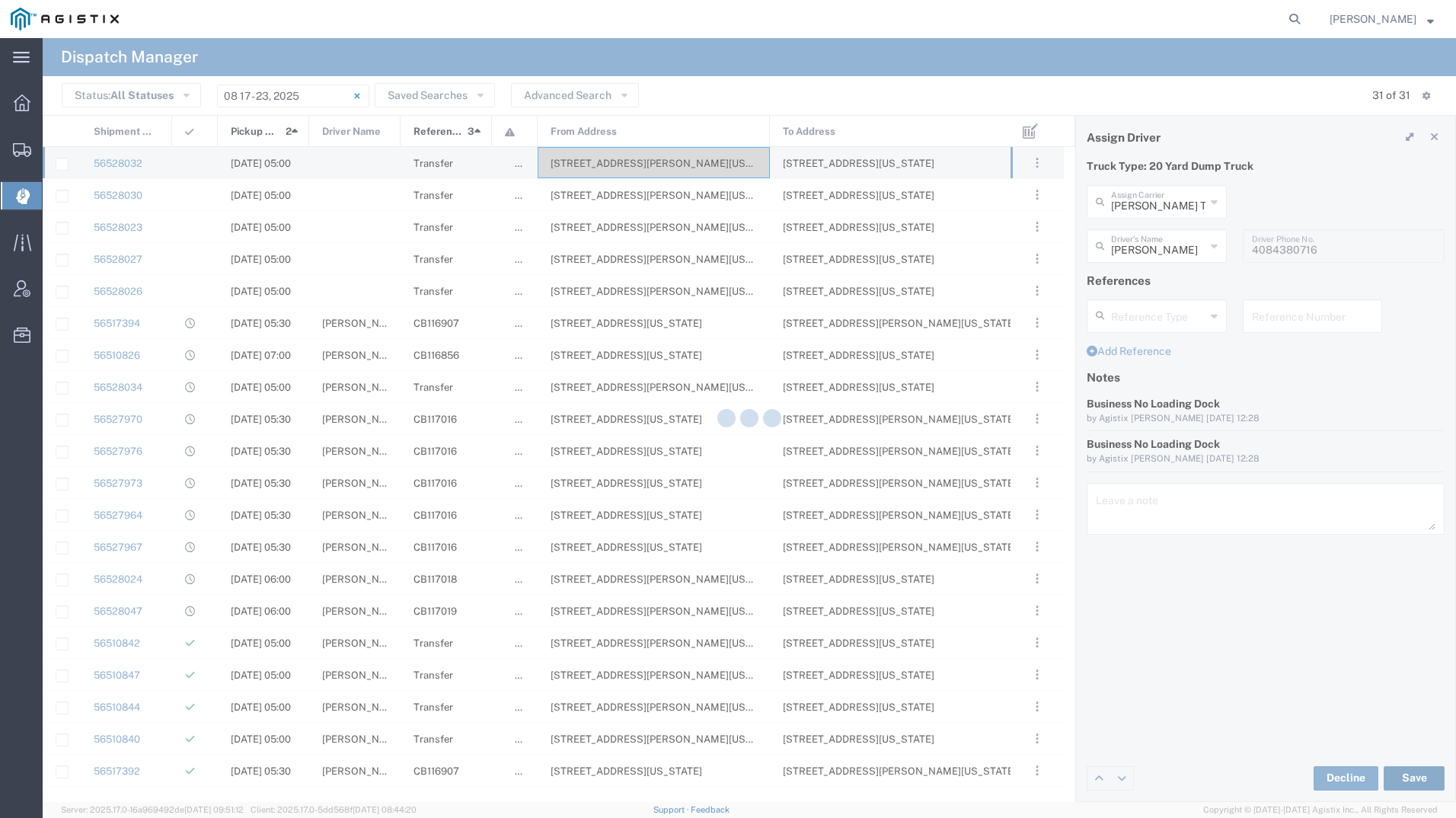
type input "[PERSON_NAME]"
type input "[PERSON_NAME] Trucking"
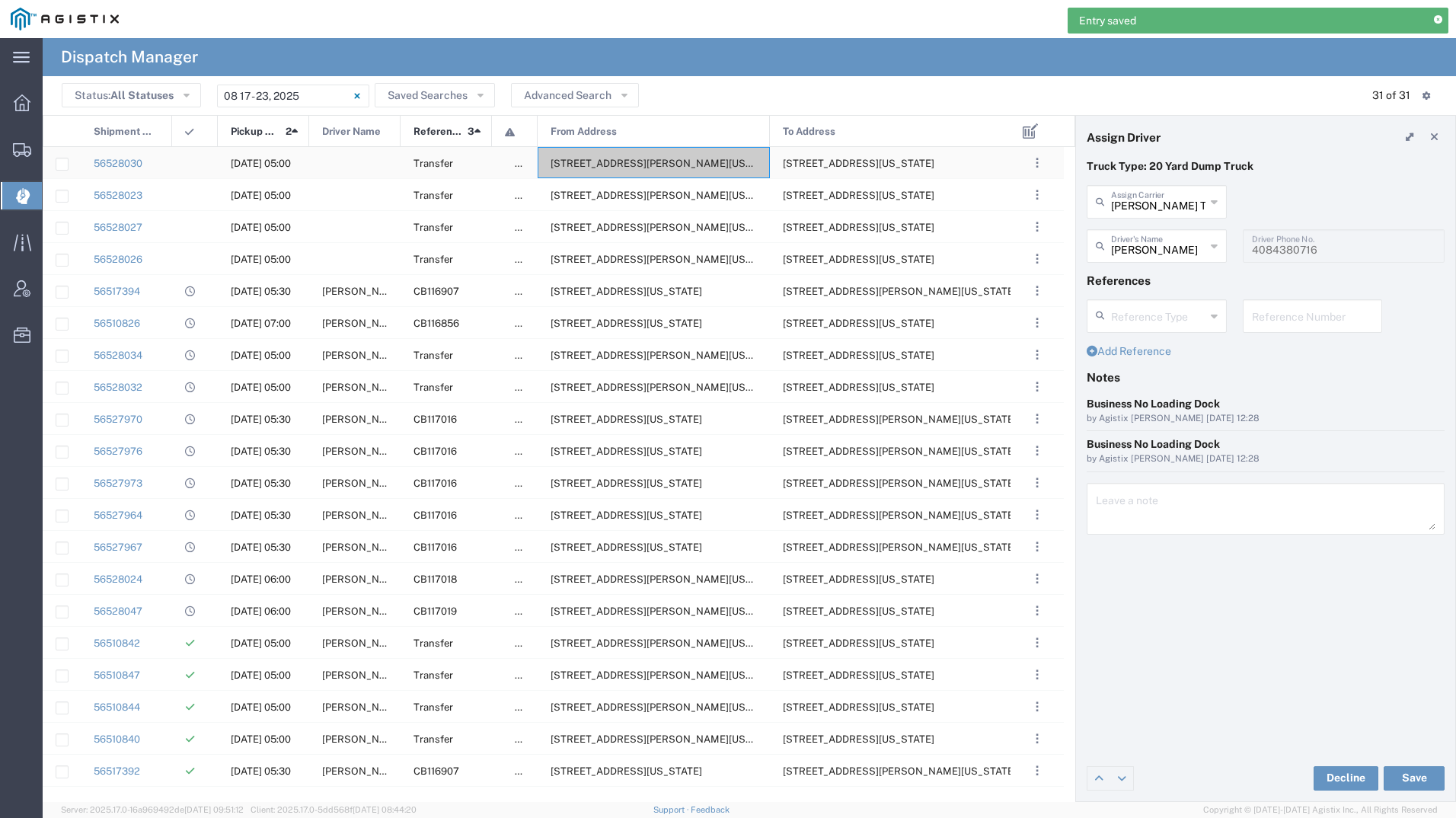
click at [663, 168] on span "[STREET_ADDRESS][PERSON_NAME][US_STATE]" at bounding box center [667, 164] width 234 height 12
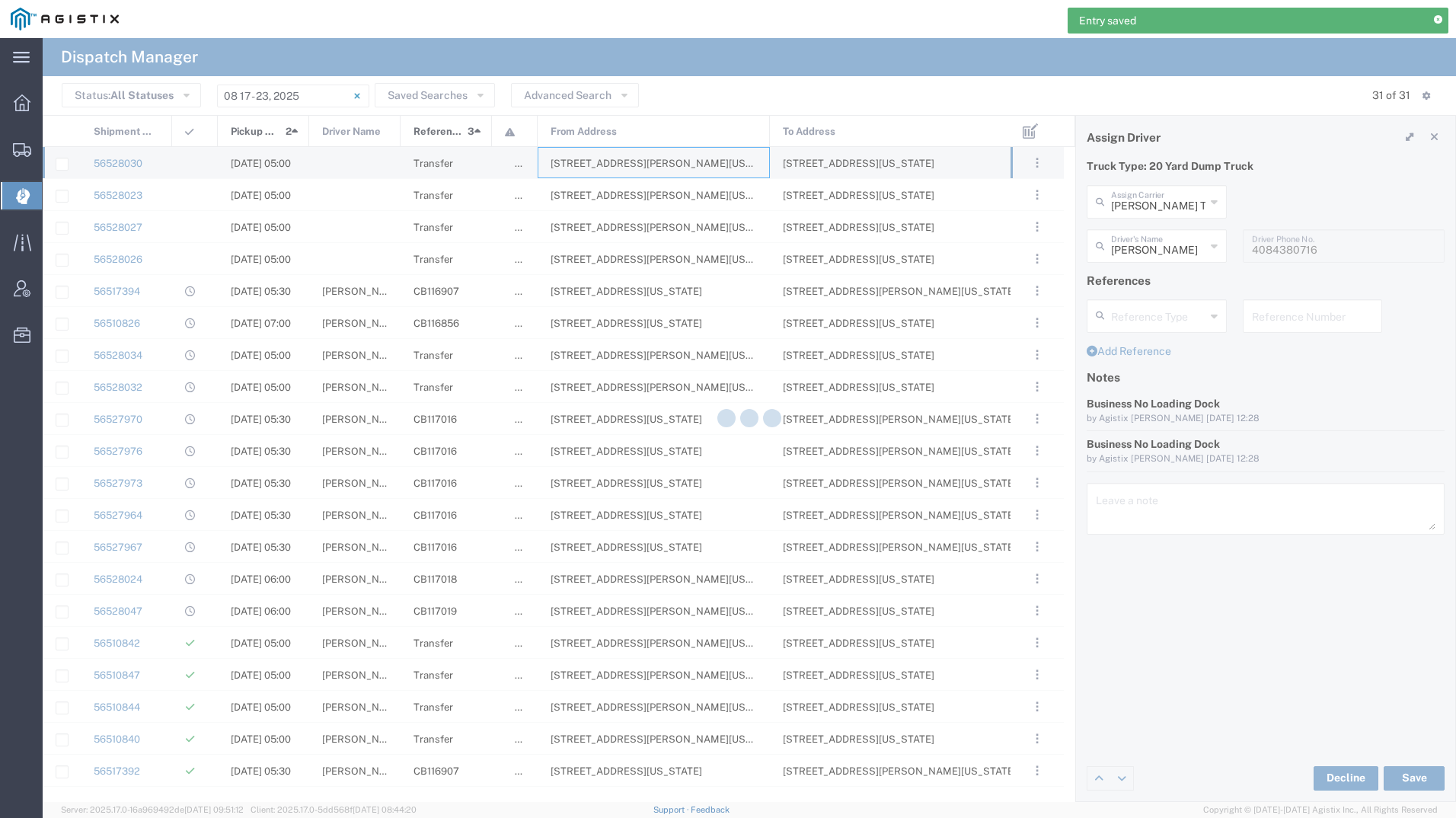
type input "[PERSON_NAME] Tanks Inc"
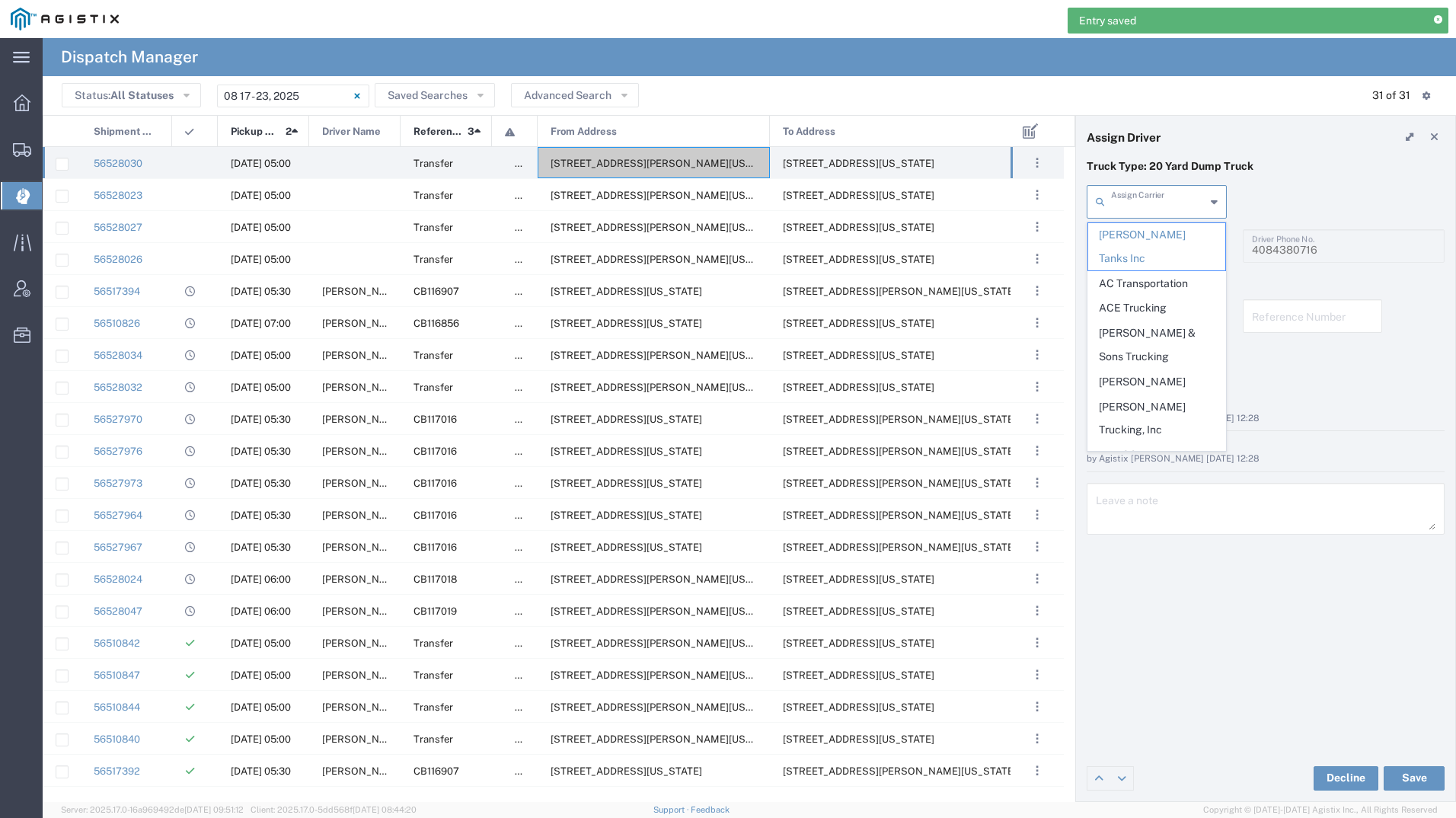
click at [1129, 212] on input "text" at bounding box center [1159, 201] width 95 height 27
type input "m"
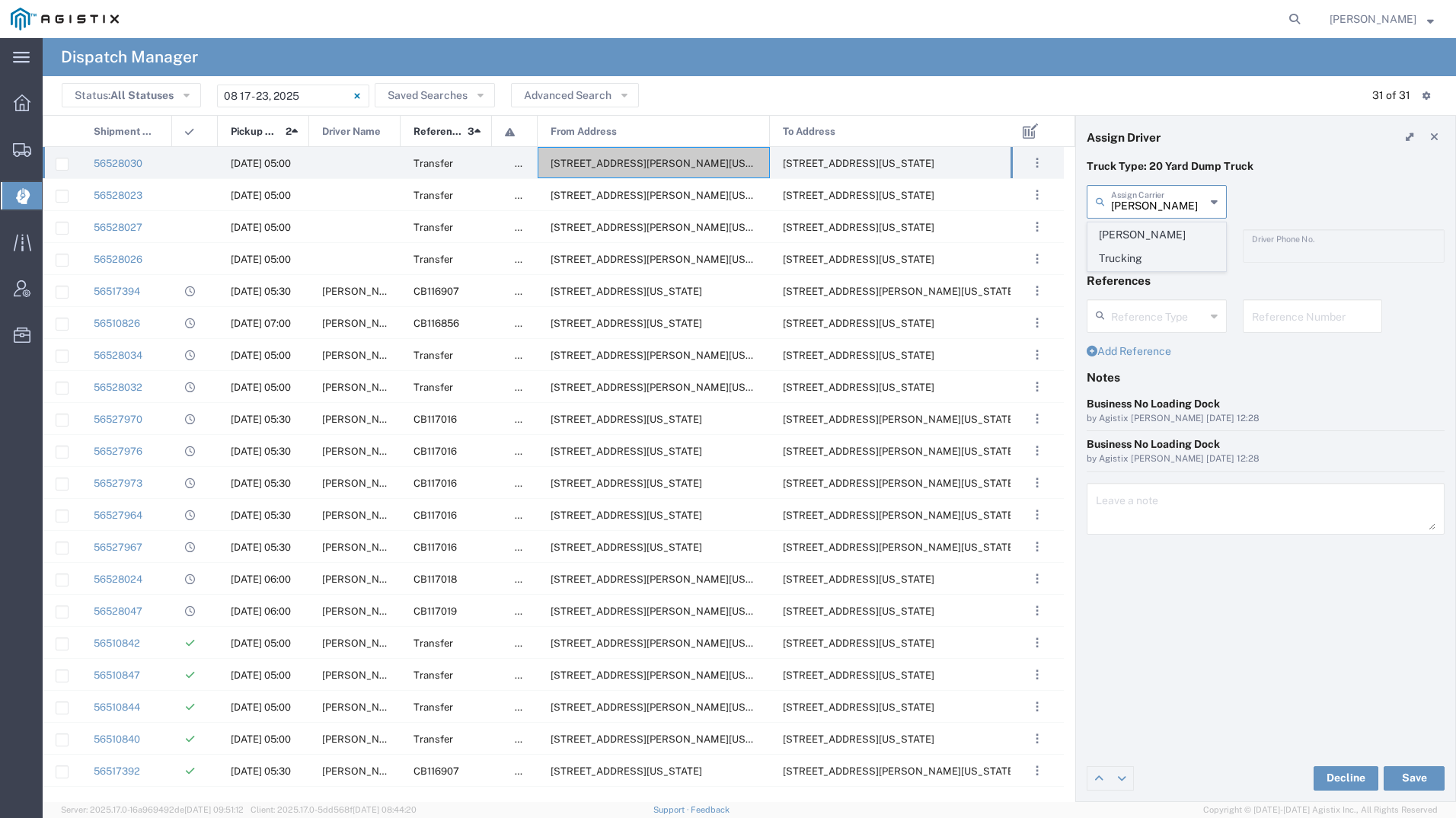
click at [1145, 237] on span "[PERSON_NAME] Trucking" at bounding box center [1156, 247] width 137 height 47
type input "[PERSON_NAME] Trucking"
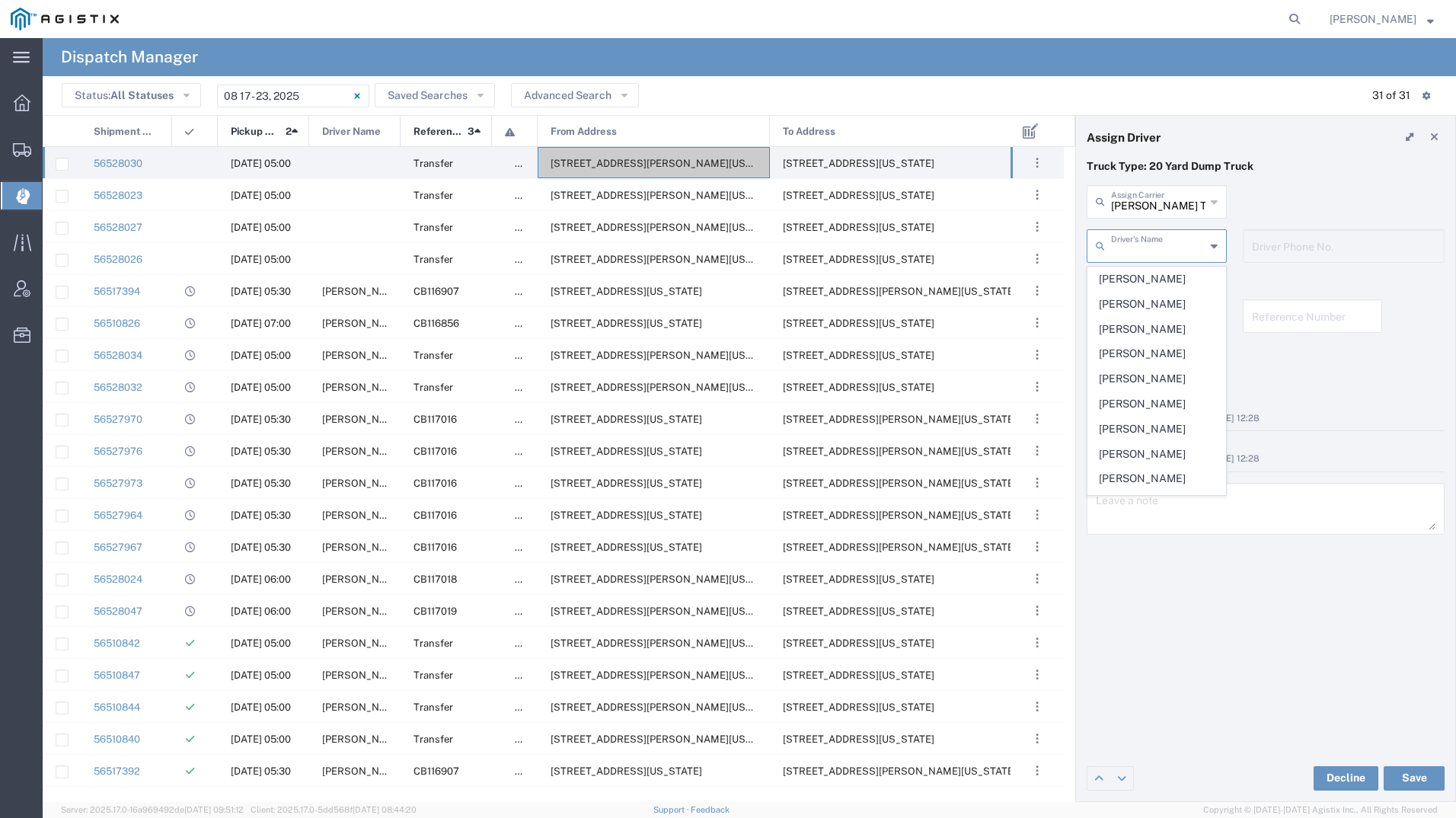
click at [1145, 237] on input "text" at bounding box center [1159, 245] width 95 height 27
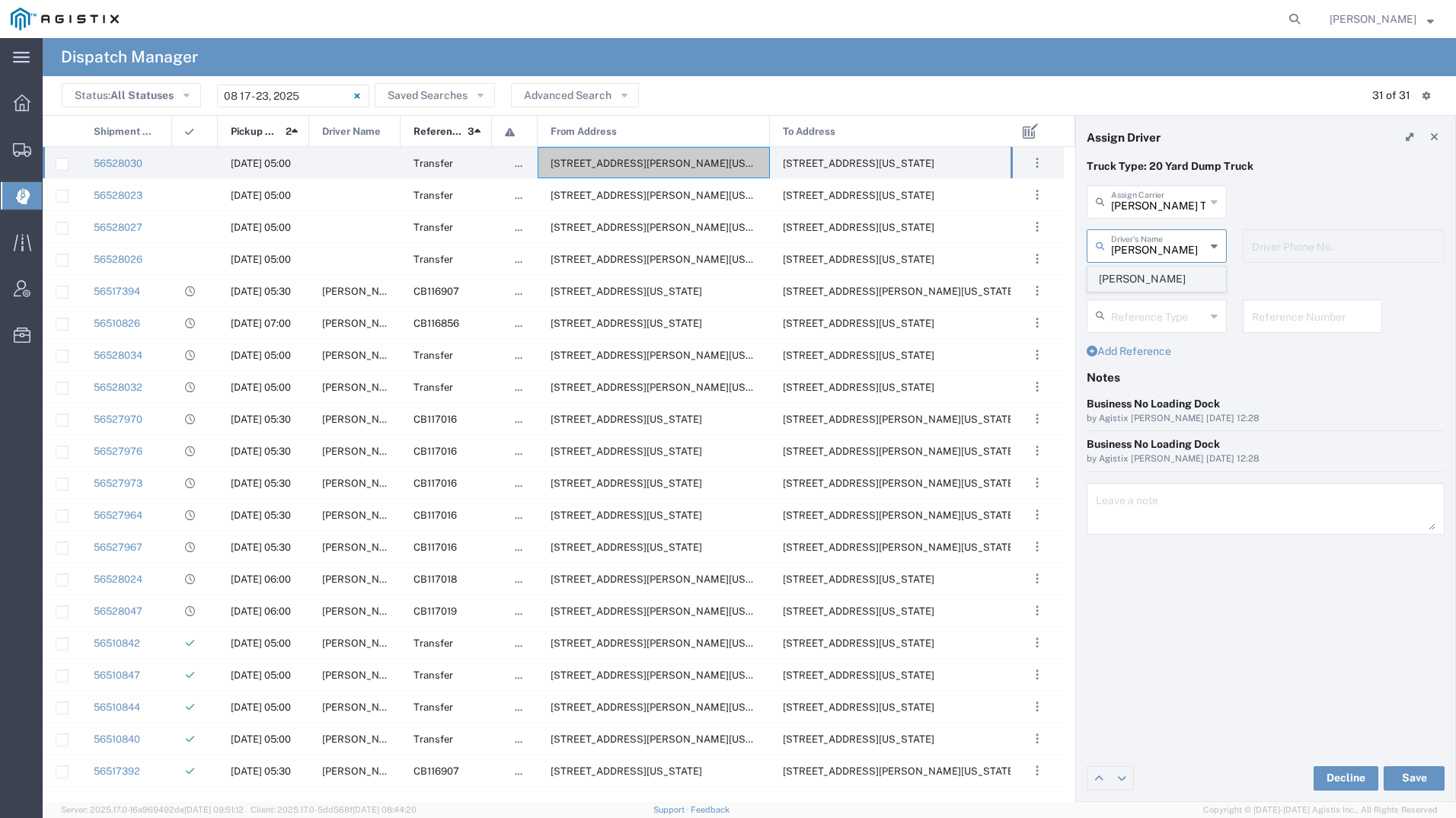
click at [1157, 275] on span "[PERSON_NAME]" at bounding box center [1156, 279] width 137 height 24
type input "[PERSON_NAME]"
type input "8312884954"
click at [1413, 771] on button "Save" at bounding box center [1414, 778] width 61 height 25
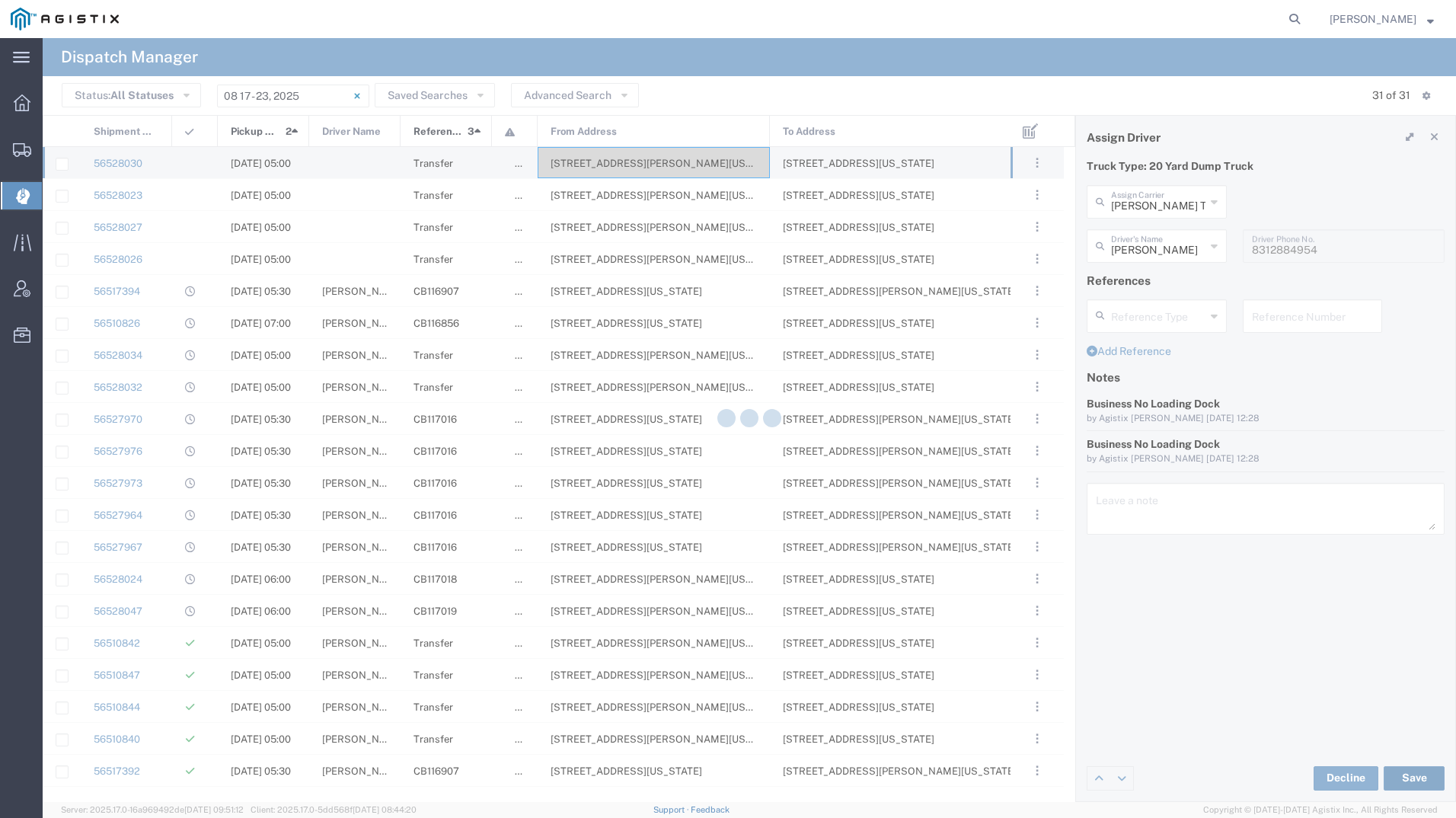
type input "[PERSON_NAME]"
type input "[PERSON_NAME] Trucking"
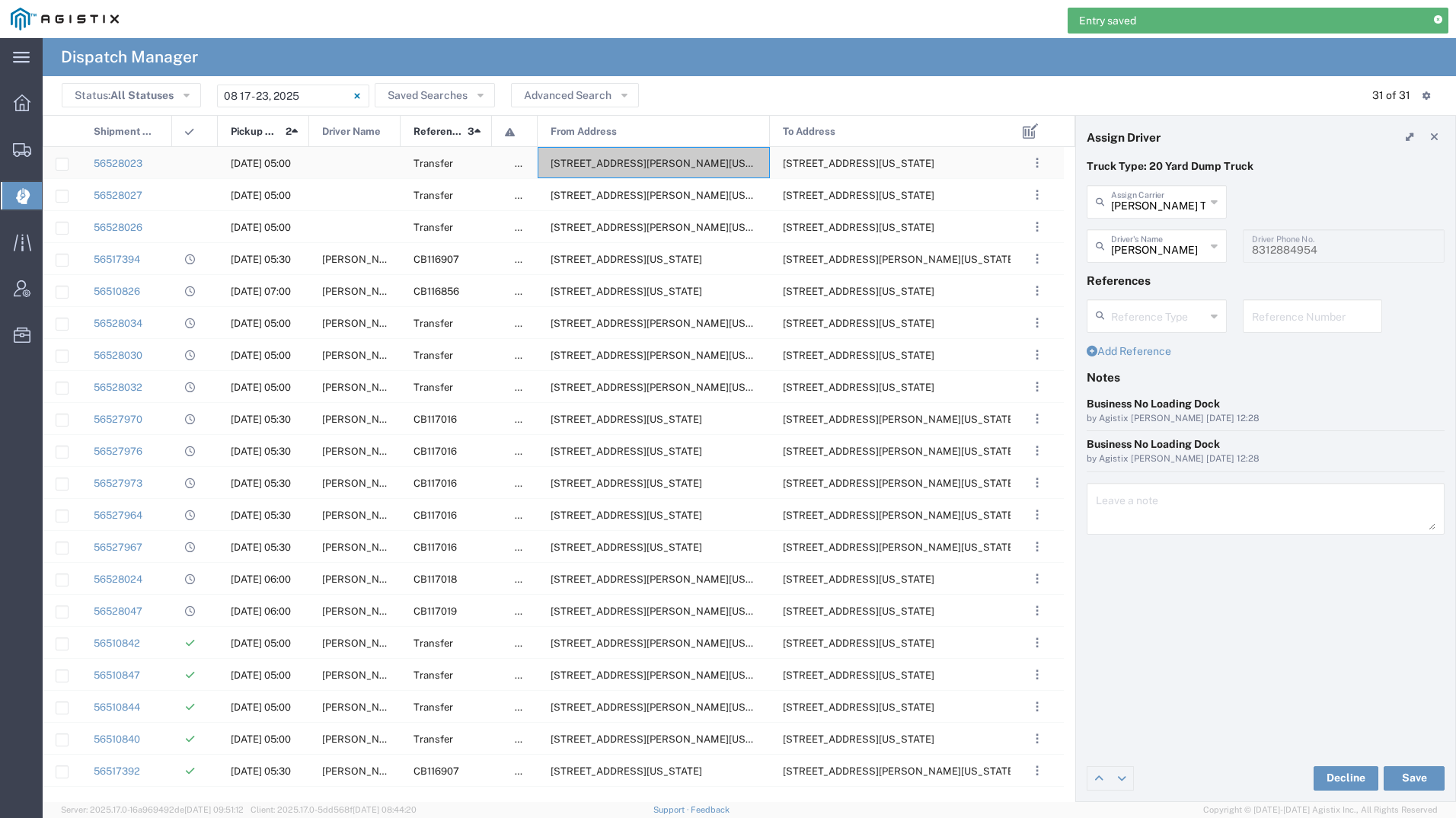
click at [622, 169] on div "[STREET_ADDRESS][PERSON_NAME][US_STATE]" at bounding box center [654, 162] width 232 height 31
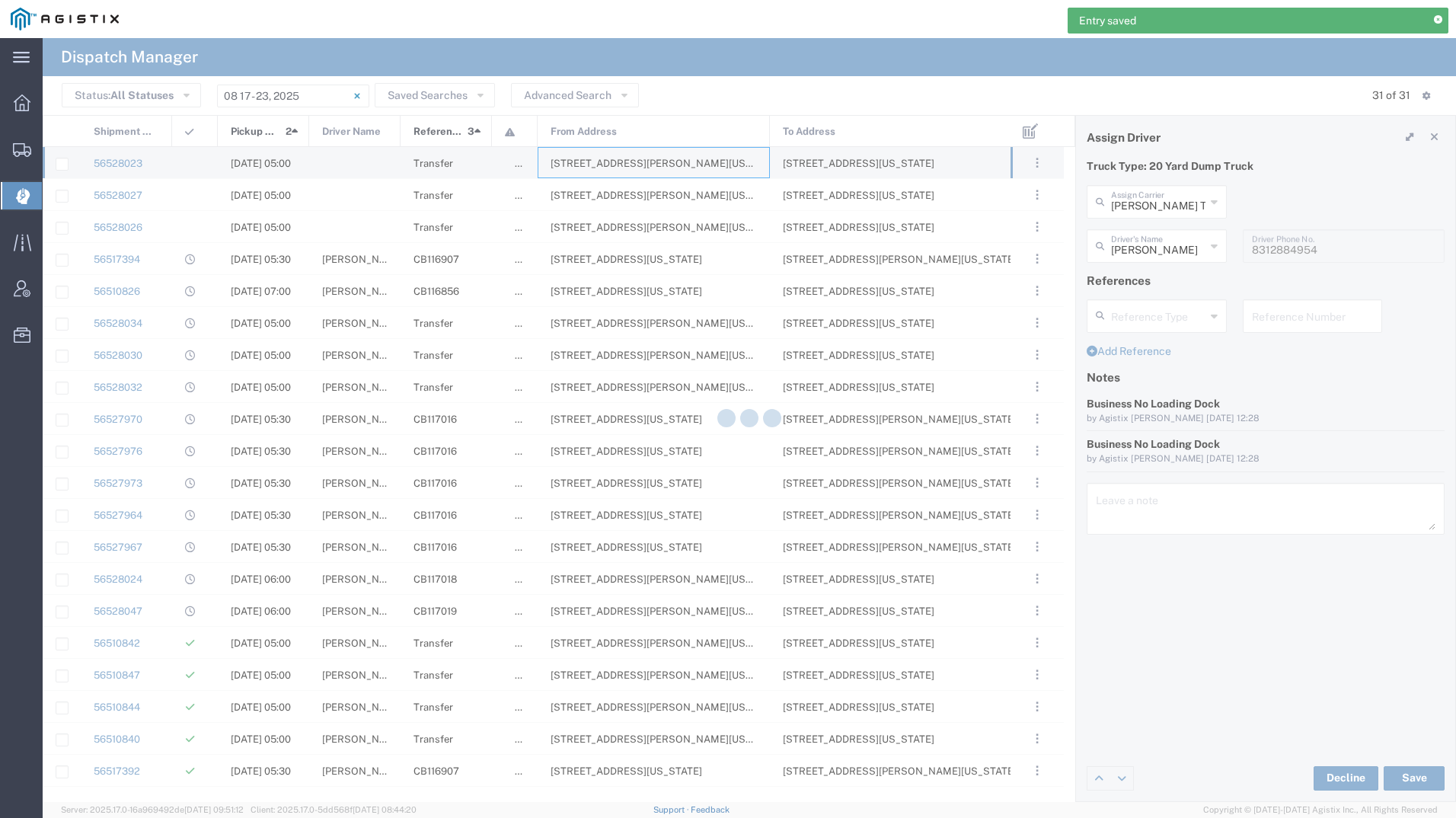
type input "[PERSON_NAME] Tanks Inc"
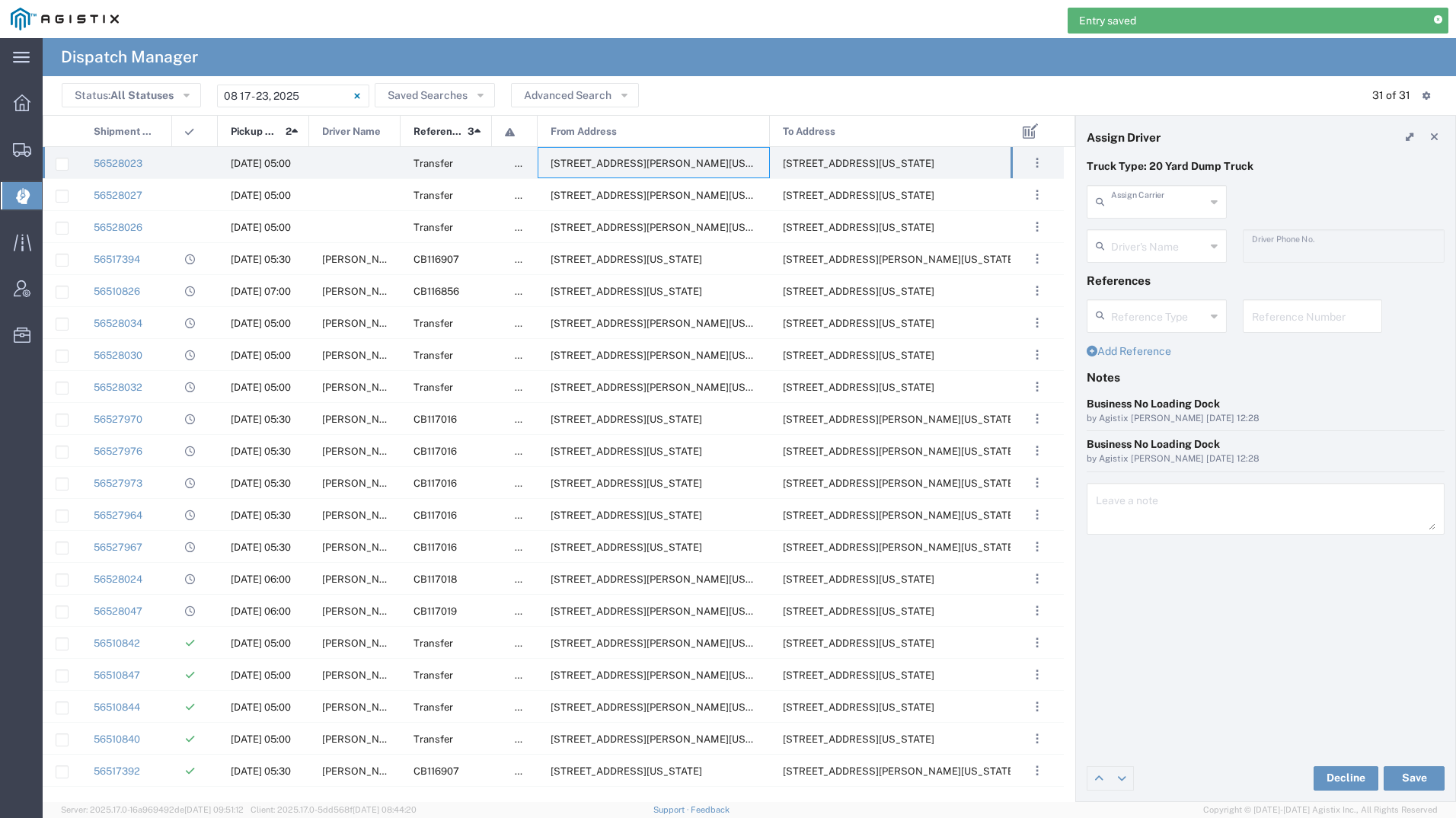
click at [1129, 198] on input "text" at bounding box center [1159, 201] width 95 height 27
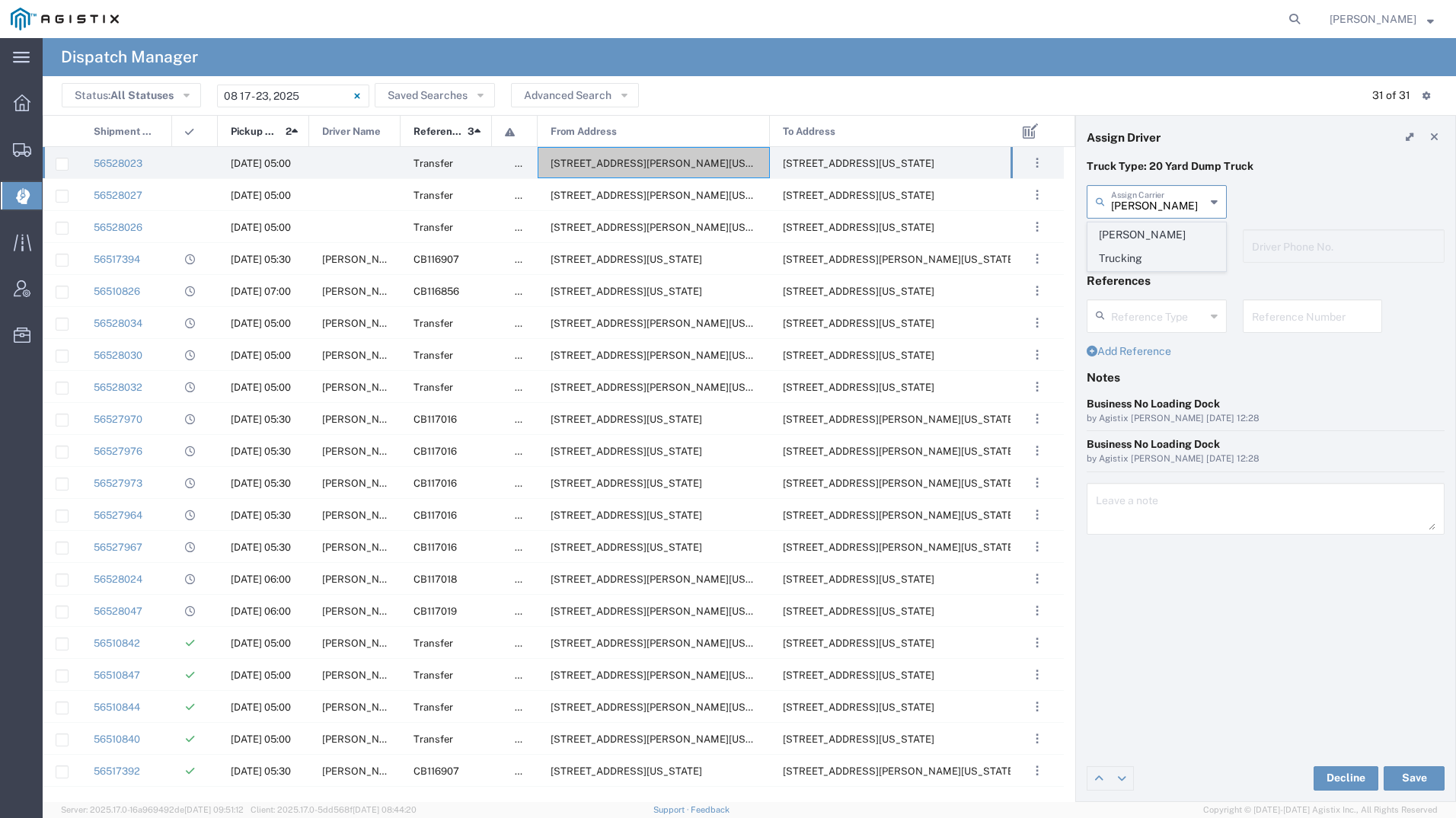
click at [1138, 228] on span "[PERSON_NAME] Trucking" at bounding box center [1156, 247] width 137 height 47
type input "[PERSON_NAME] Trucking"
click at [1145, 253] on input "text" at bounding box center [1160, 245] width 96 height 27
click at [1154, 281] on span "[PERSON_NAME]" at bounding box center [1156, 279] width 137 height 24
type input "[PERSON_NAME]"
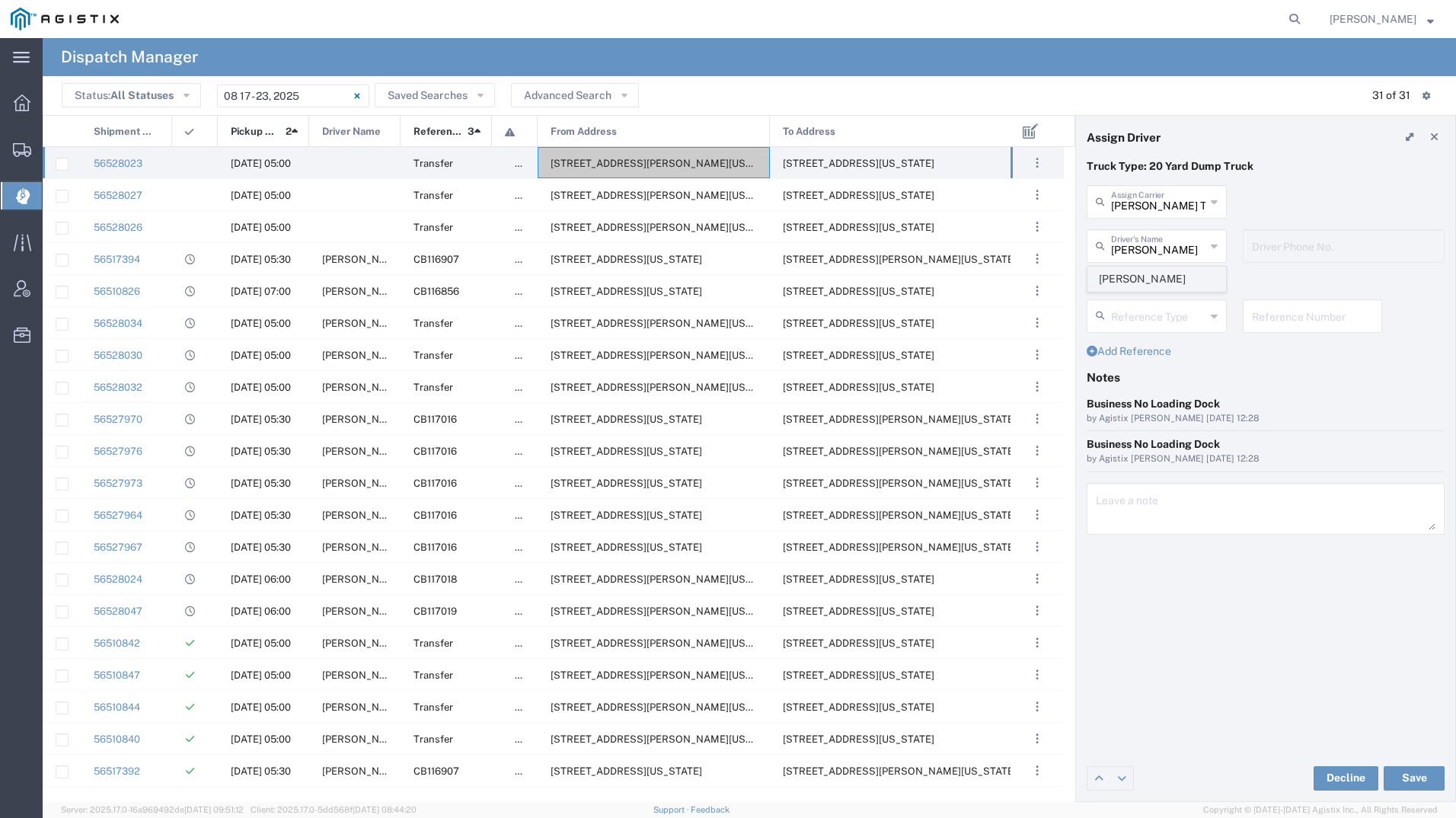
type input "6692604984"
click at [1408, 776] on button "Save" at bounding box center [1414, 778] width 61 height 25
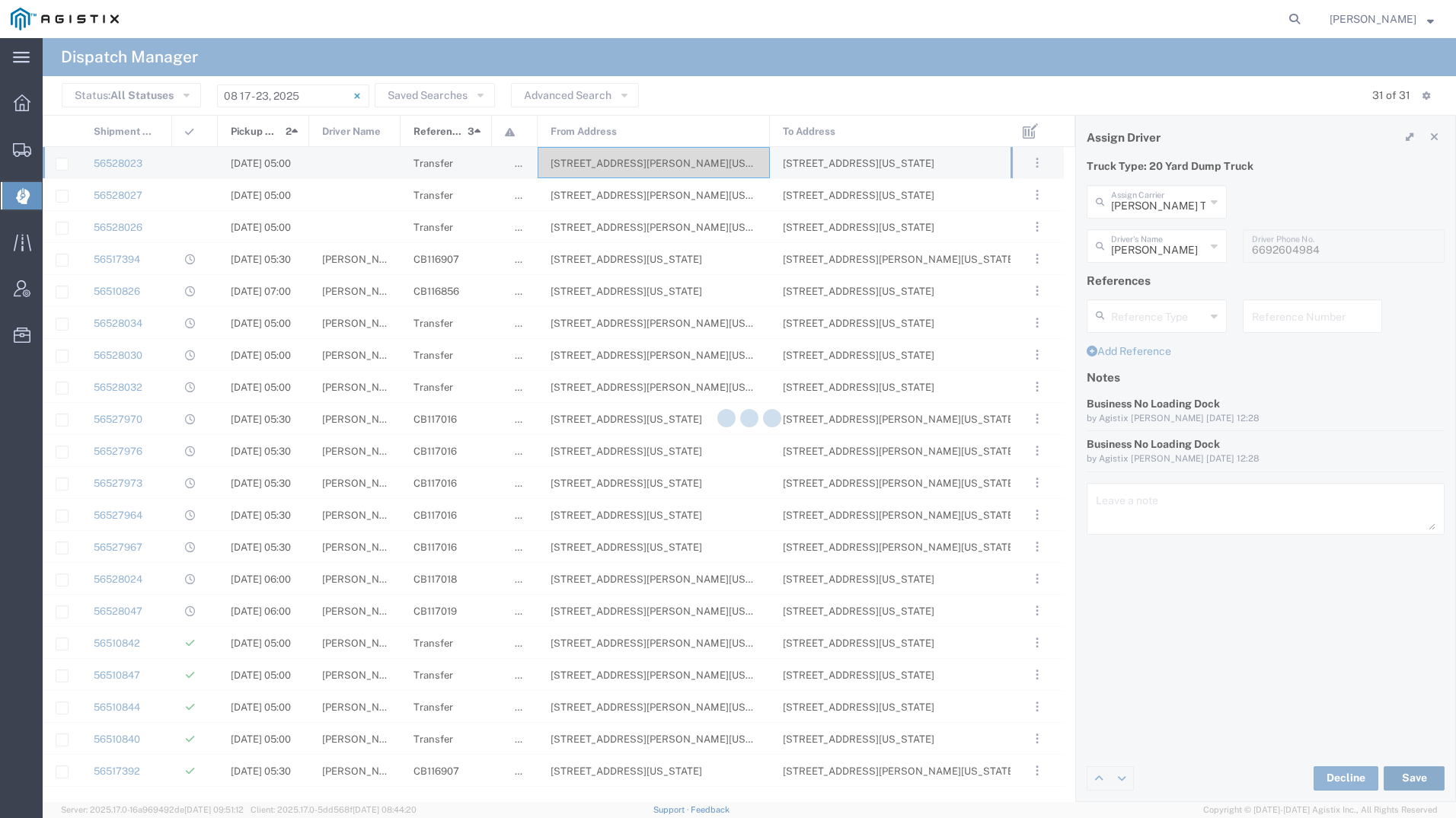
type input "[PERSON_NAME]"
type input "[PERSON_NAME] Trucking"
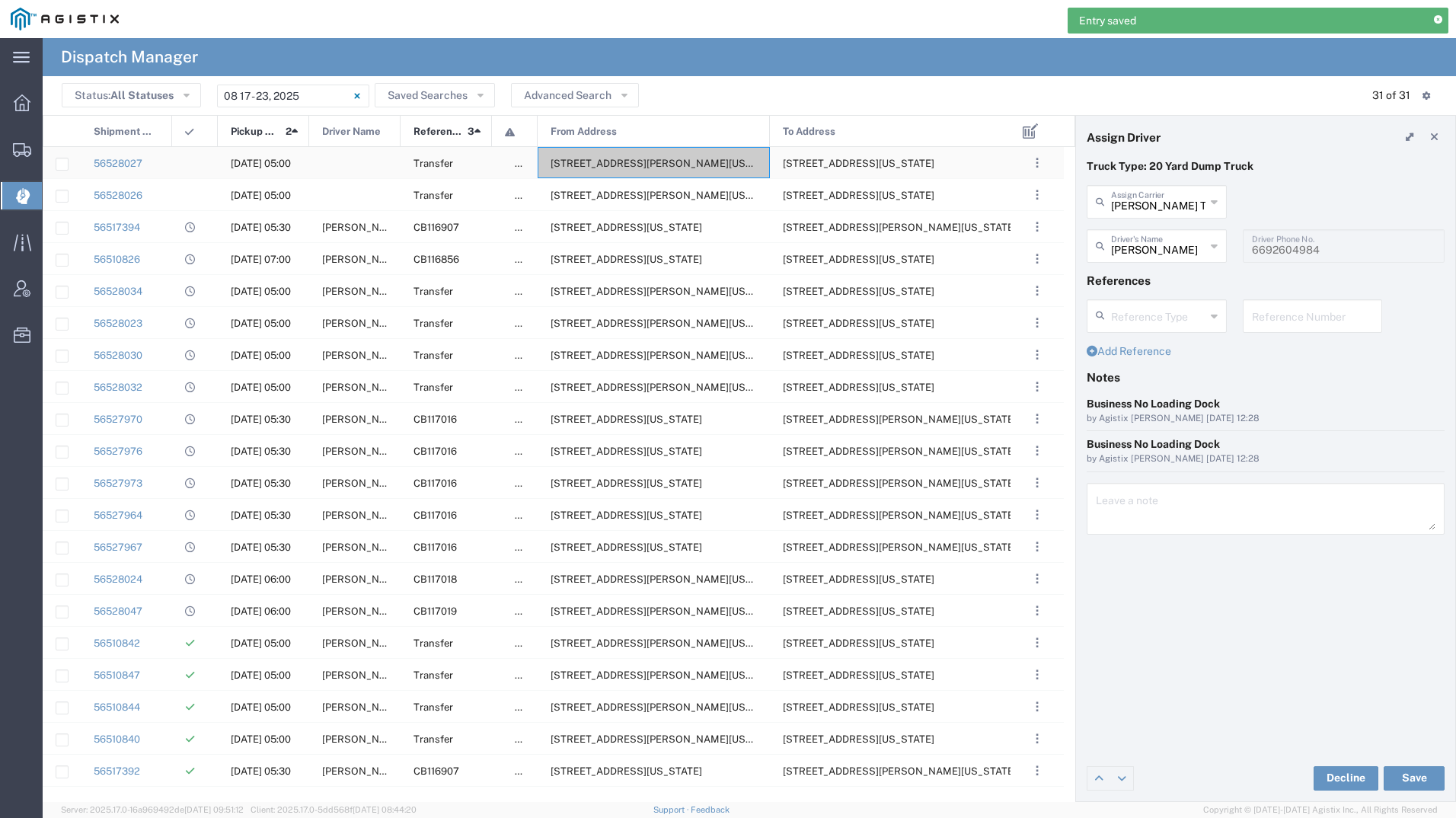
click at [662, 161] on span "[STREET_ADDRESS][PERSON_NAME][US_STATE]" at bounding box center [667, 164] width 234 height 12
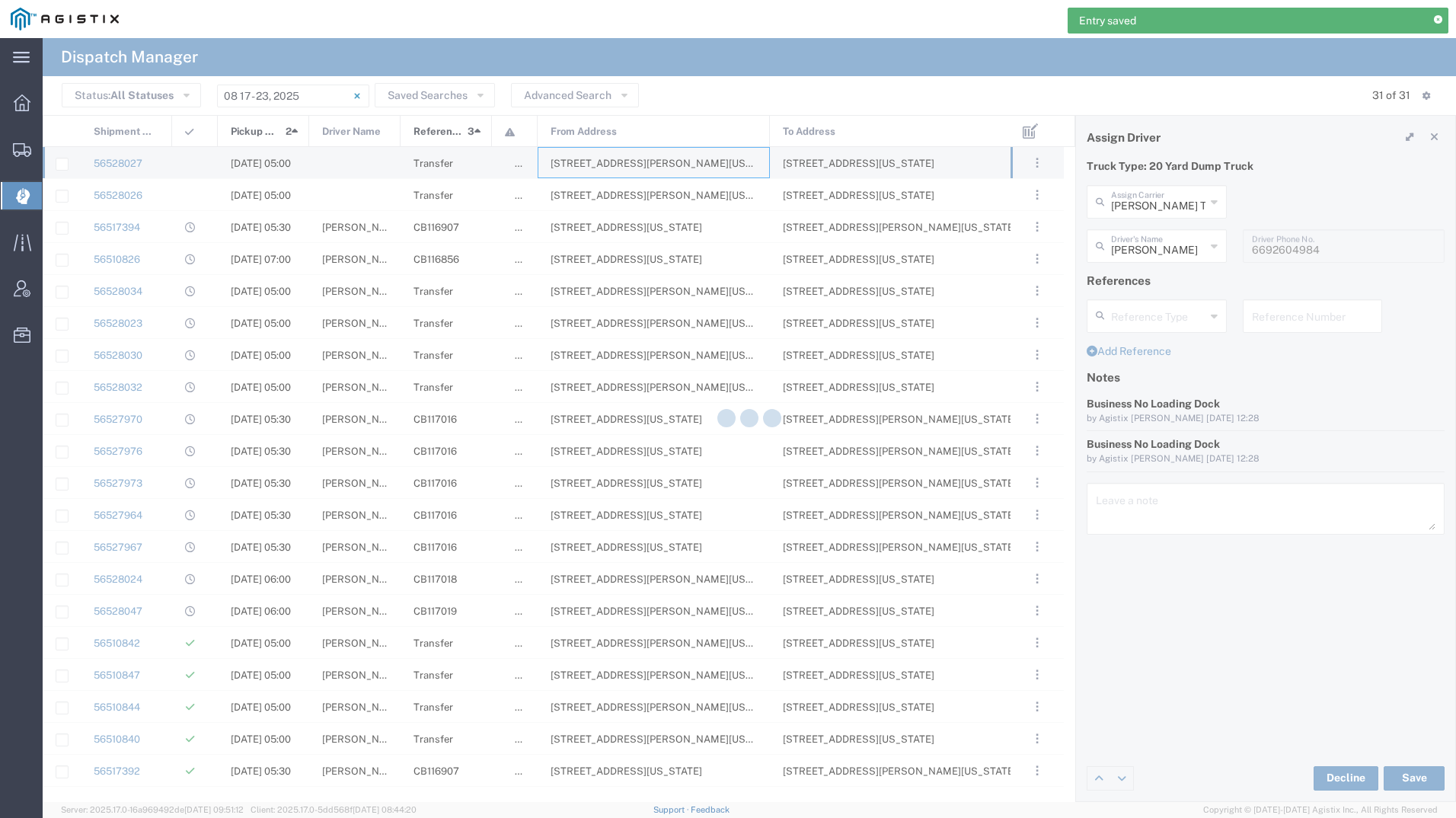
type input "[PERSON_NAME] Tanks Inc"
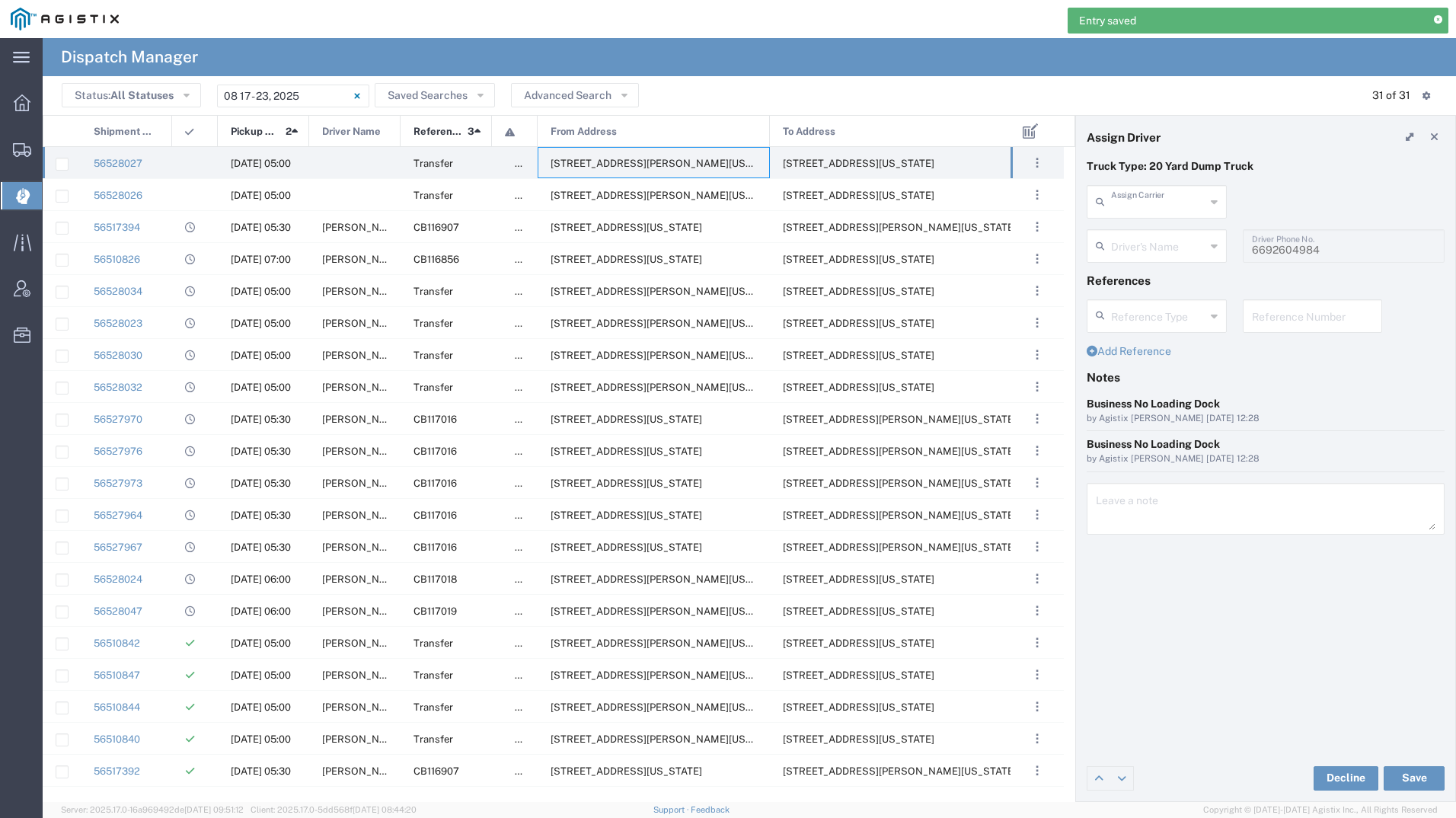
click at [1148, 199] on input "text" at bounding box center [1159, 201] width 95 height 27
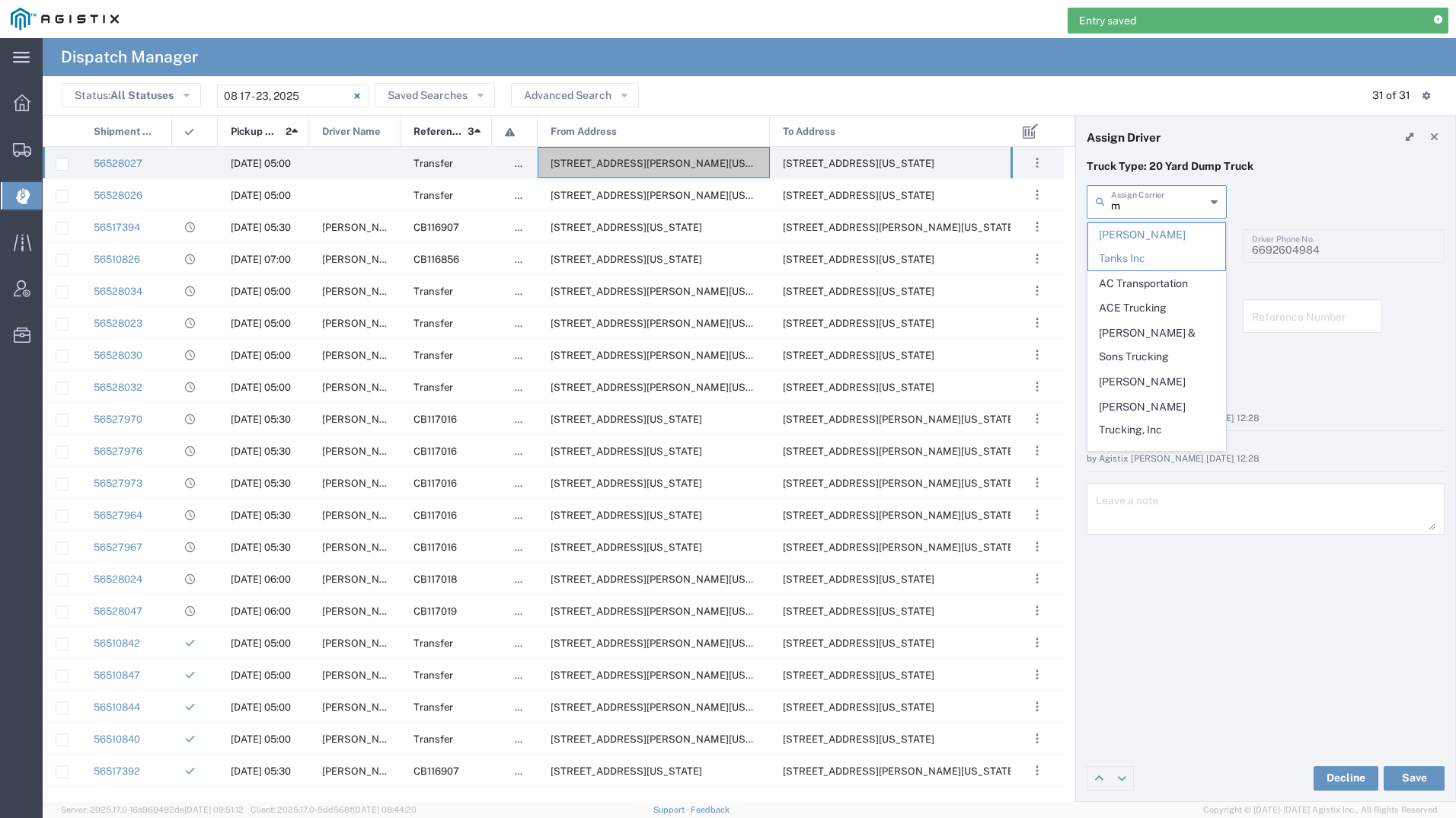
type input "mi"
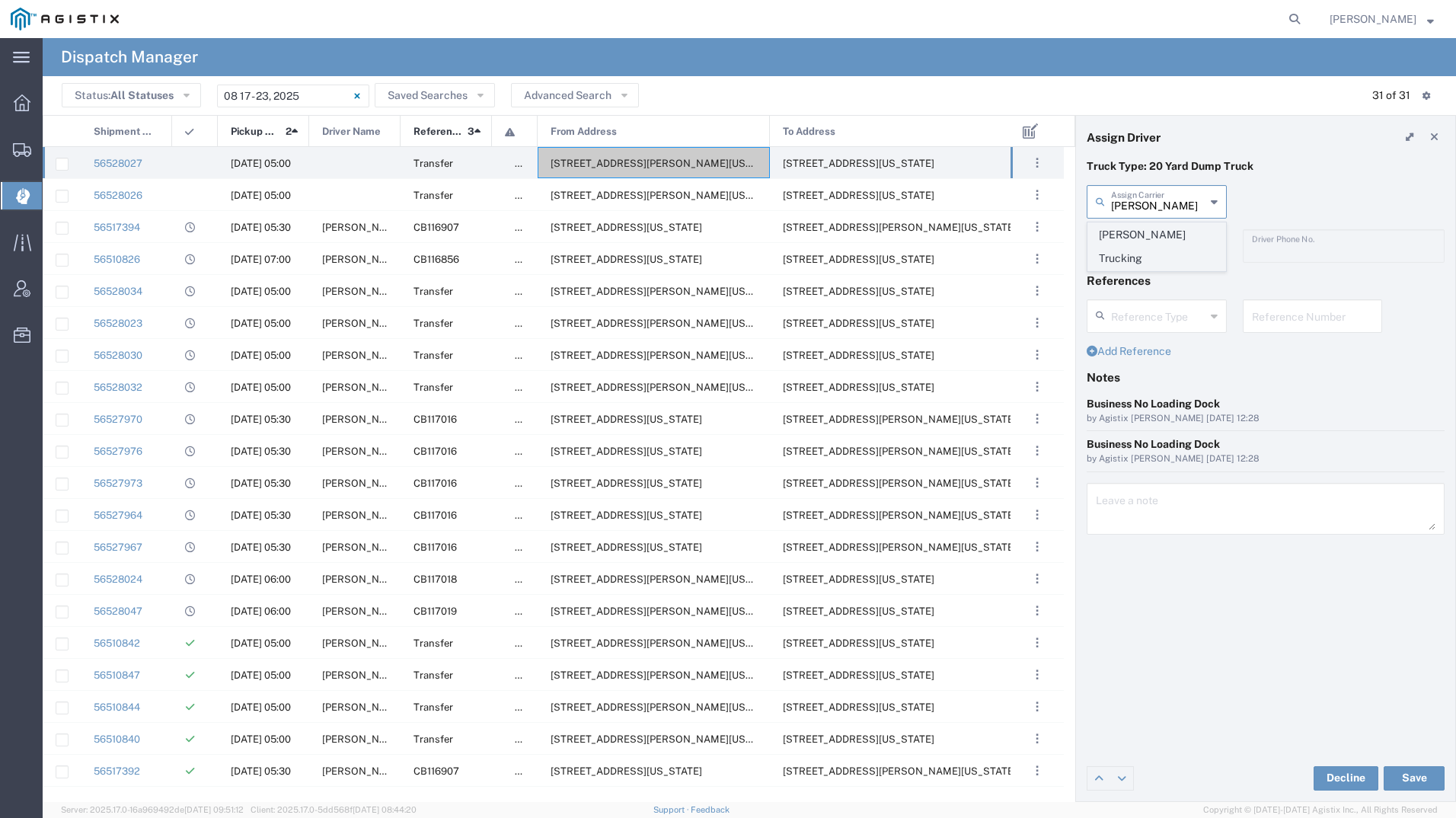
click at [1156, 226] on span "[PERSON_NAME] Trucking" at bounding box center [1156, 247] width 137 height 47
type input "[PERSON_NAME] Trucking"
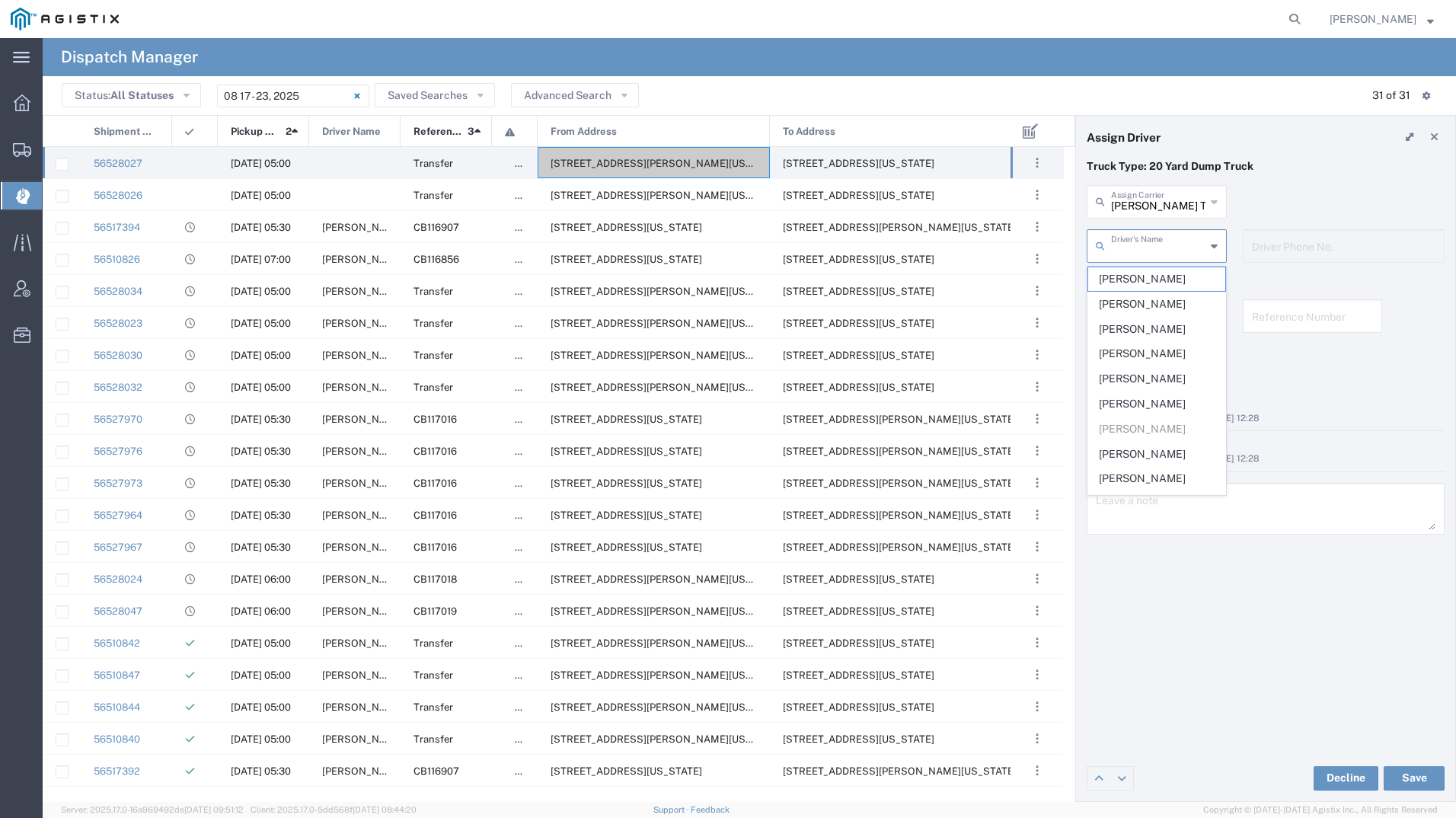
click at [1159, 250] on input "text" at bounding box center [1159, 245] width 95 height 27
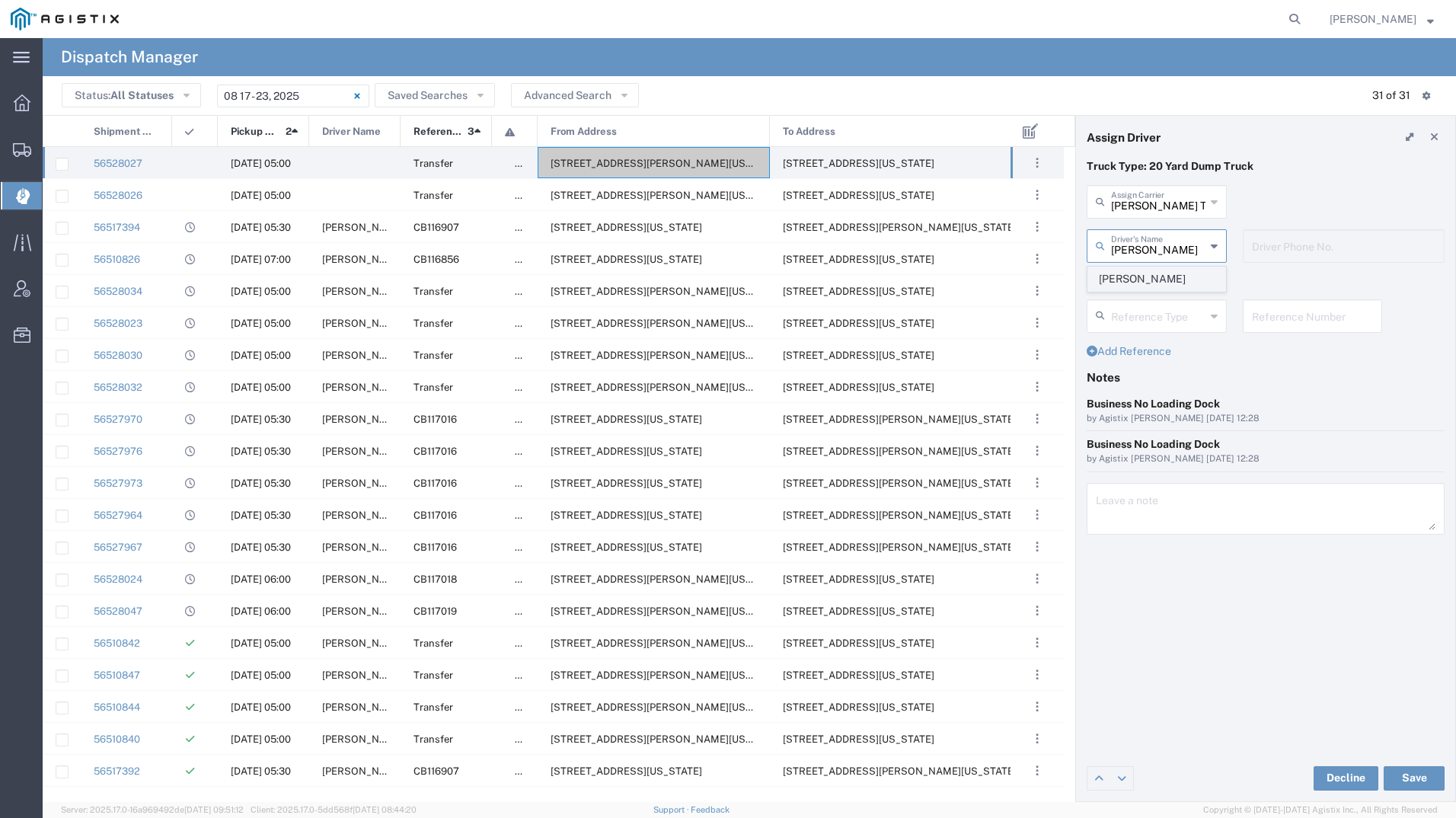
click at [1140, 275] on span "[PERSON_NAME]" at bounding box center [1156, 279] width 137 height 24
type input "[PERSON_NAME]"
type input "4085954195"
click at [1396, 778] on button "Save" at bounding box center [1414, 778] width 61 height 25
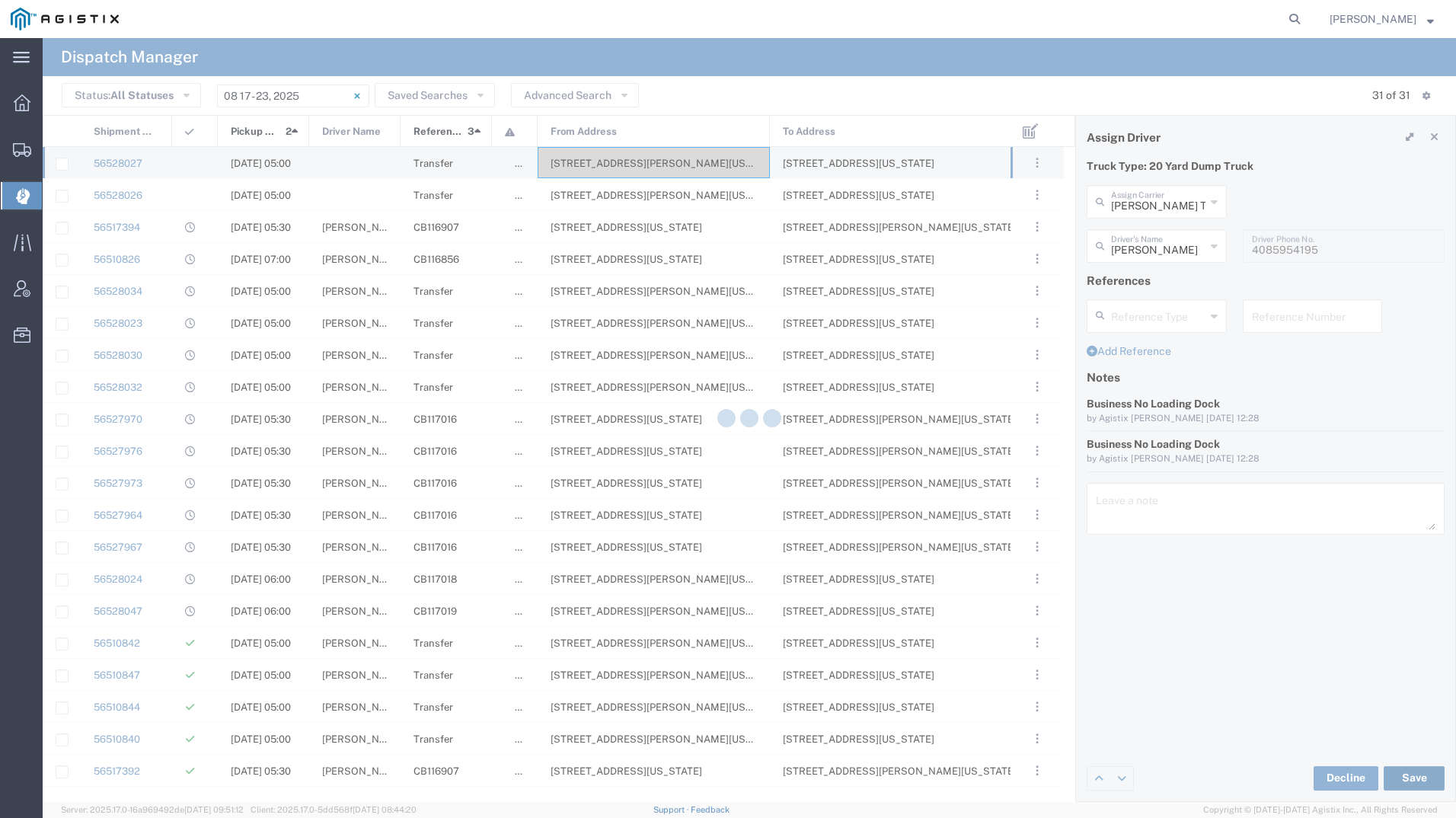
type input "[PERSON_NAME]"
type input "[PERSON_NAME] Trucking"
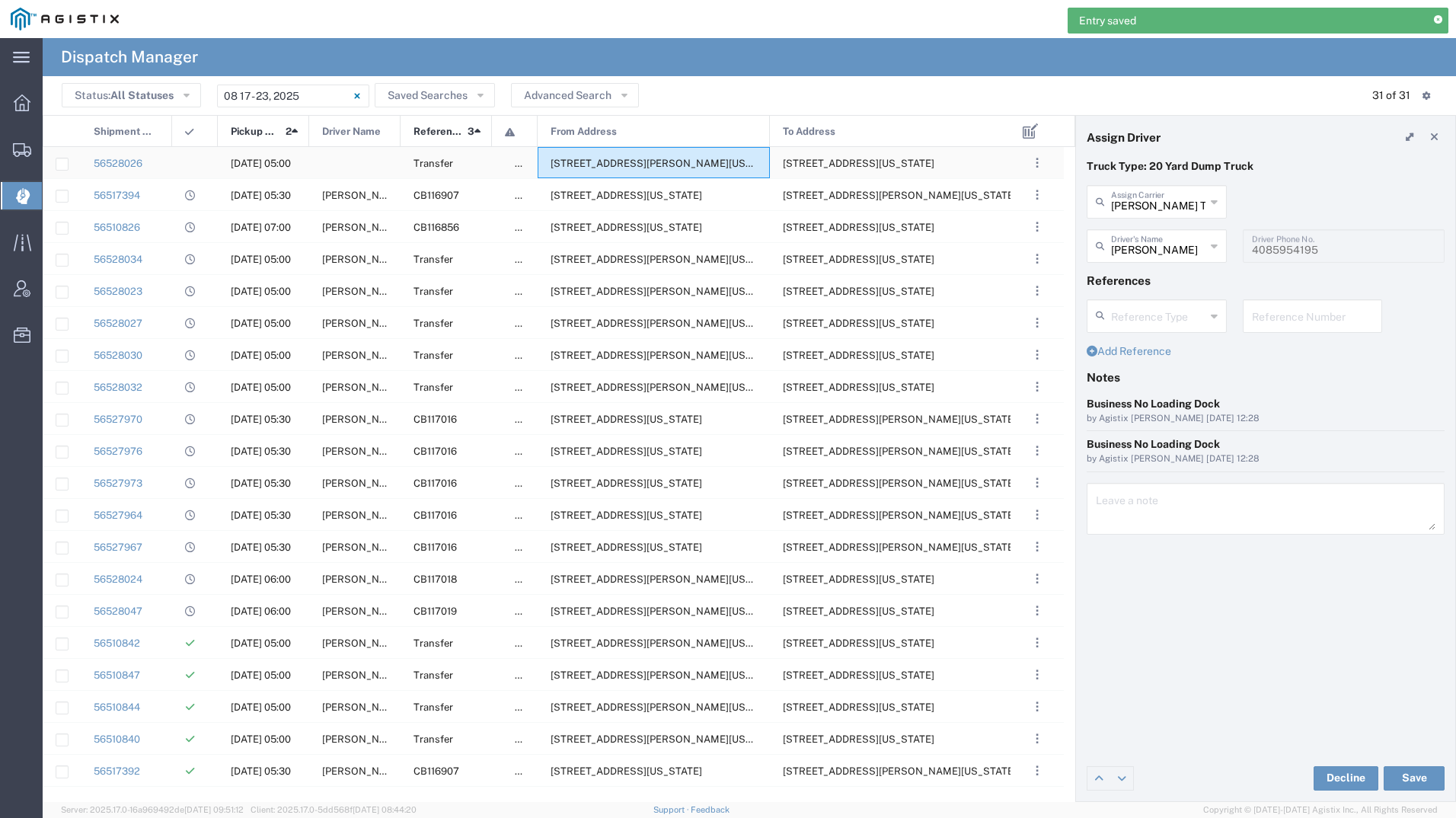
click at [676, 159] on span "[STREET_ADDRESS][PERSON_NAME][US_STATE]" at bounding box center [667, 164] width 234 height 12
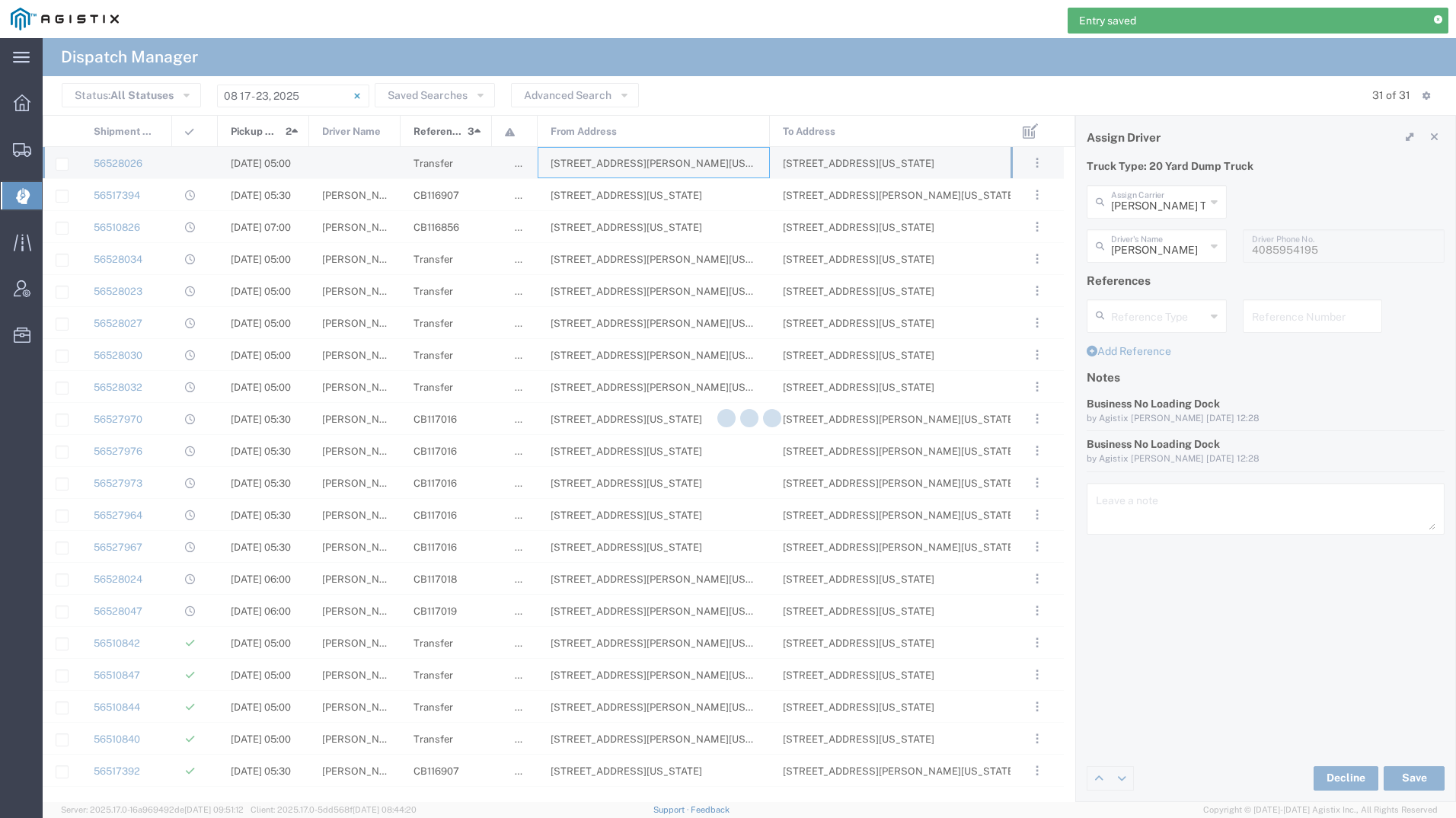
type input "[PERSON_NAME] Tanks Inc"
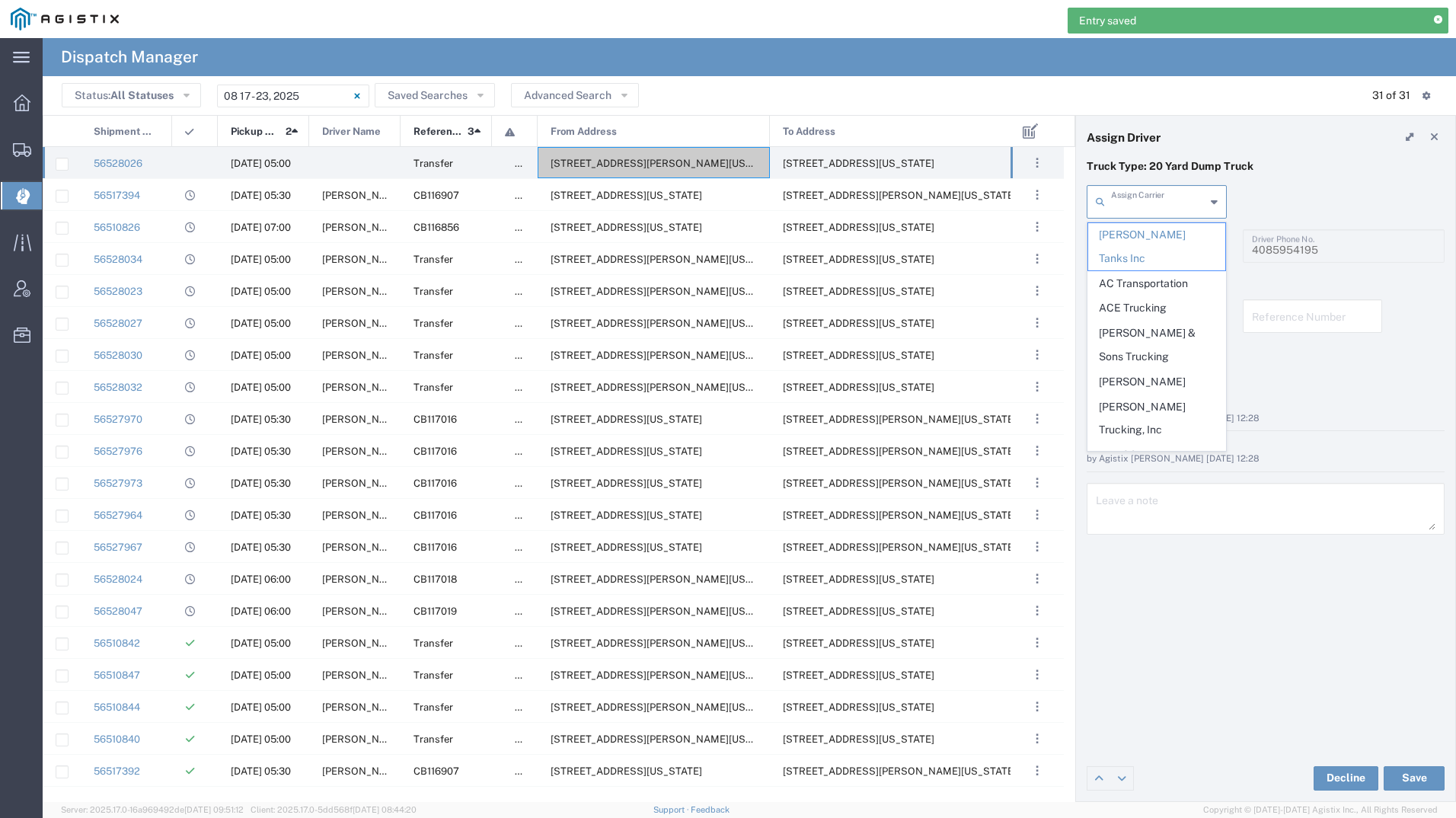
click at [1123, 204] on input "text" at bounding box center [1159, 201] width 95 height 27
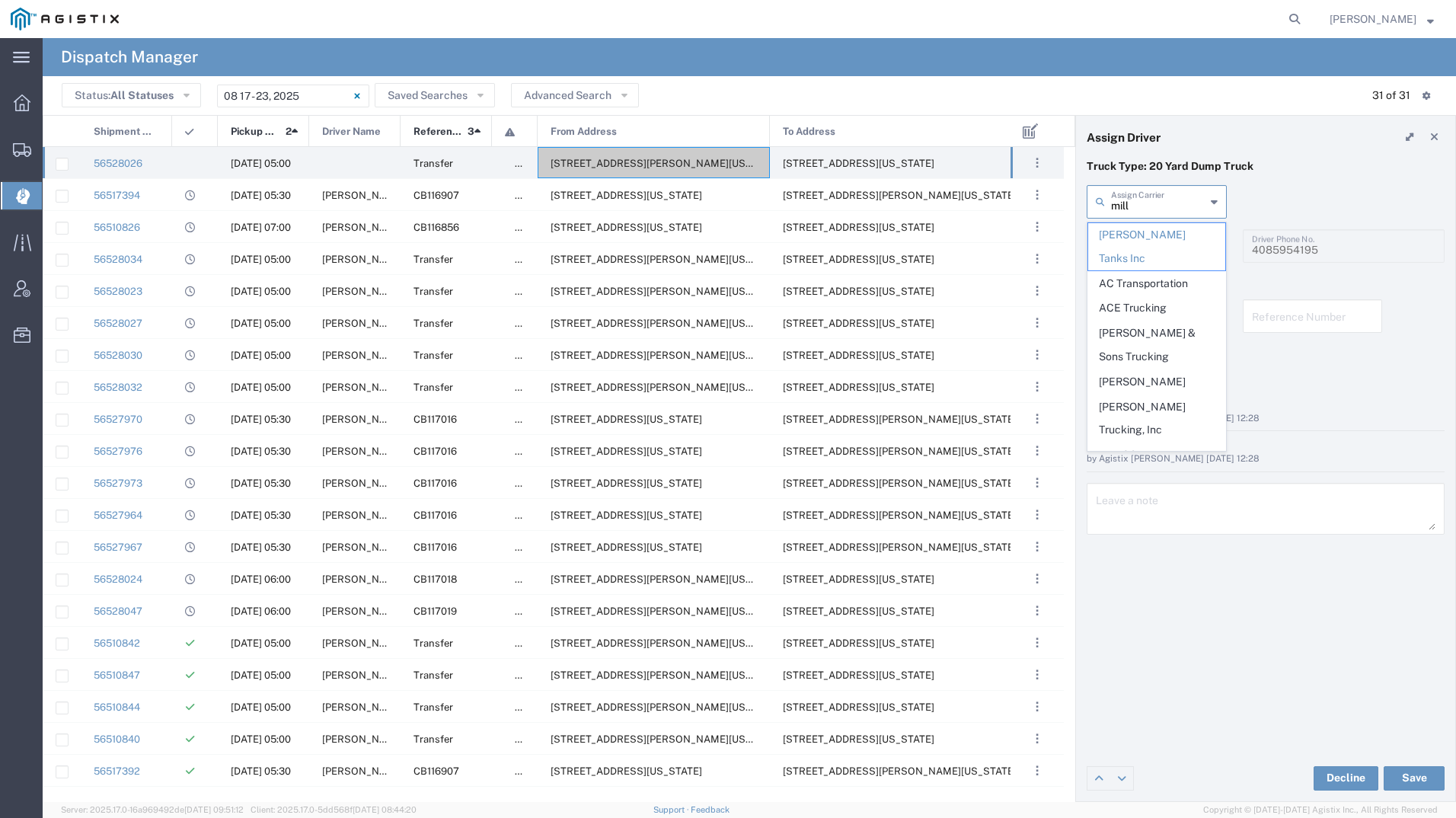
type input "milla"
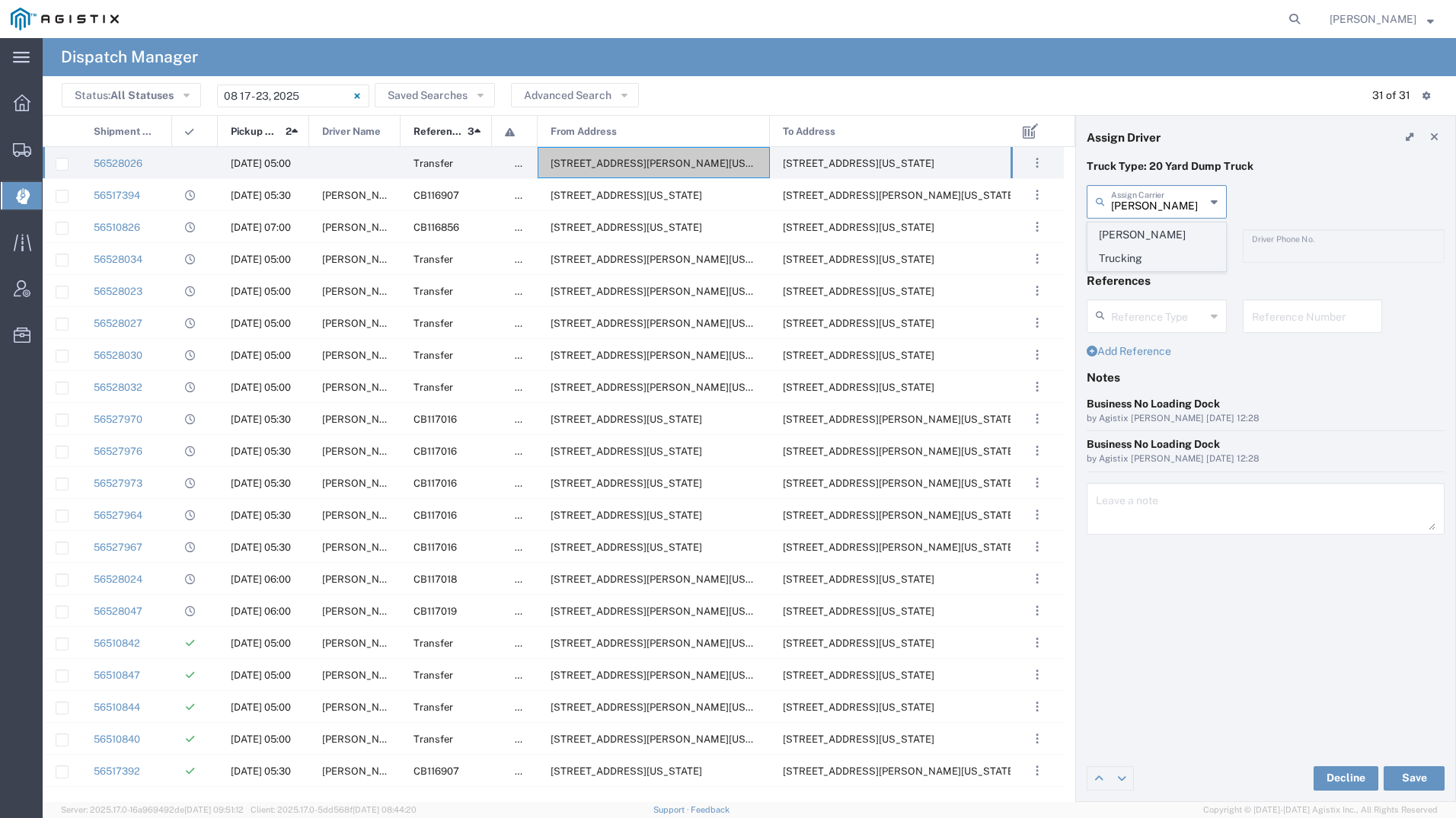
click at [1138, 242] on span "[PERSON_NAME] Trucking" at bounding box center [1156, 247] width 137 height 47
click at [1138, 242] on input "text" at bounding box center [1160, 245] width 96 height 27
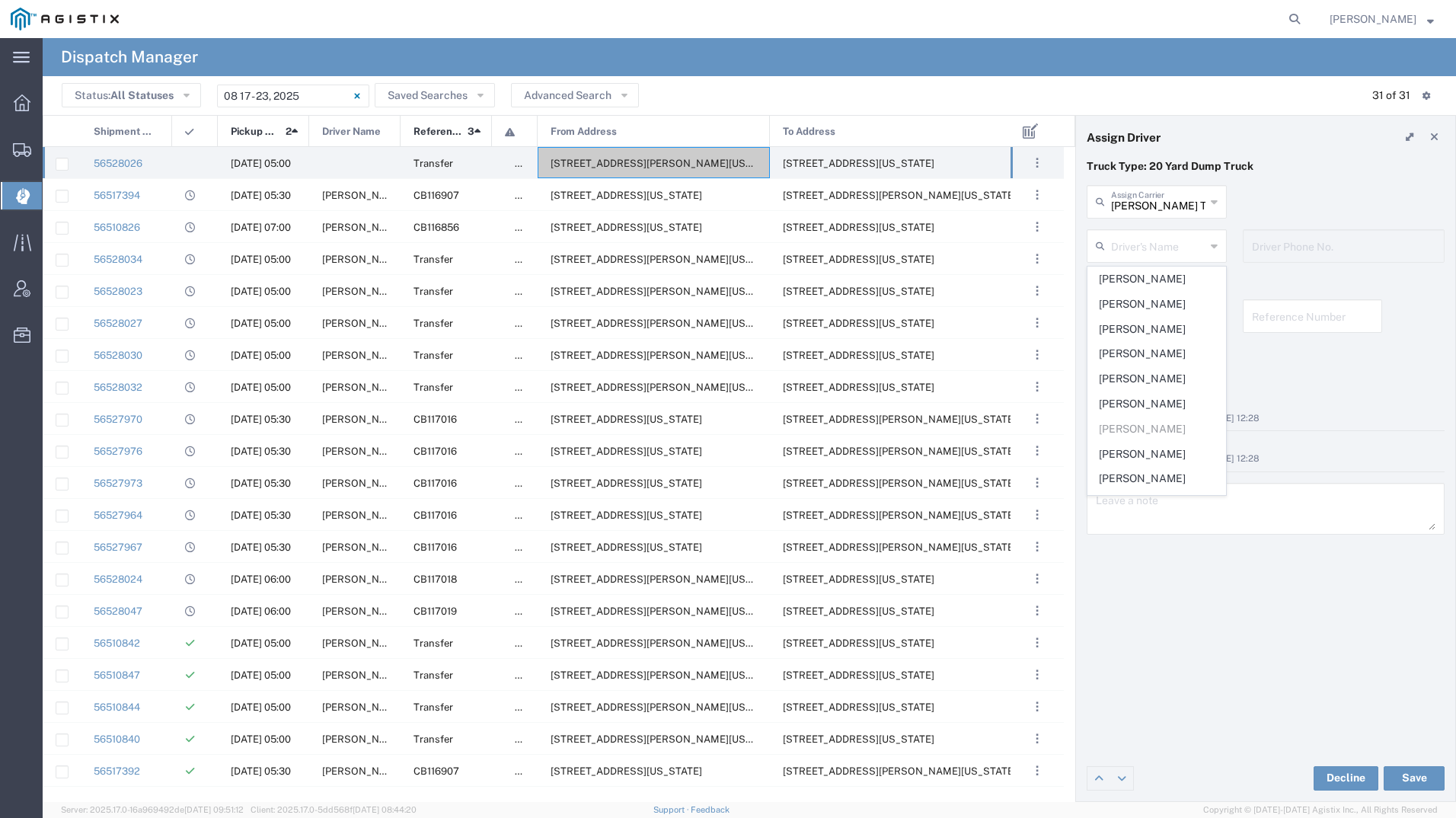
click at [1279, 168] on p "Truck Type: 20 Yard Dump Truck" at bounding box center [1266, 166] width 358 height 16
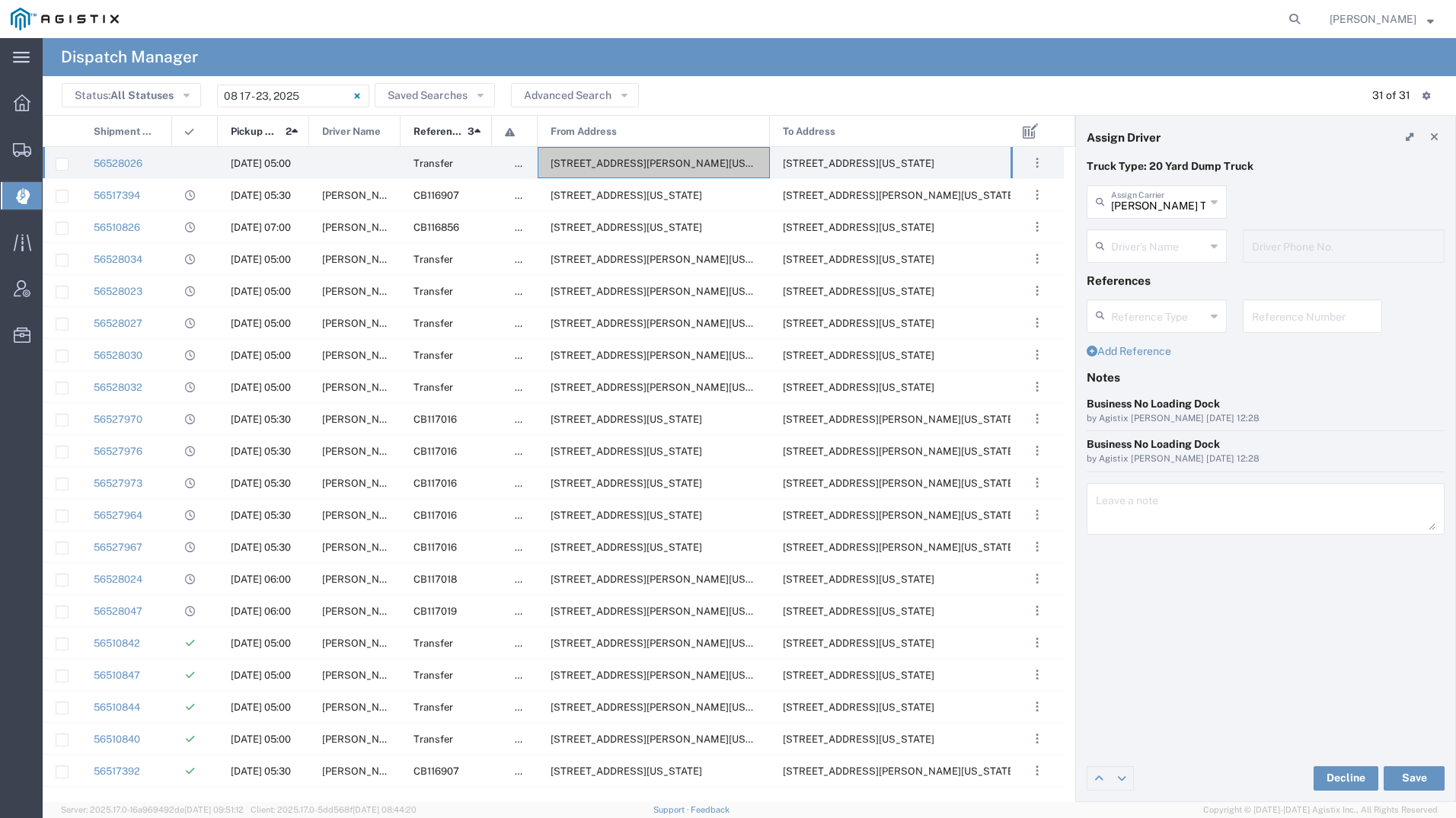
type input "[PERSON_NAME] Trucking"
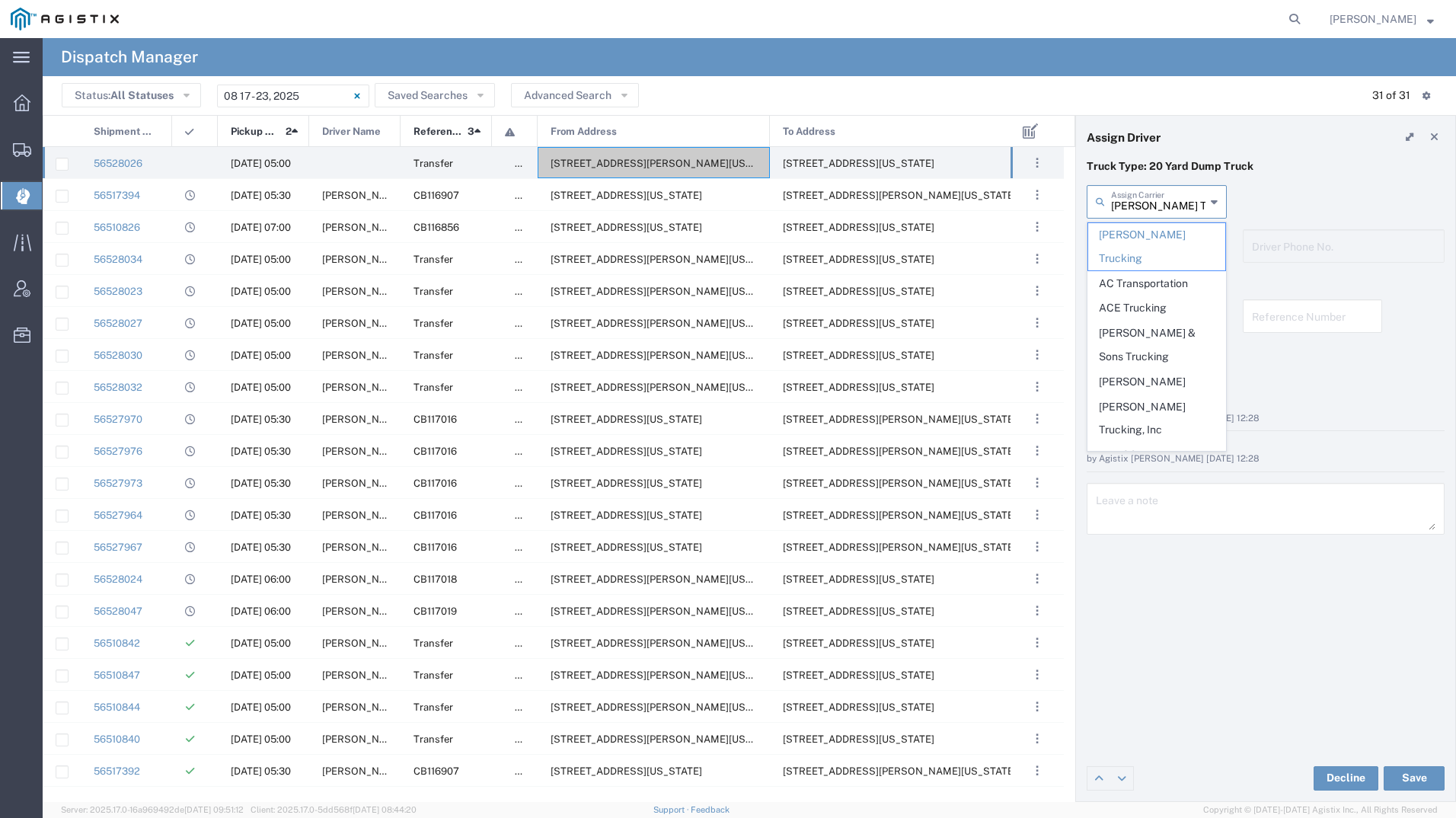
click at [1144, 211] on input "[PERSON_NAME] Trucking" at bounding box center [1159, 201] width 95 height 27
click at [1265, 161] on p "Truck Type: 20 Yard Dump Truck" at bounding box center [1266, 166] width 358 height 16
click at [1193, 196] on input "text" at bounding box center [1159, 201] width 95 height 27
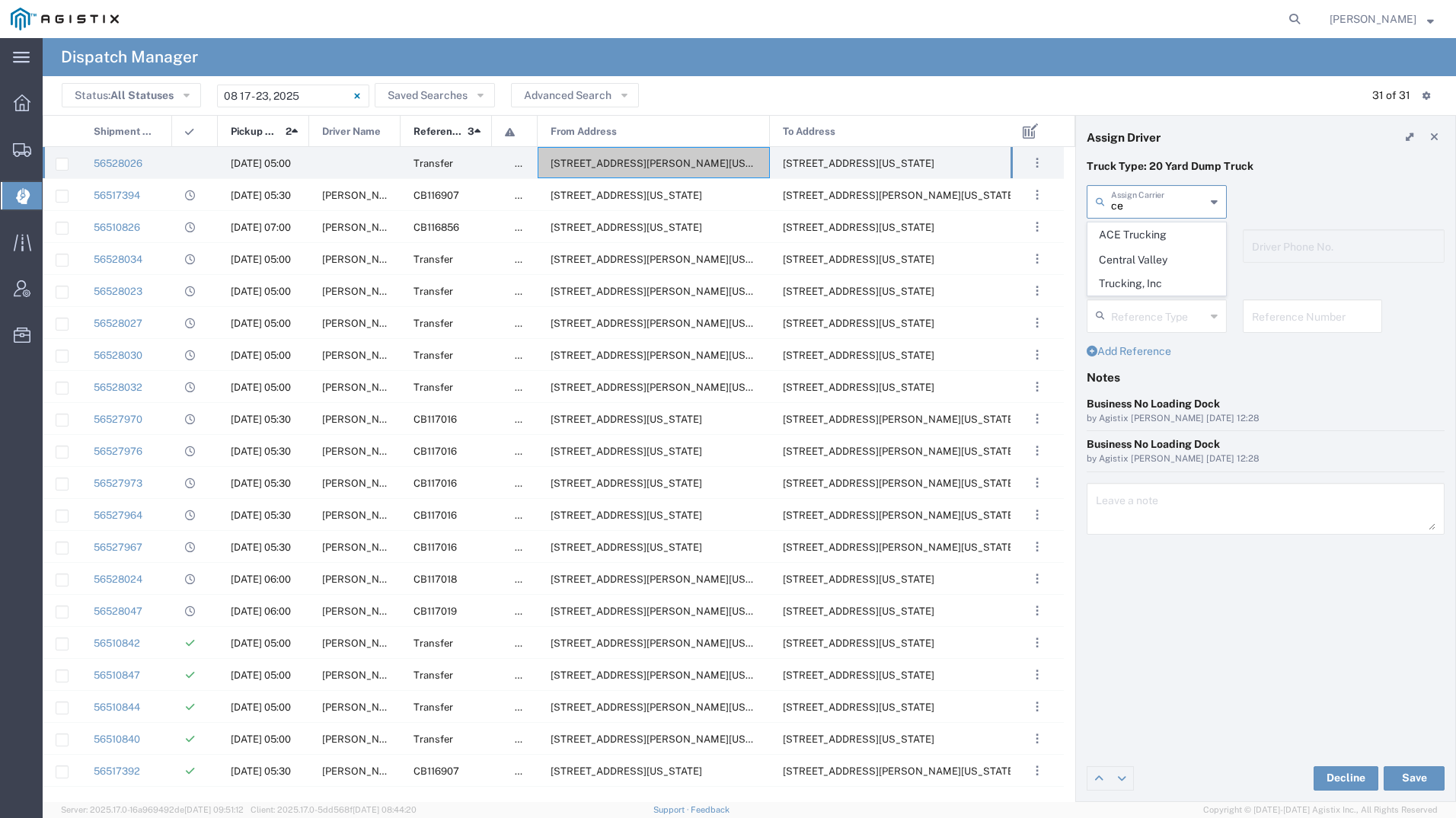
type input "c"
click at [1164, 237] on span "[PERSON_NAME] Trucking Corp" at bounding box center [1156, 247] width 137 height 47
type input "[PERSON_NAME] Trucking Corp"
click at [1164, 237] on input "text" at bounding box center [1160, 245] width 96 height 27
click at [1165, 276] on span "[PERSON_NAME]" at bounding box center [1156, 279] width 137 height 24
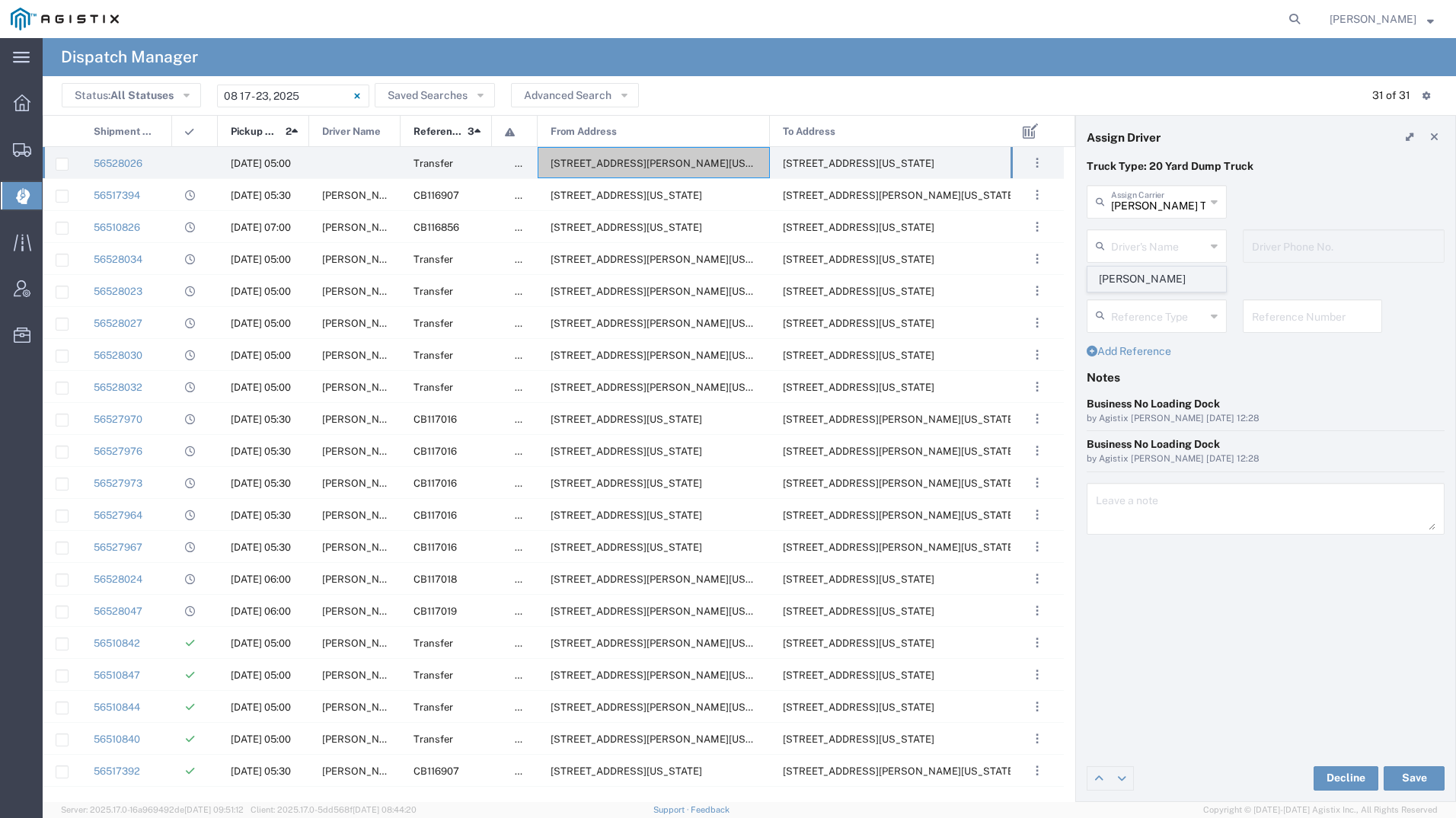
type input "[PERSON_NAME]"
type input "4086871836"
click at [1413, 773] on button "Save" at bounding box center [1414, 778] width 61 height 25
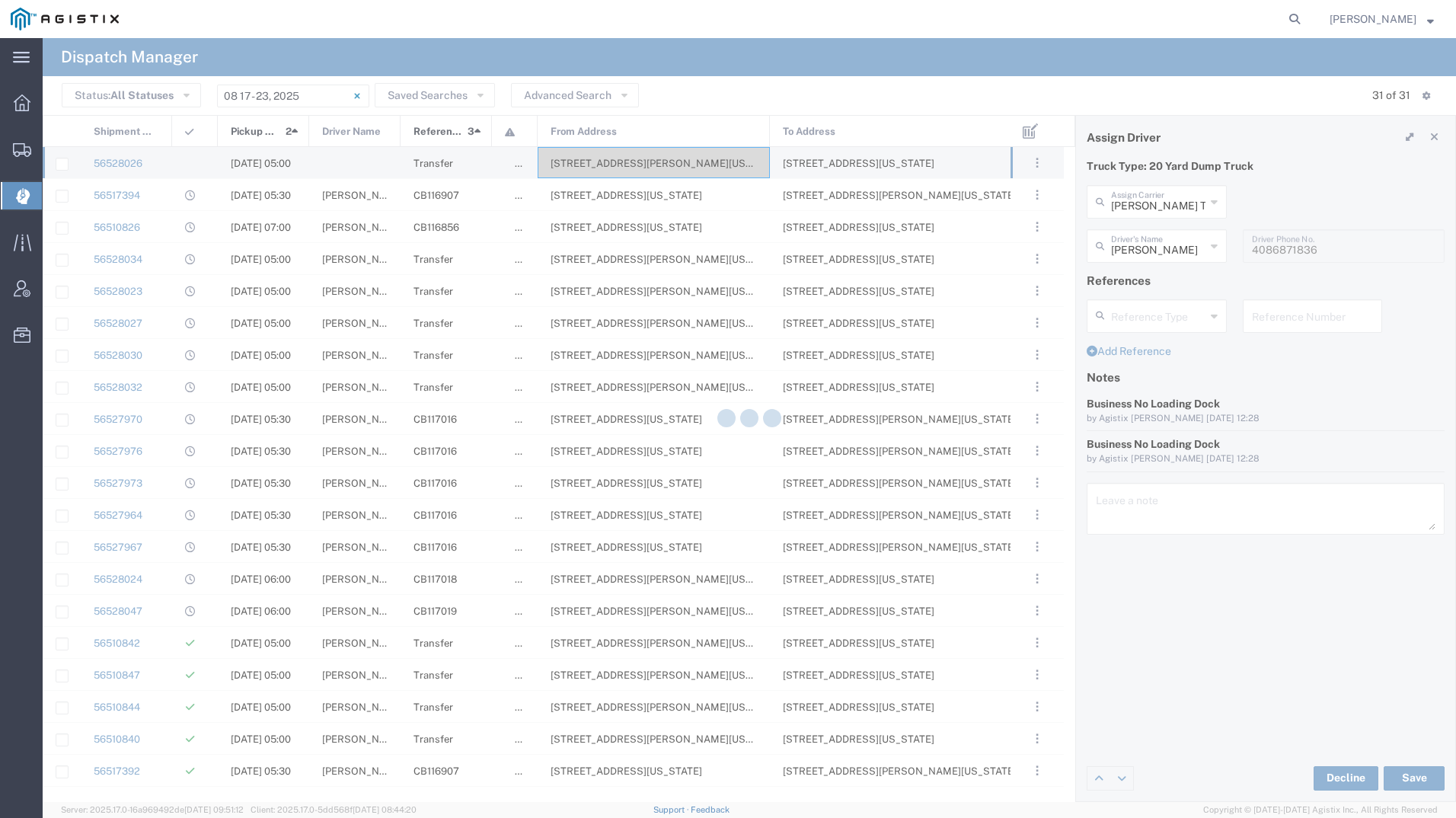
type input "[PERSON_NAME]"
type input "[PERSON_NAME] Trucking Corp"
